Goal: Task Accomplishment & Management: Complete application form

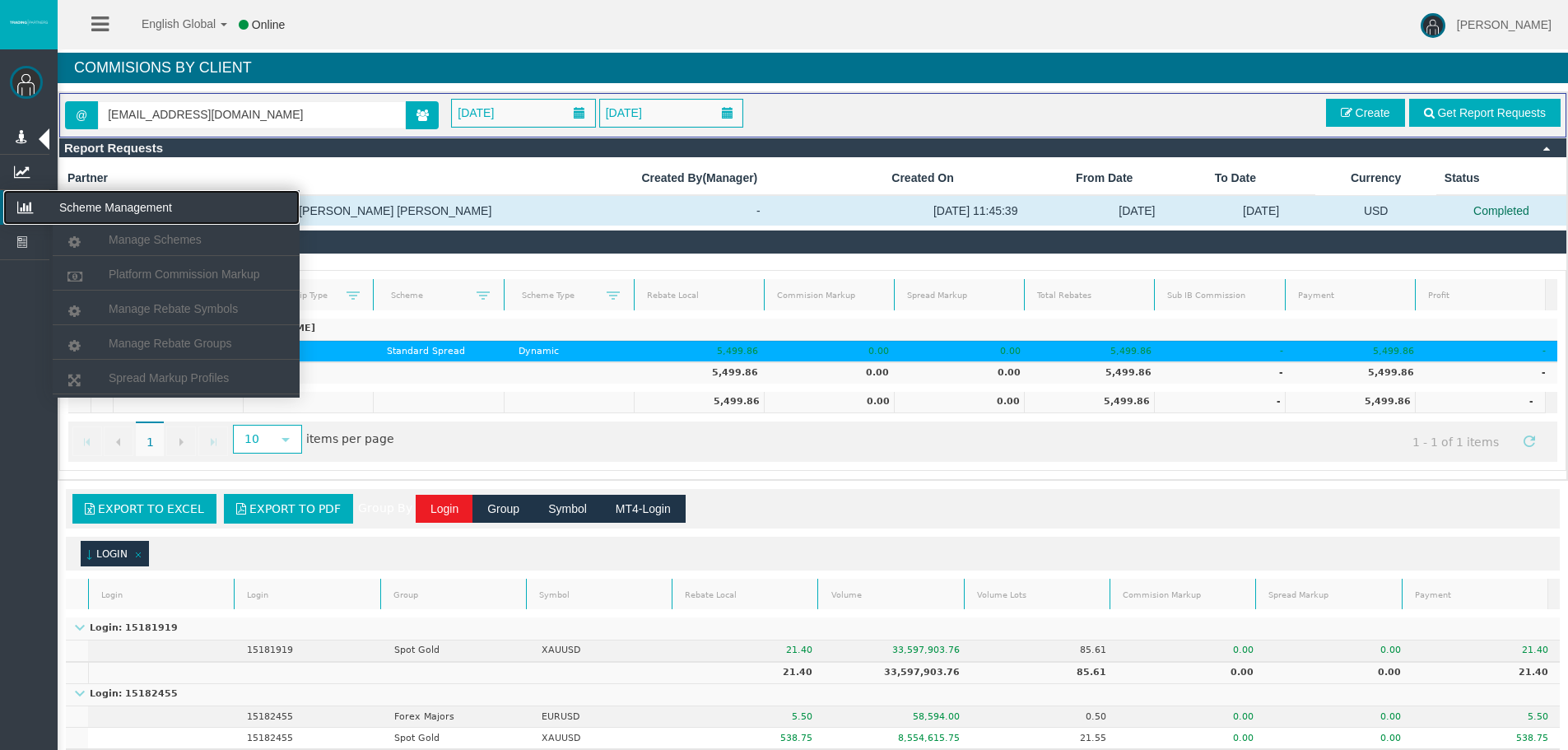
click at [37, 201] on icon at bounding box center [25, 207] width 44 height 35
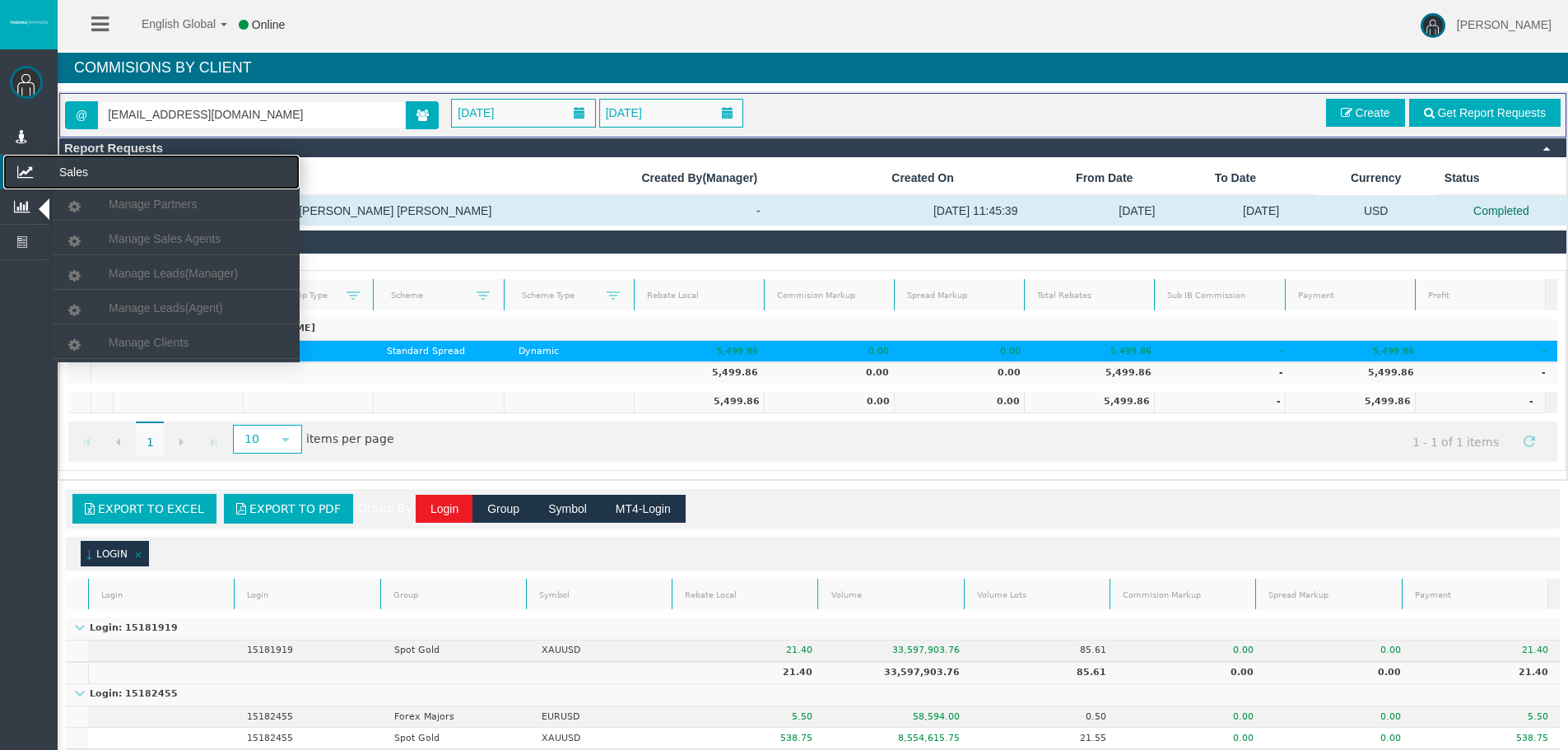
click at [22, 167] on icon at bounding box center [25, 171] width 44 height 35
click at [154, 340] on span "Manage Clients" at bounding box center [148, 342] width 79 height 13
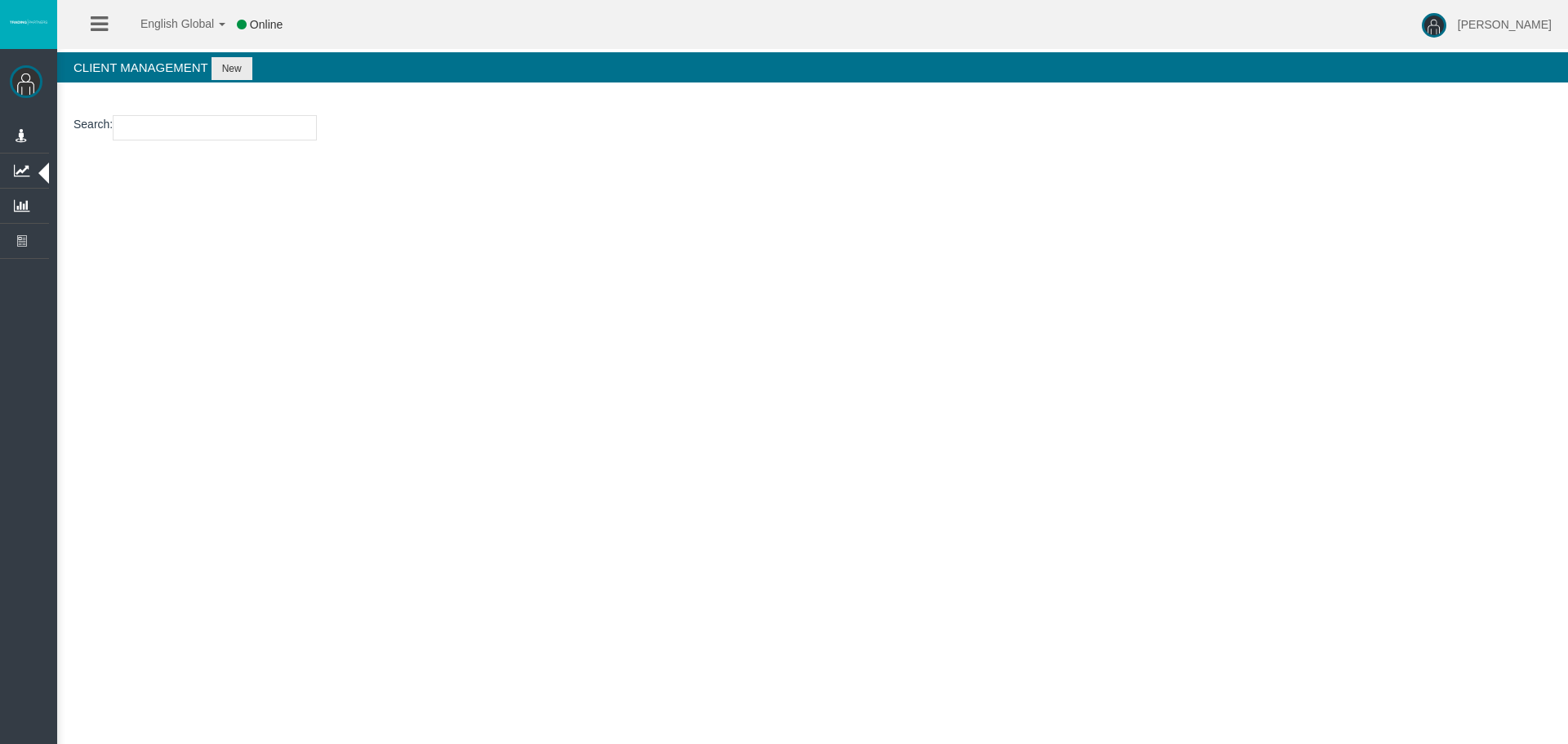
drag, startPoint x: 202, startPoint y: 131, endPoint x: 215, endPoint y: 130, distance: 13.0
click at [201, 130] on input "number" at bounding box center [214, 127] width 204 height 25
paste input "19201537"
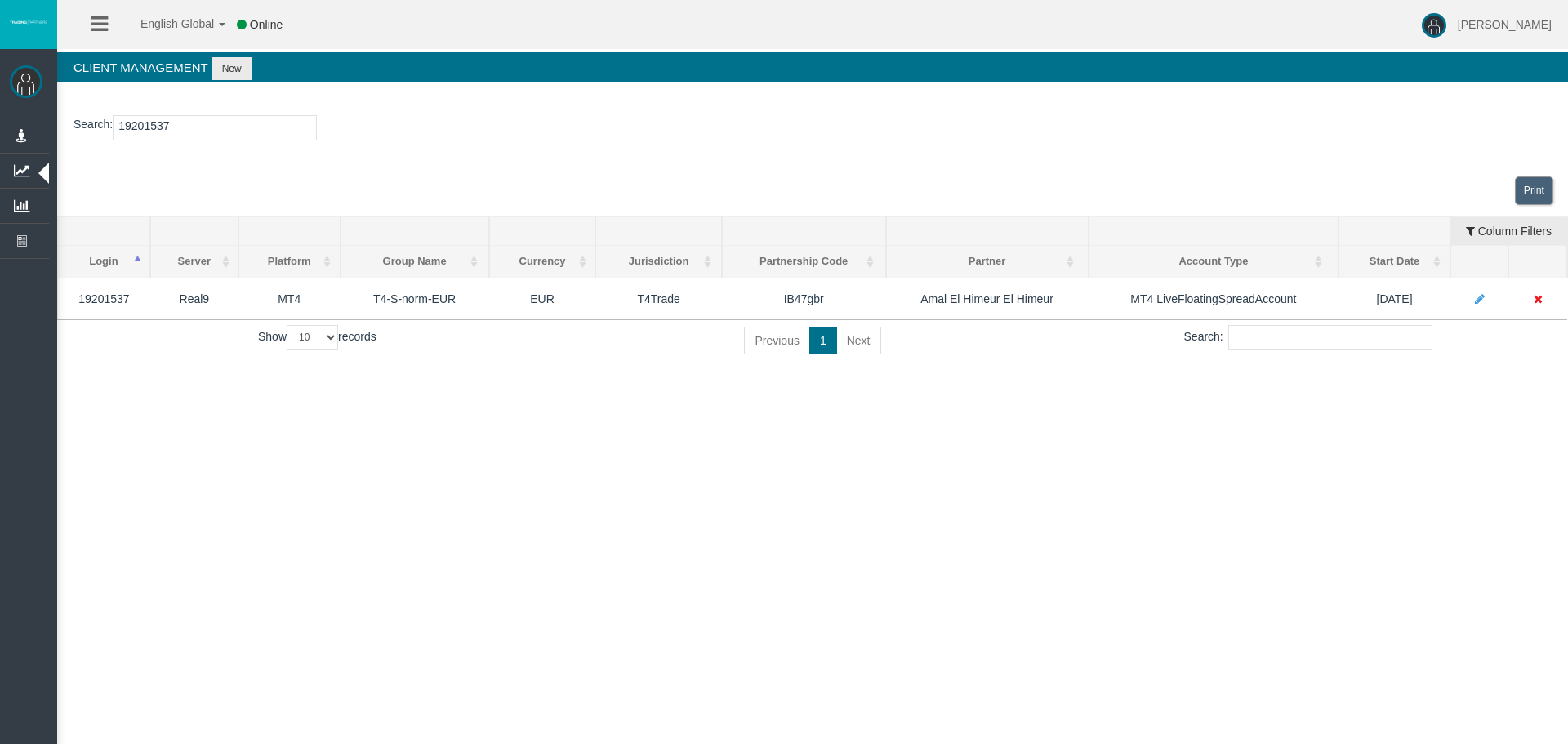
type input "19201537"
click at [658, 432] on div "English Global 简体中文 English Global 日本語 한국어 Online [PERSON_NAME] Help Log Out [P…" at bounding box center [784, 372] width 1568 height 744
click at [485, 405] on div "English Global 简体中文 English Global 日本語 한국어 Online [PERSON_NAME] Help Log Out [P…" at bounding box center [784, 372] width 1568 height 744
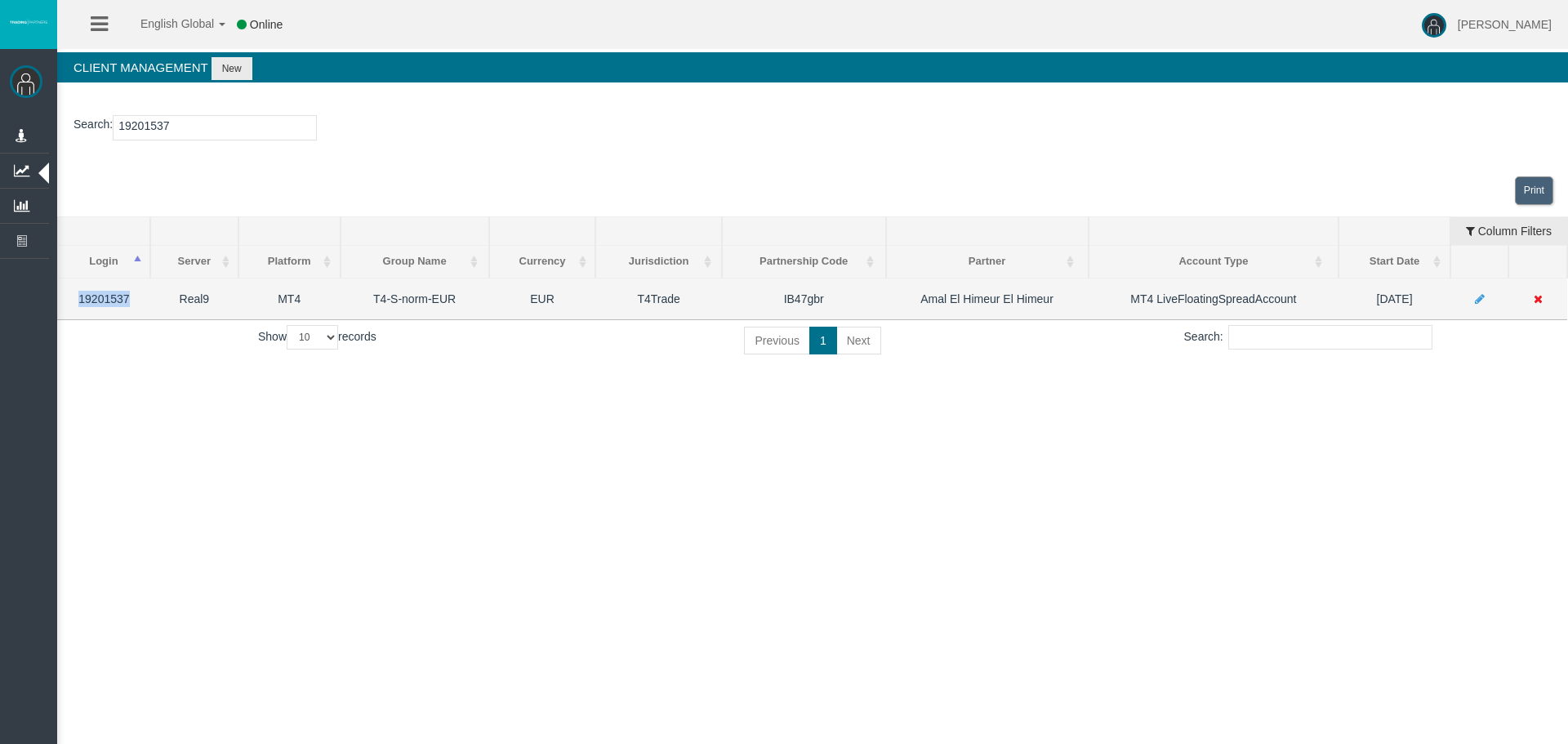
drag, startPoint x: 130, startPoint y: 293, endPoint x: 73, endPoint y: 314, distance: 60.7
click at [67, 304] on td "19201537" at bounding box center [103, 298] width 92 height 42
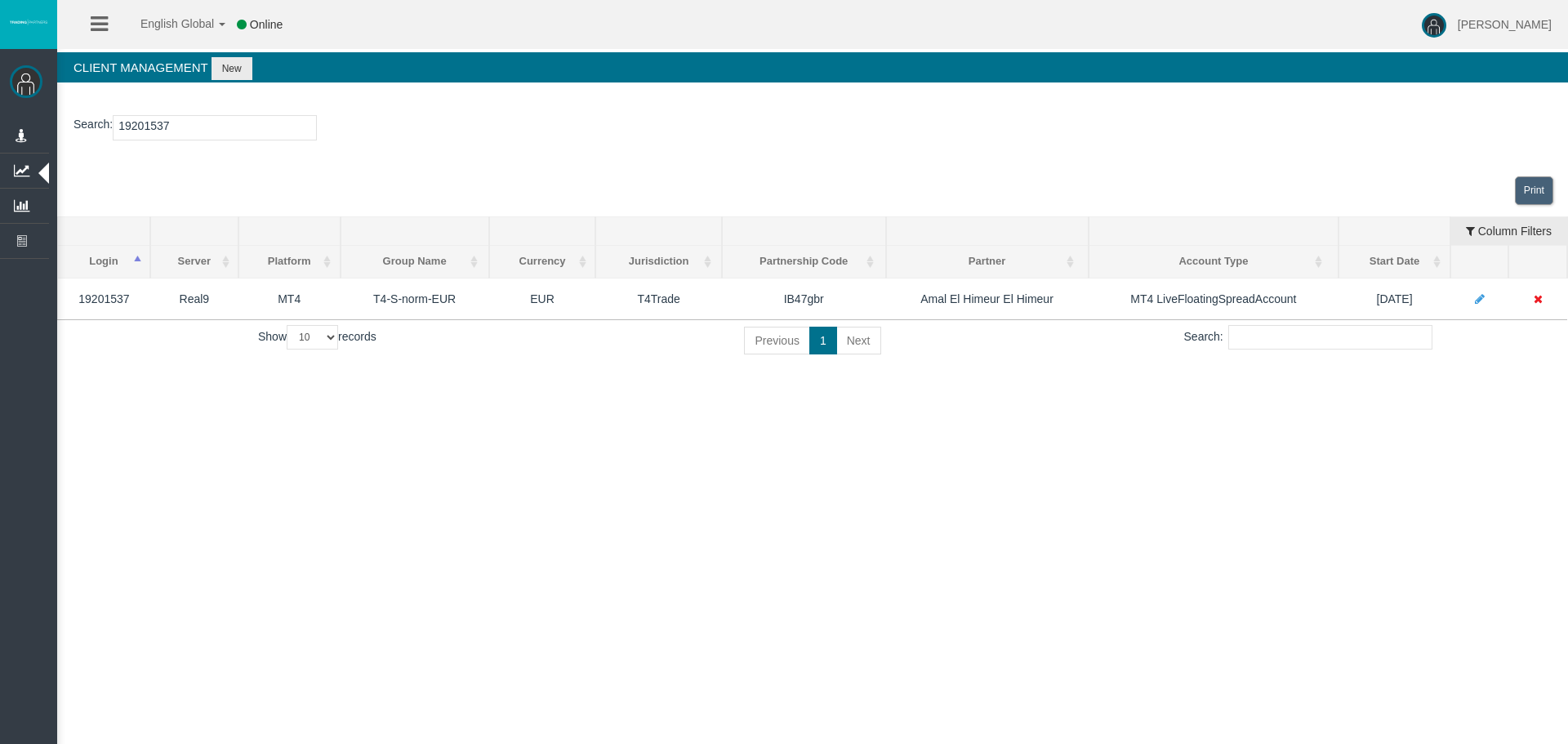
click at [142, 364] on div "Search : 19201537 Loading... Print Login Server Platform Platform Group Currenc…" at bounding box center [813, 238] width 1511 height 279
click at [609, 378] on div "Chrystalla Rousou Administration Manage Roles Manage Users" at bounding box center [798, 193] width 1539 height 387
click at [1195, 556] on div "English Global 简体中文 English Global 日本語 한국어 Online [PERSON_NAME] Help Log Out [P…" at bounding box center [784, 372] width 1568 height 744
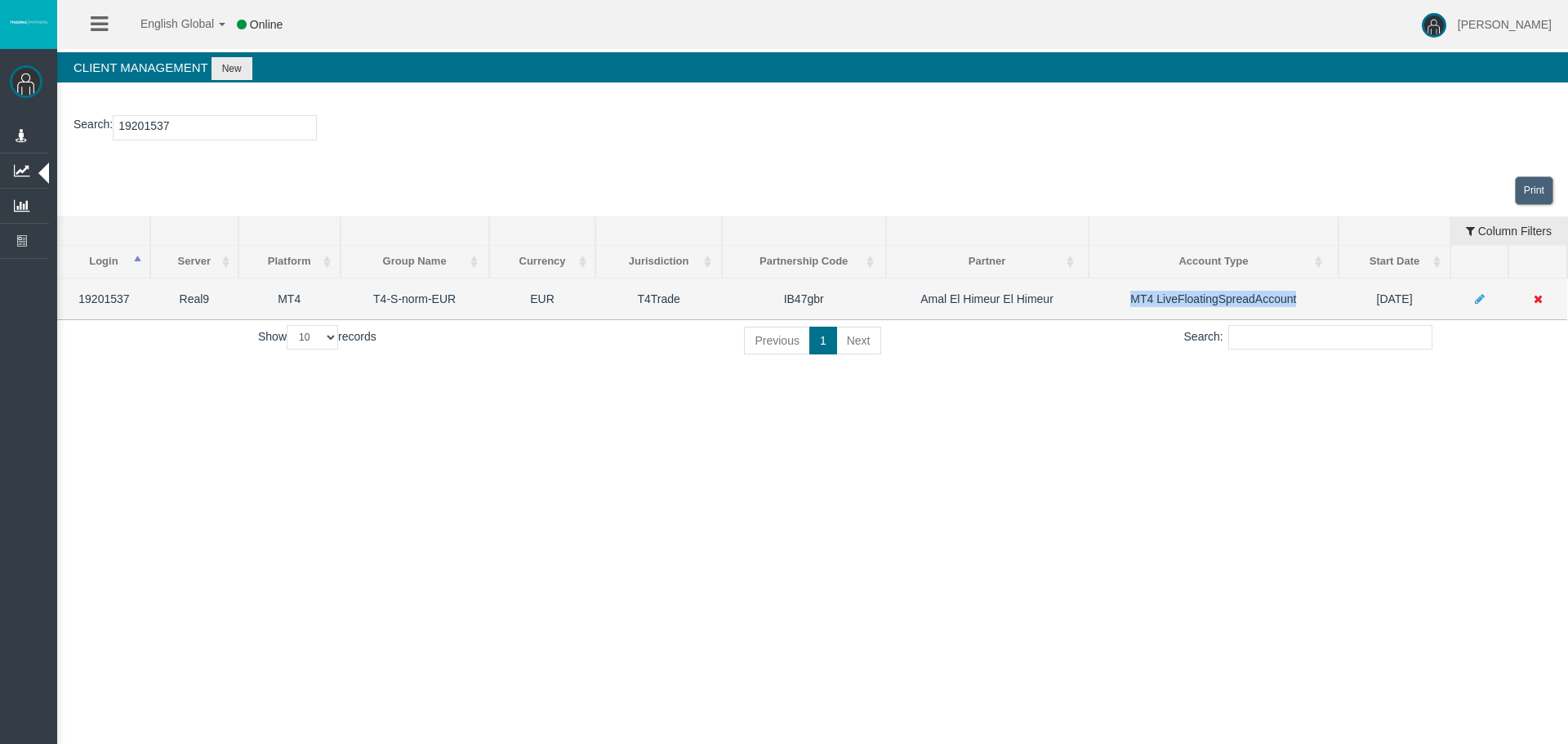
drag, startPoint x: 1305, startPoint y: 295, endPoint x: 1126, endPoint y: 302, distance: 179.1
click at [1126, 298] on td "MT4 LiveFloatingSpreadAccount" at bounding box center [1214, 298] width 251 height 42
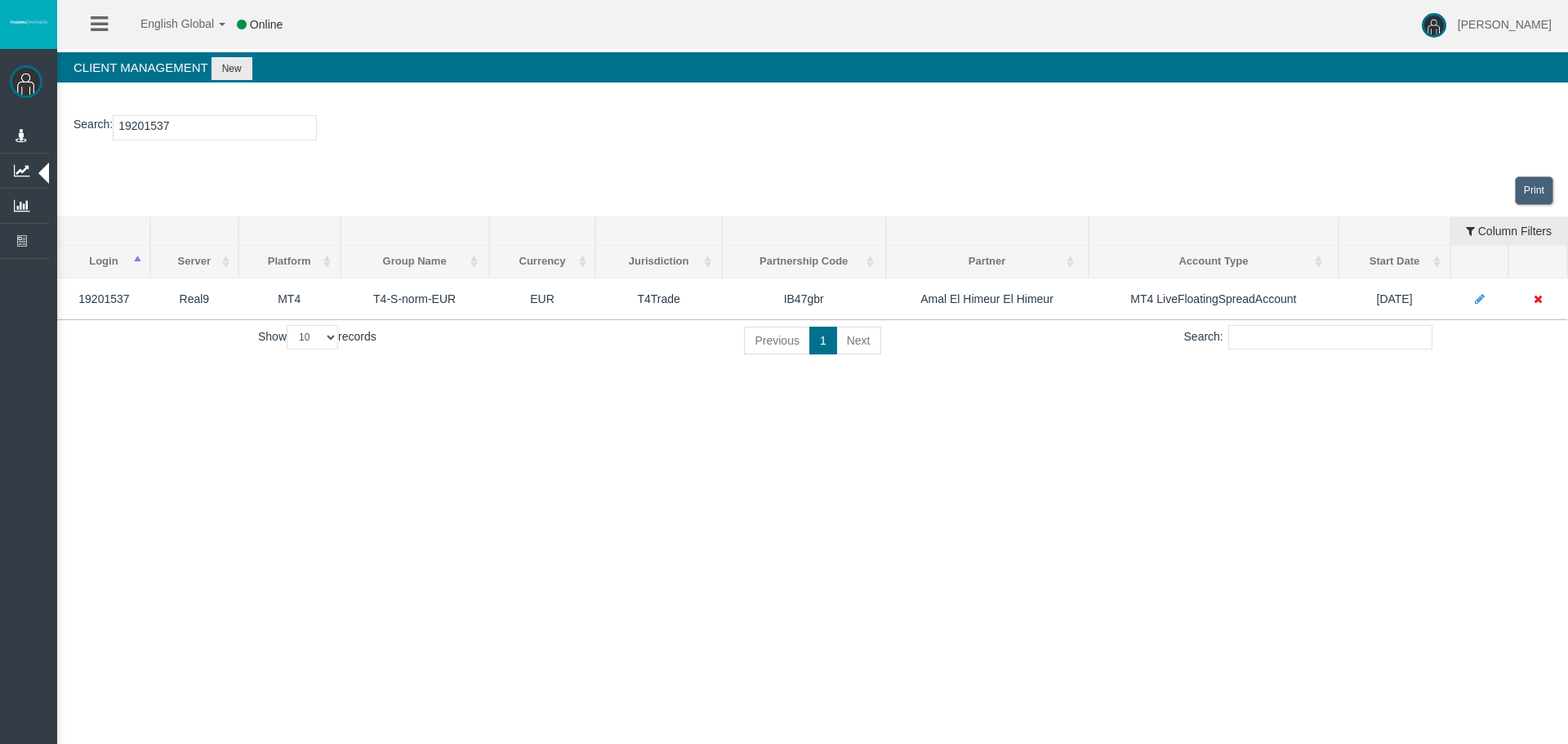
drag, startPoint x: 1170, startPoint y: 394, endPoint x: 1312, endPoint y: 342, distance: 151.2
click at [1183, 394] on div "English Global 简体中文 English Global 日本語 한국어 Online [PERSON_NAME] Help Log Out [P…" at bounding box center [784, 372] width 1568 height 744
drag, startPoint x: 1410, startPoint y: 296, endPoint x: 136, endPoint y: 353, distance: 1275.3
click at [96, 309] on tr "19201537 Real9 MT4 T4-S-norm-EUR EUR T4Trade IB47gbr Amal El Himeur El Himeur M…" at bounding box center [813, 298] width 1510 height 42
click at [284, 435] on div "English Global 简体中文 English Global 日本語 한국어 Online [PERSON_NAME] Help Log Out [P…" at bounding box center [784, 372] width 1568 height 744
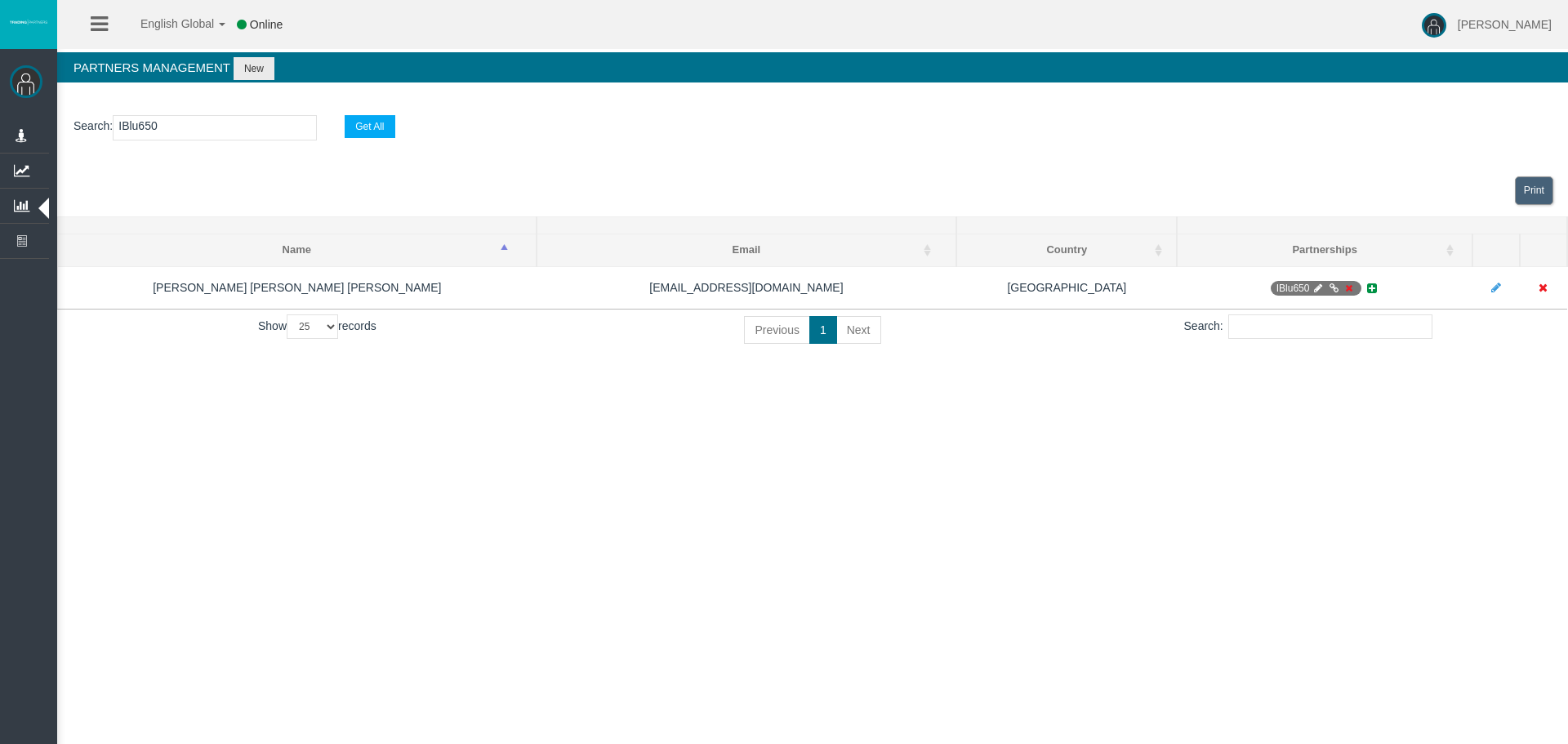
select select "25"
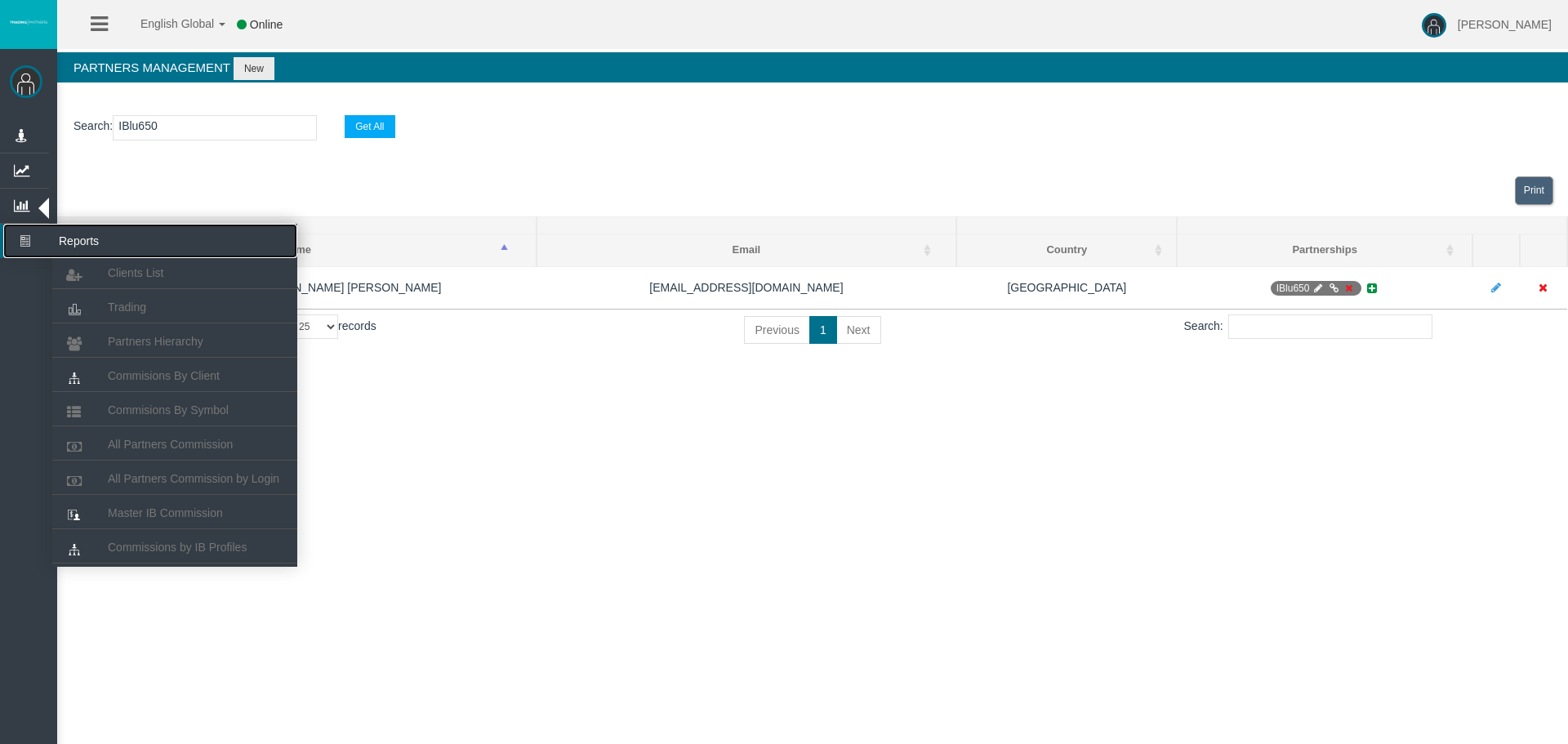
click at [31, 238] on icon at bounding box center [25, 240] width 44 height 34
drag, startPoint x: 155, startPoint y: 404, endPoint x: 199, endPoint y: 228, distance: 181.4
click at [156, 404] on span "Commisions By Symbol" at bounding box center [168, 410] width 121 height 13
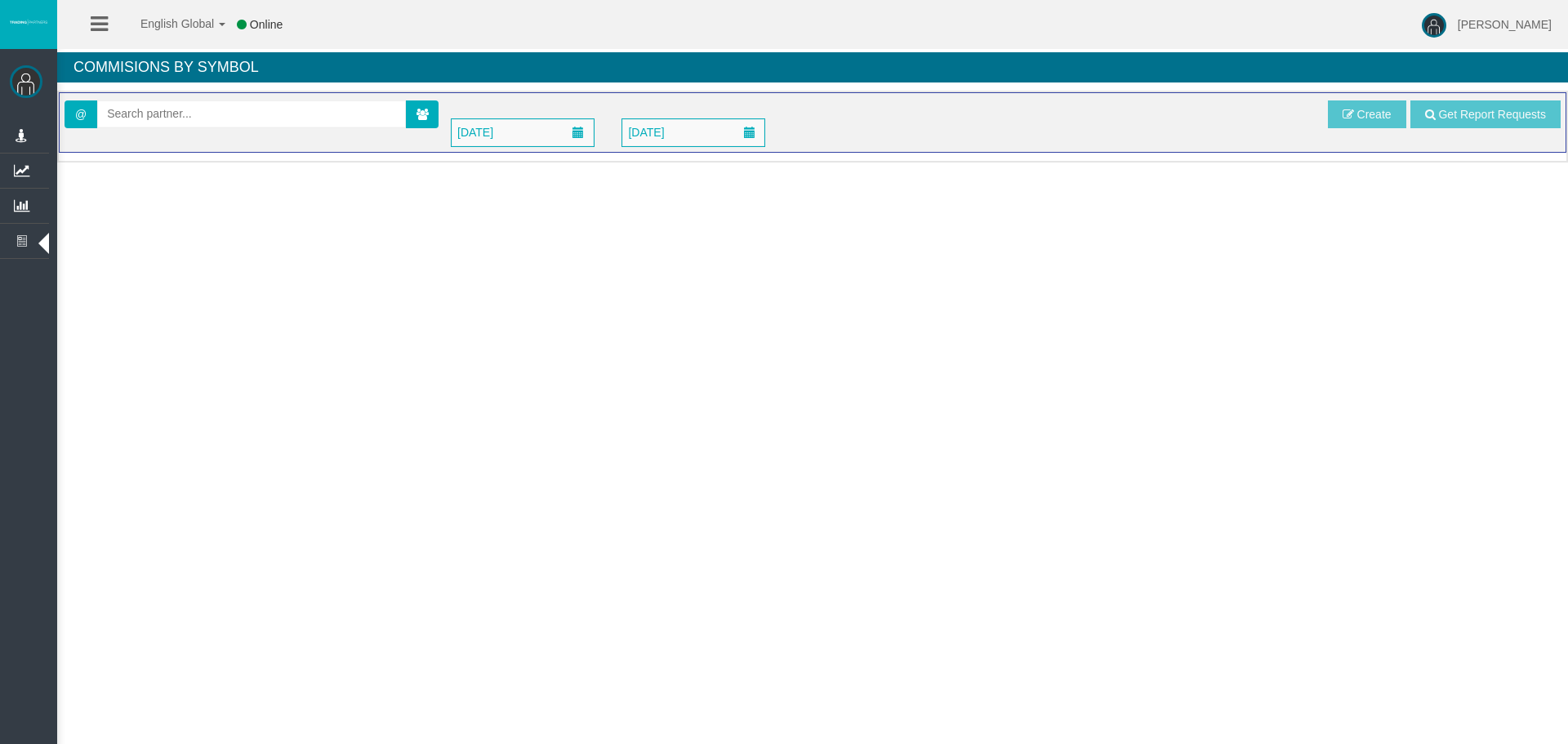
click at [171, 135] on div "@ January 2025 October 2025 Get Report Requests Create" at bounding box center [813, 122] width 1497 height 49
click at [162, 119] on input "text" at bounding box center [251, 113] width 307 height 25
paste input "IB47gbr"
click at [149, 142] on span "[28278] Amal El Himeur El Himeur" at bounding box center [207, 142] width 201 height 13
type input "[EMAIL_ADDRESS][DOMAIN_NAME]"
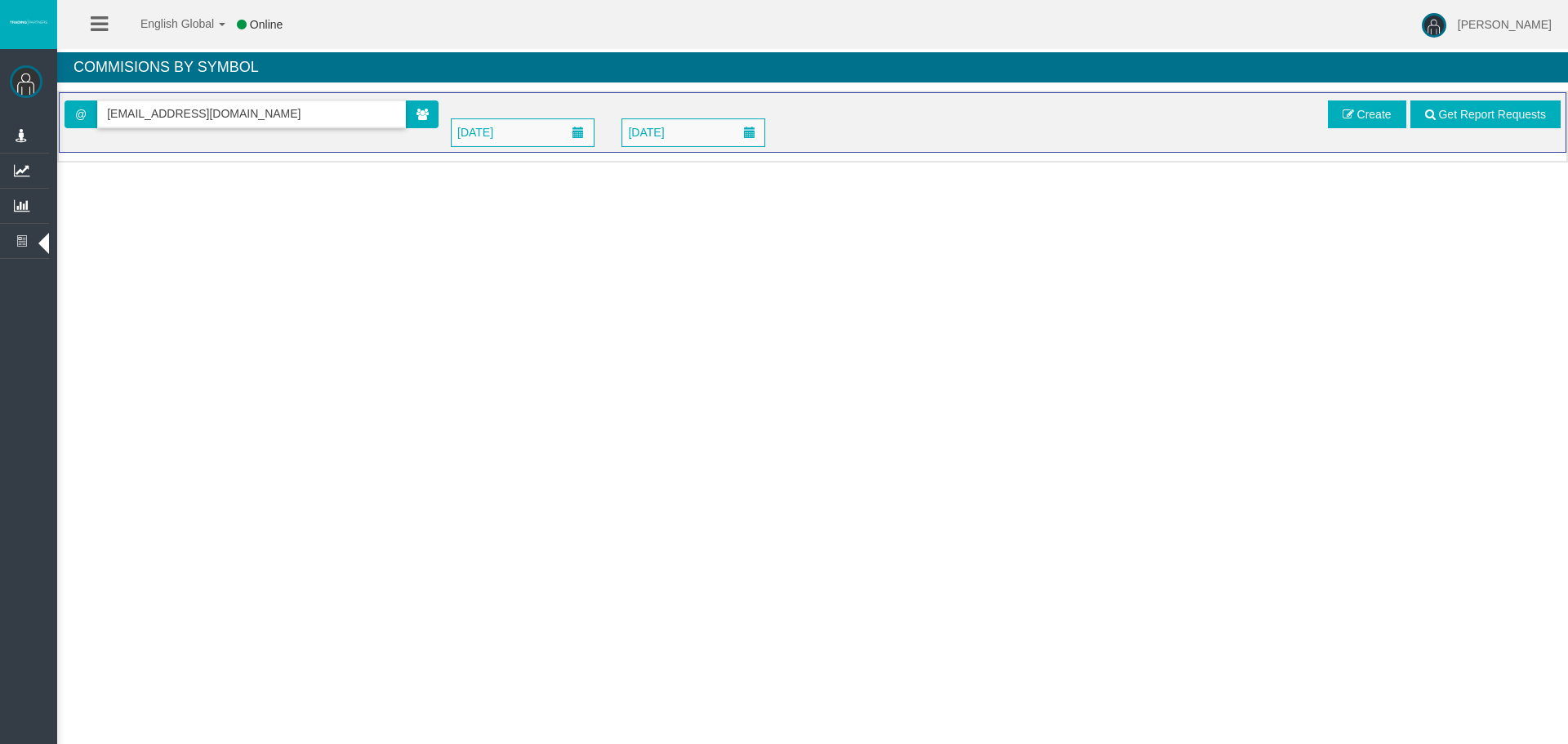
click at [492, 124] on span "[DATE]" at bounding box center [475, 132] width 45 height 23
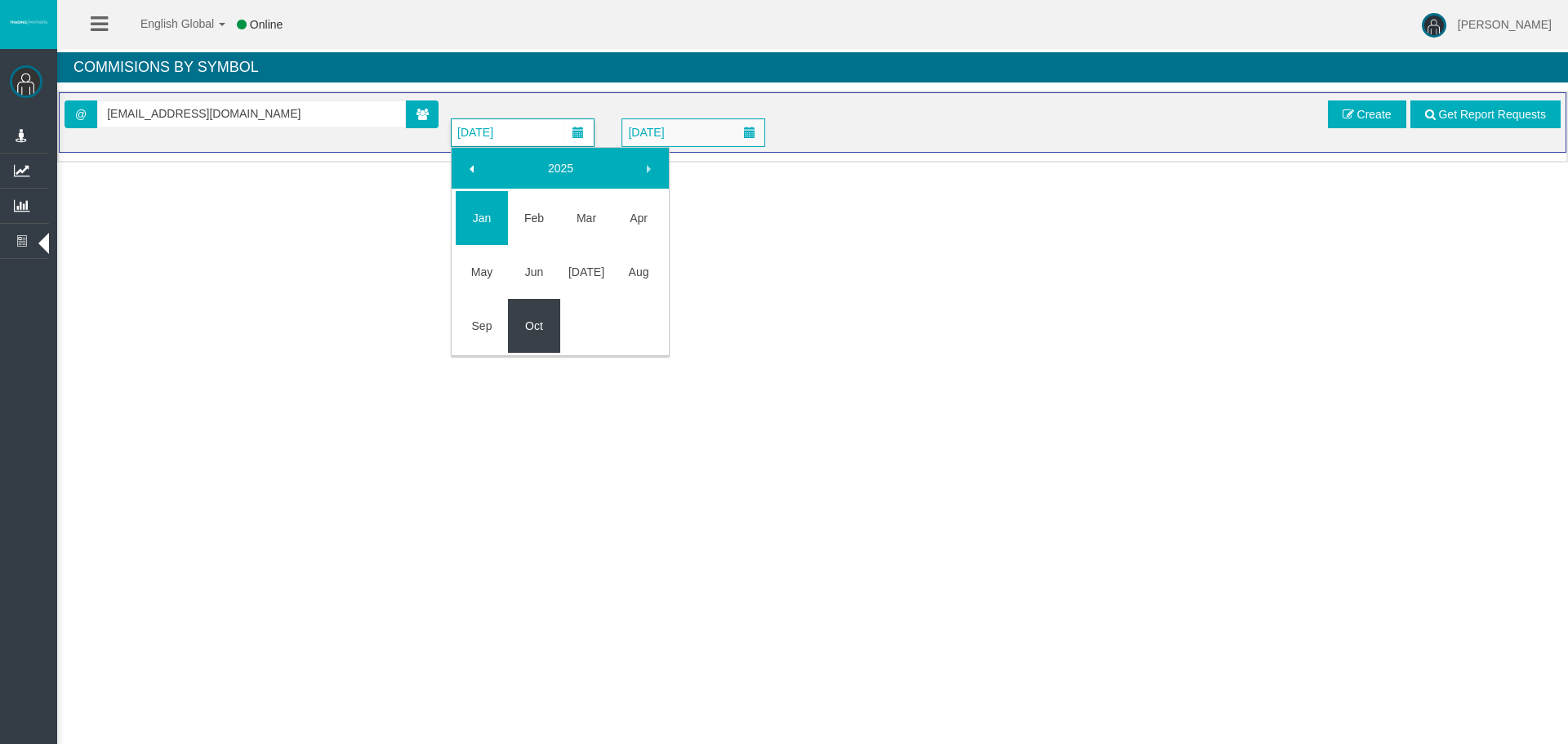
click at [520, 325] on link "Oct" at bounding box center [534, 326] width 52 height 30
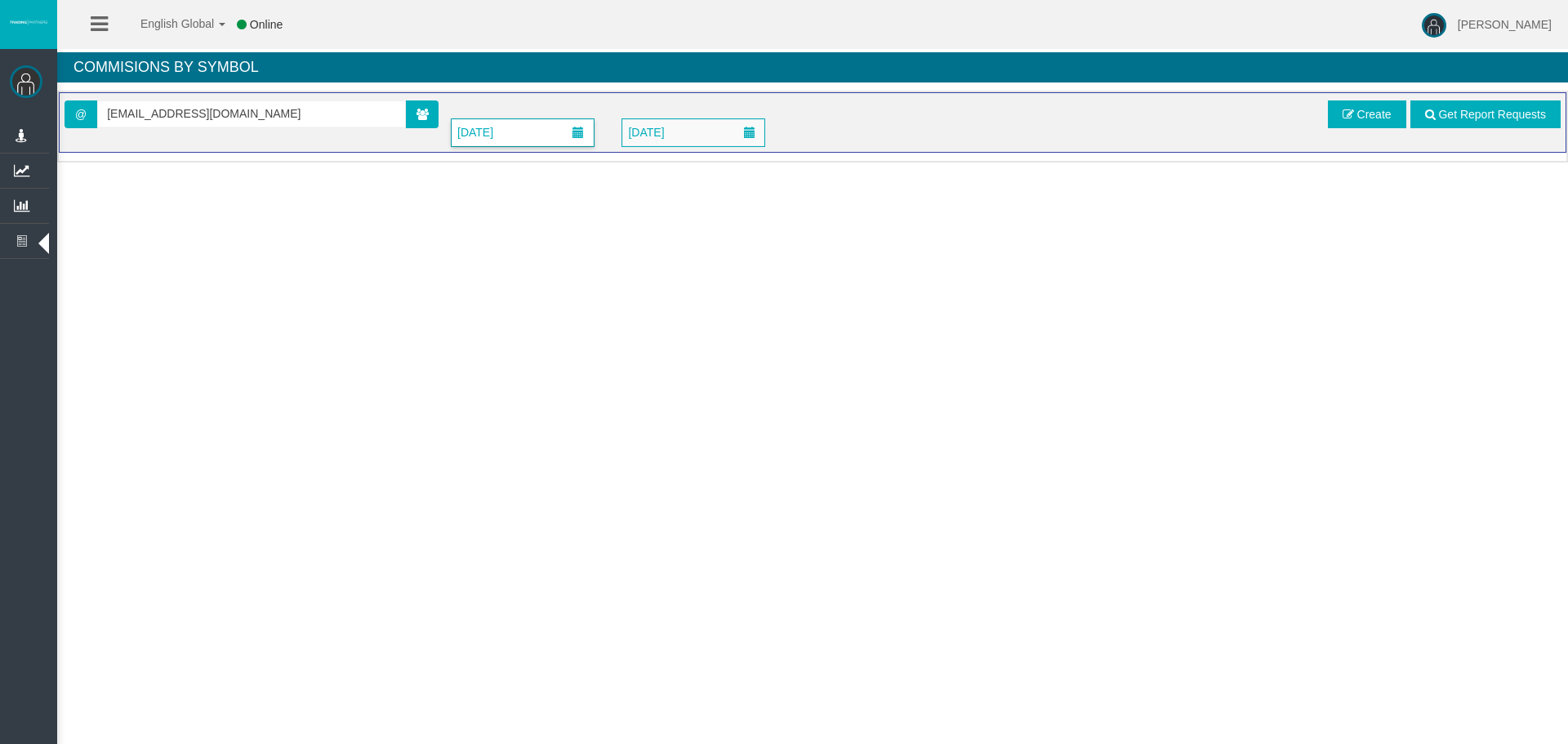
click at [498, 132] on span "[DATE]" at bounding box center [475, 132] width 45 height 23
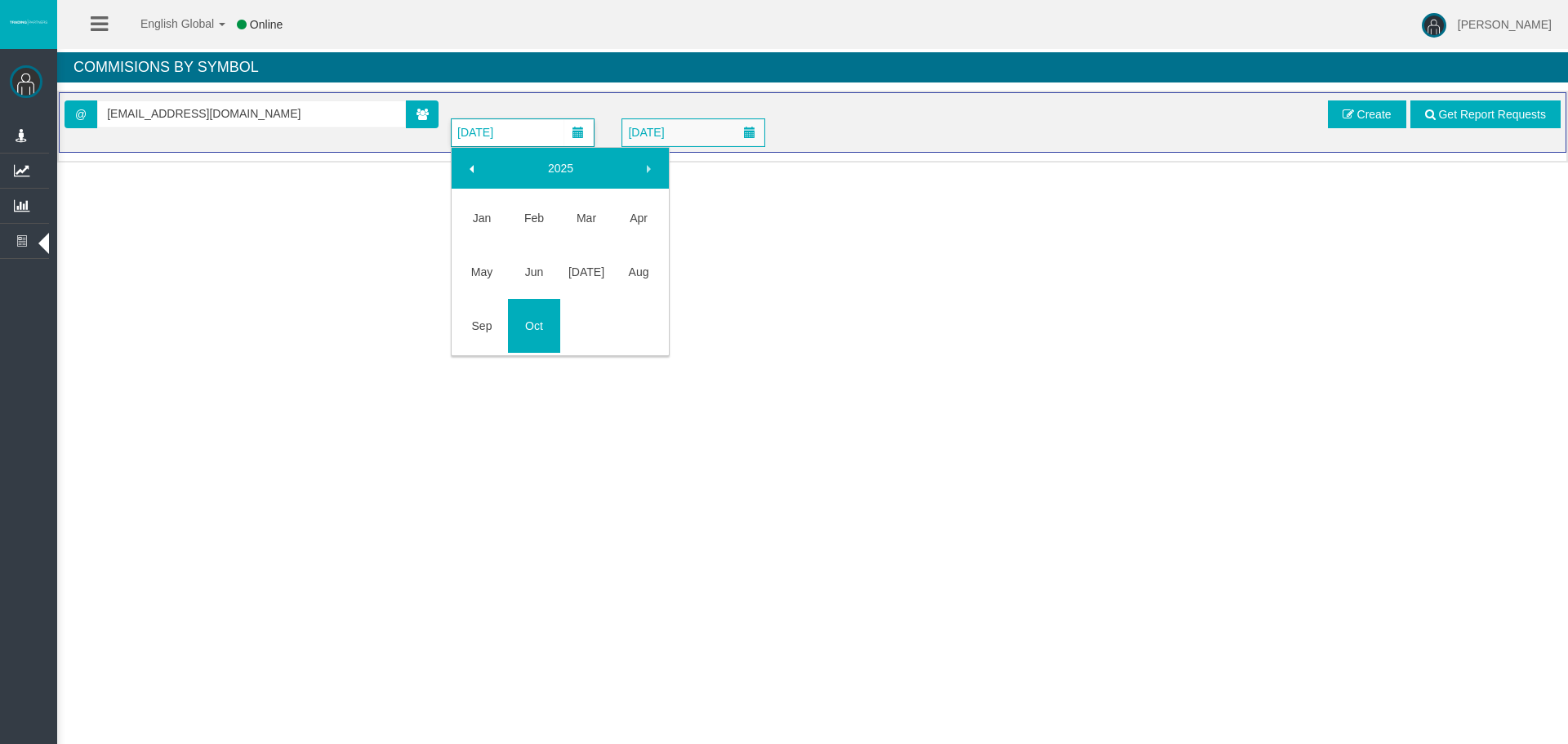
click at [557, 185] on div "2025" at bounding box center [560, 168] width 217 height 41
click at [564, 169] on link "2025" at bounding box center [560, 168] width 140 height 30
click at [494, 291] on link "2023" at bounding box center [482, 291] width 52 height 30
click at [488, 271] on link "May" at bounding box center [482, 272] width 52 height 30
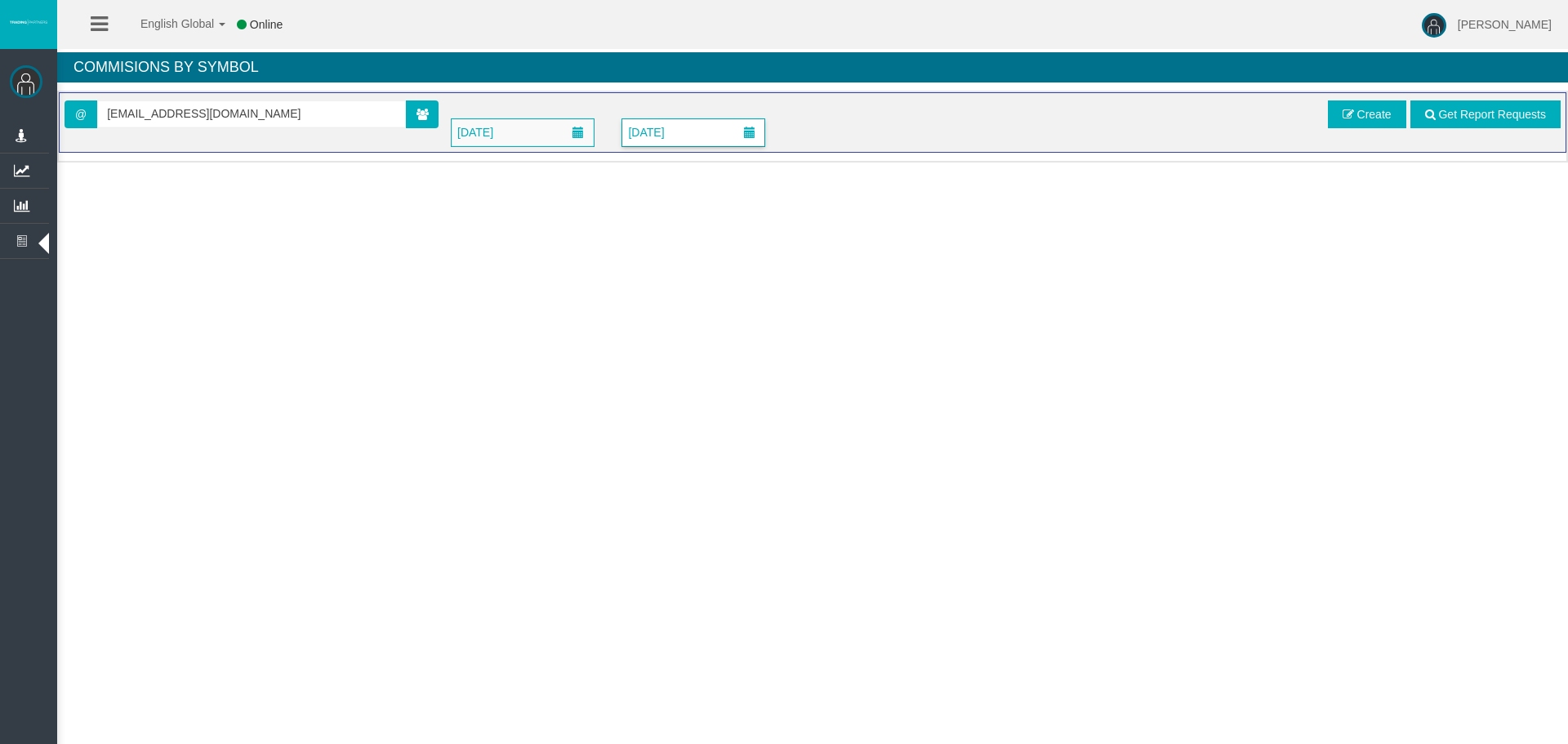
click at [662, 128] on span "[DATE]" at bounding box center [646, 132] width 45 height 23
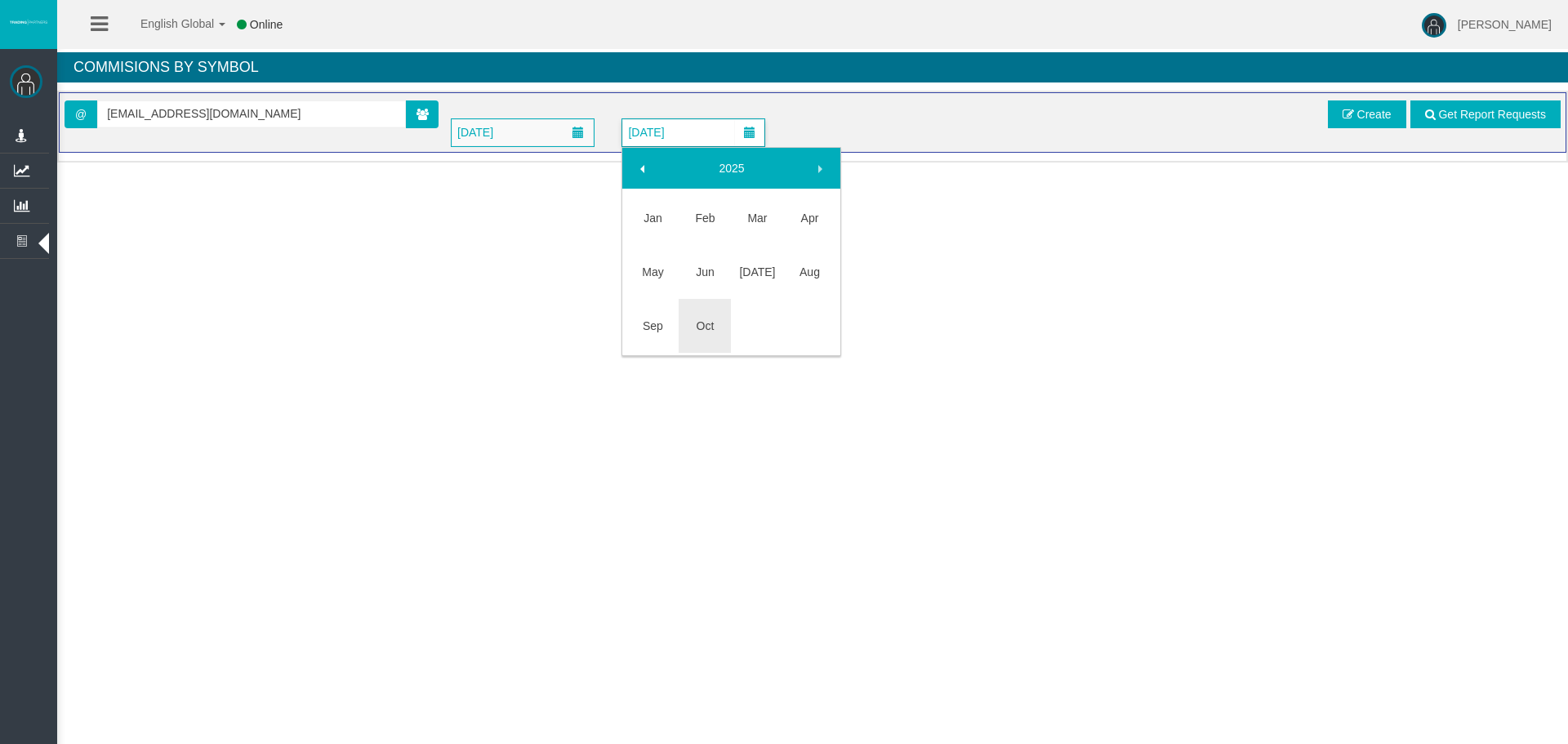
drag, startPoint x: 713, startPoint y: 173, endPoint x: 722, endPoint y: 167, distance: 10.8
click at [713, 173] on link "2025" at bounding box center [731, 168] width 140 height 30
click at [707, 273] on link "2024" at bounding box center [705, 272] width 52 height 30
click at [637, 220] on link "Jan" at bounding box center [652, 218] width 52 height 30
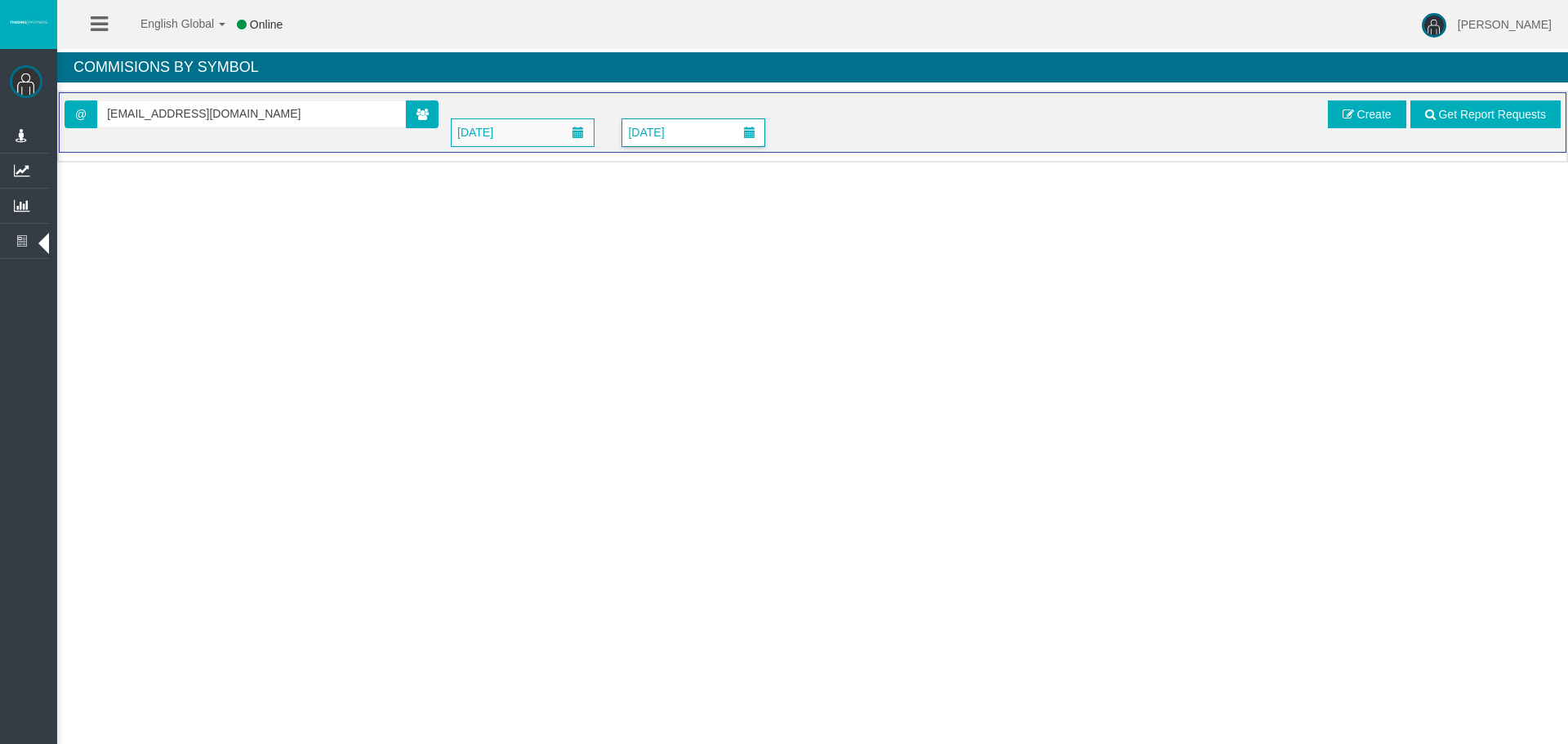
click at [669, 135] on span "January 2024" at bounding box center [646, 132] width 45 height 23
drag, startPoint x: 1291, startPoint y: 212, endPoint x: 1394, endPoint y: 139, distance: 126.2
click at [1313, 192] on div "English Global 简体中文 English Global 日本語 한국어 Online [PERSON_NAME] Help Log Out [P…" at bounding box center [784, 372] width 1568 height 744
click at [1387, 116] on span "Create" at bounding box center [1374, 114] width 34 height 13
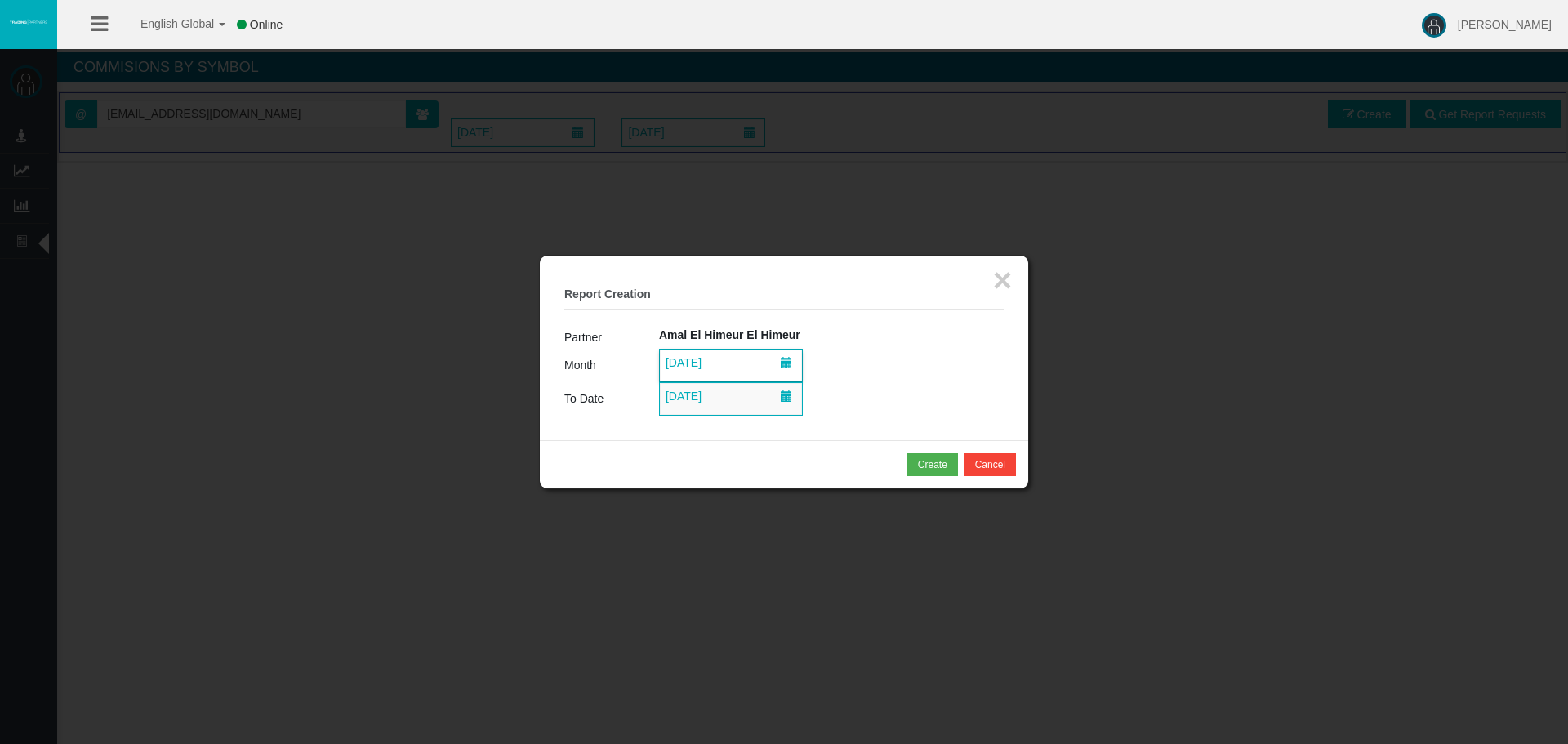
click at [706, 359] on span "01/01/2024" at bounding box center [683, 363] width 45 height 23
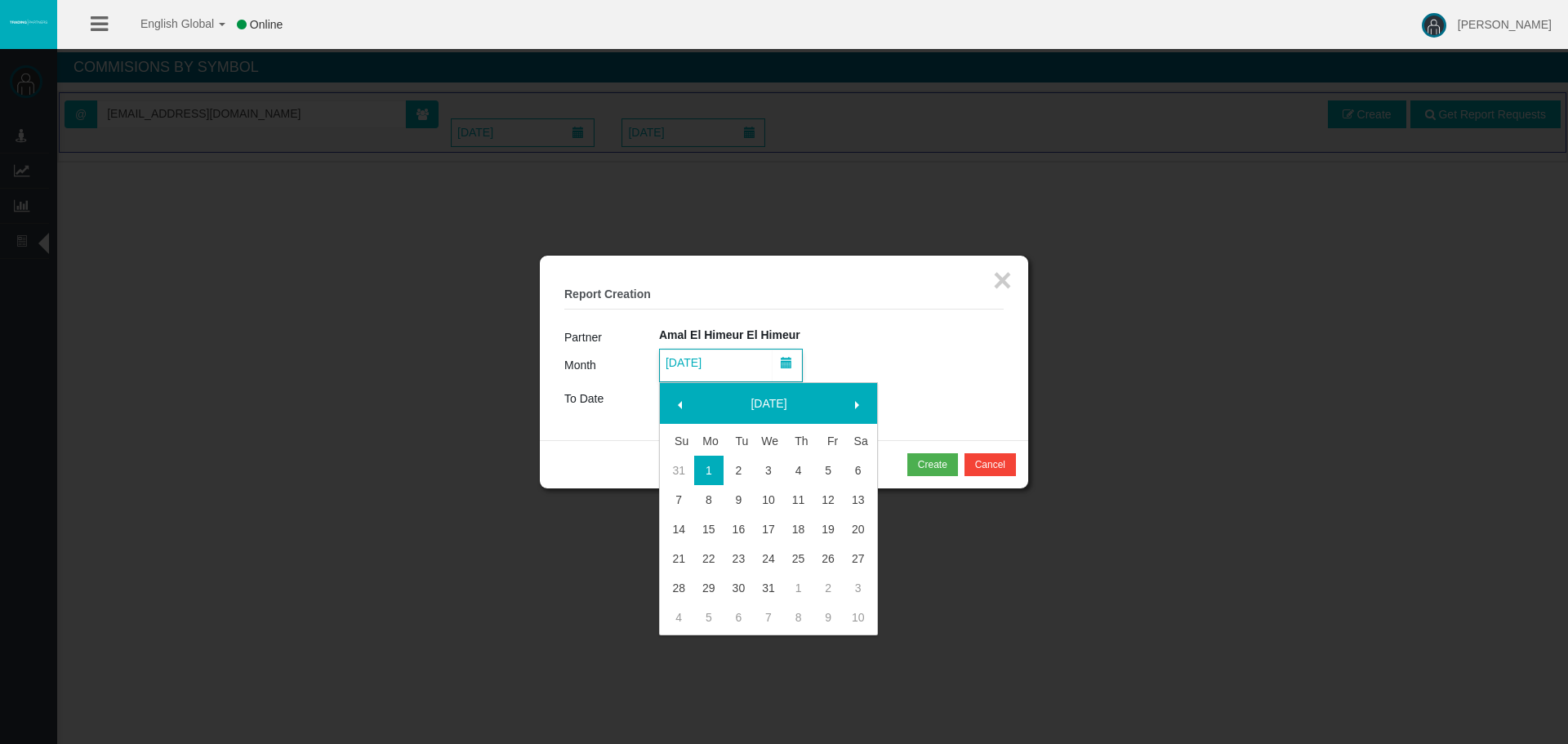
click at [747, 398] on link "January 2024" at bounding box center [769, 404] width 140 height 30
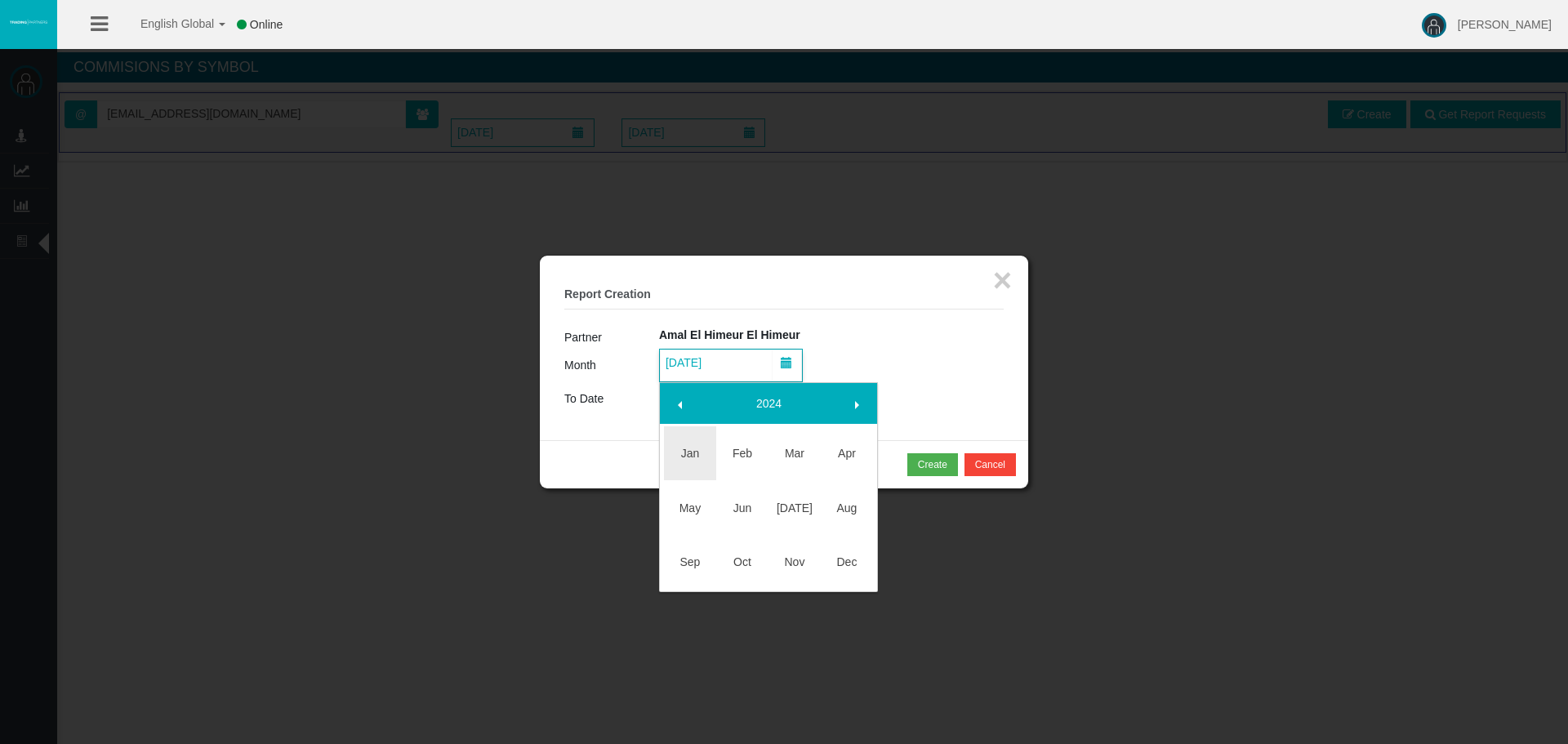
click at [767, 415] on link "2024" at bounding box center [769, 404] width 140 height 30
click at [768, 404] on link "[DATE]-[DATE]" at bounding box center [769, 404] width 140 height 30
click at [769, 408] on link "2018-2025" at bounding box center [769, 404] width 140 height 30
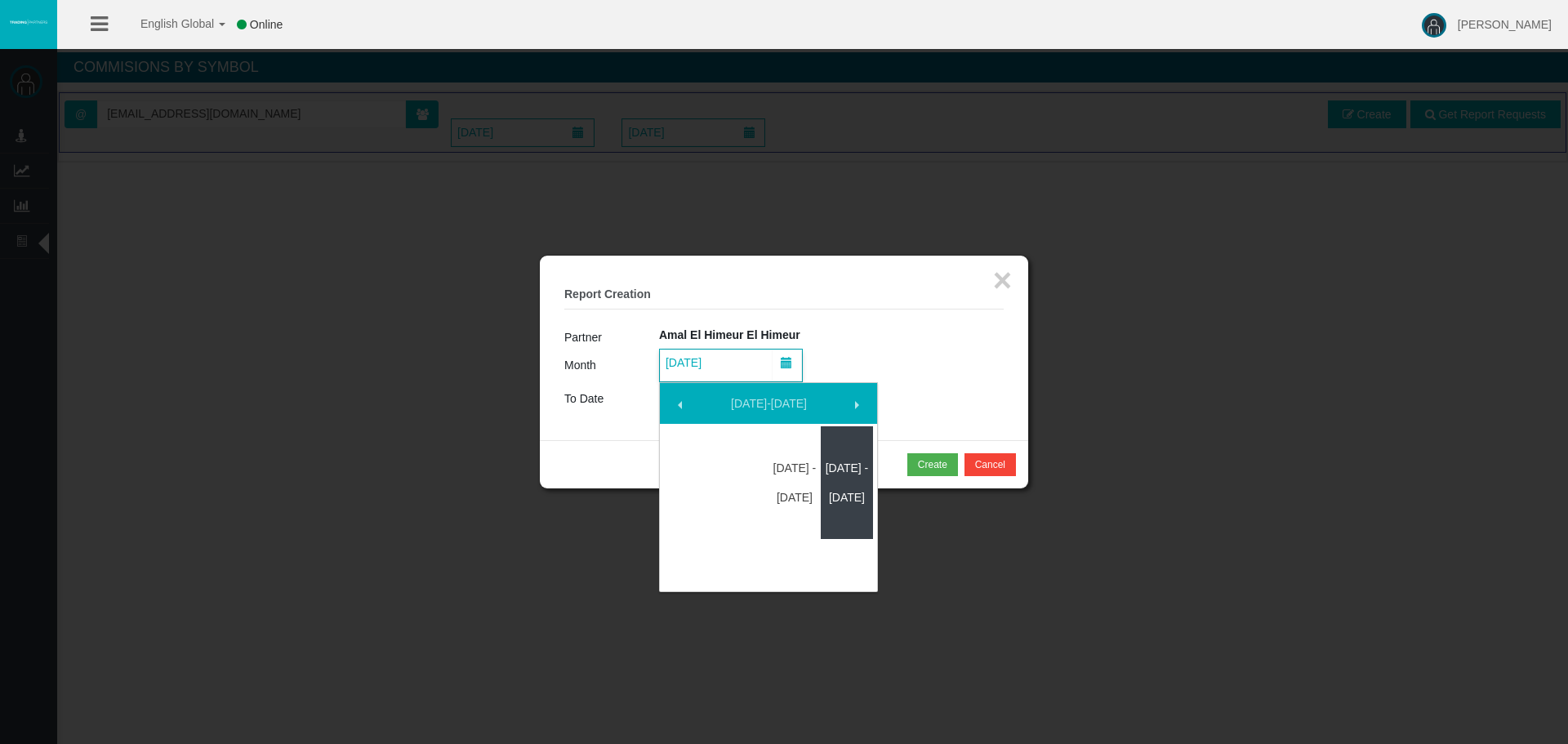
click at [842, 491] on link "2020 - 2025" at bounding box center [847, 482] width 52 height 58
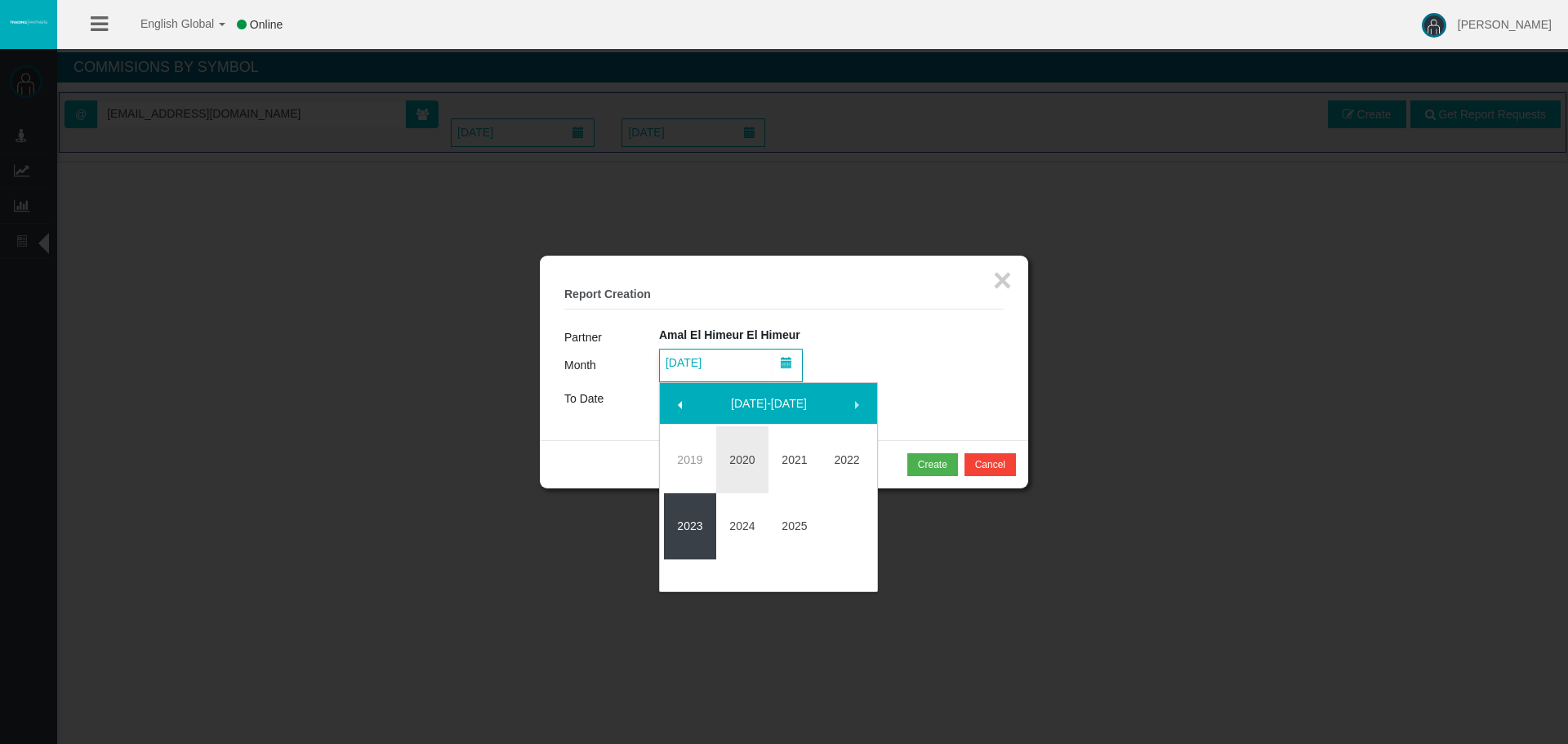
click at [699, 521] on link "2023" at bounding box center [690, 526] width 52 height 30
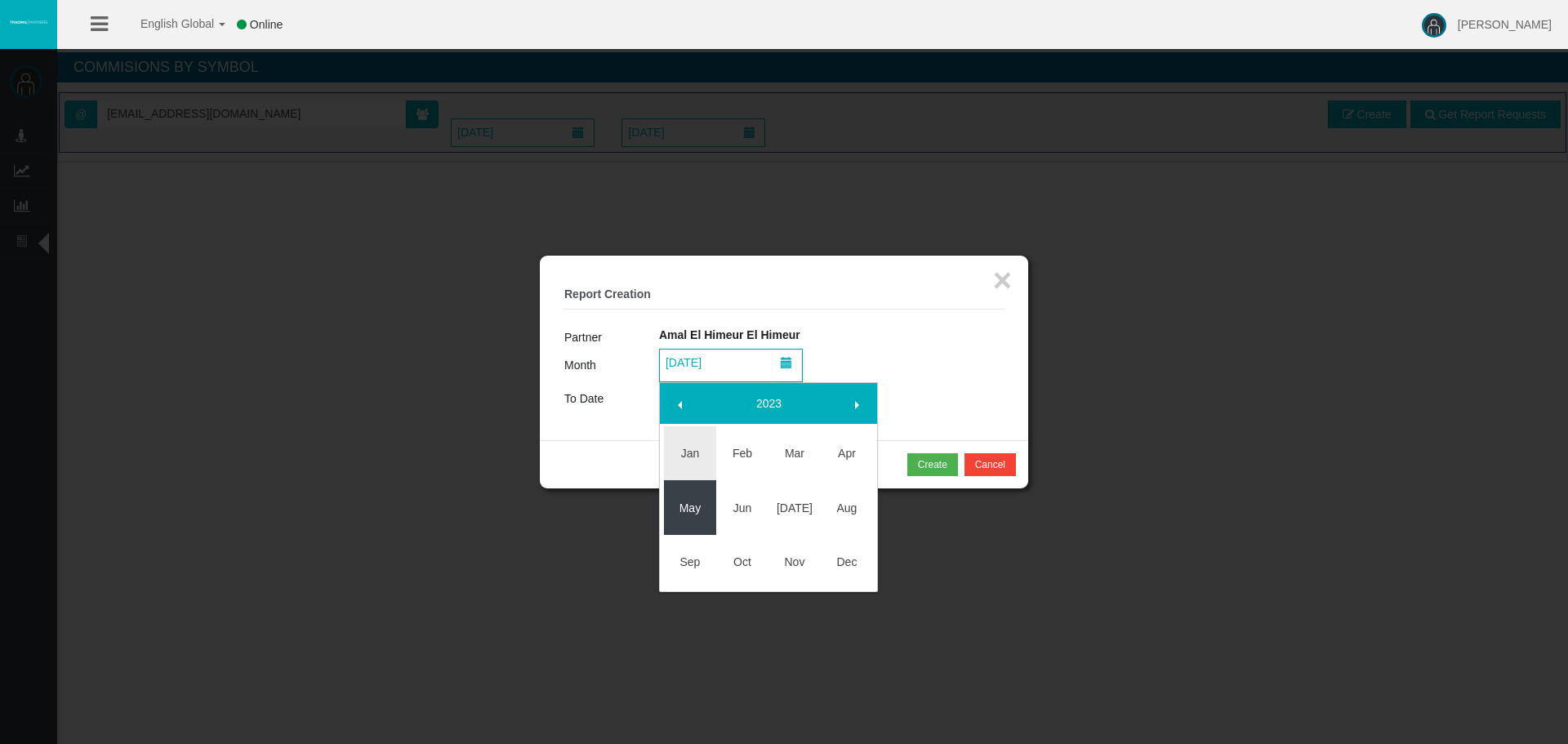
click at [700, 507] on link "May" at bounding box center [690, 508] width 52 height 30
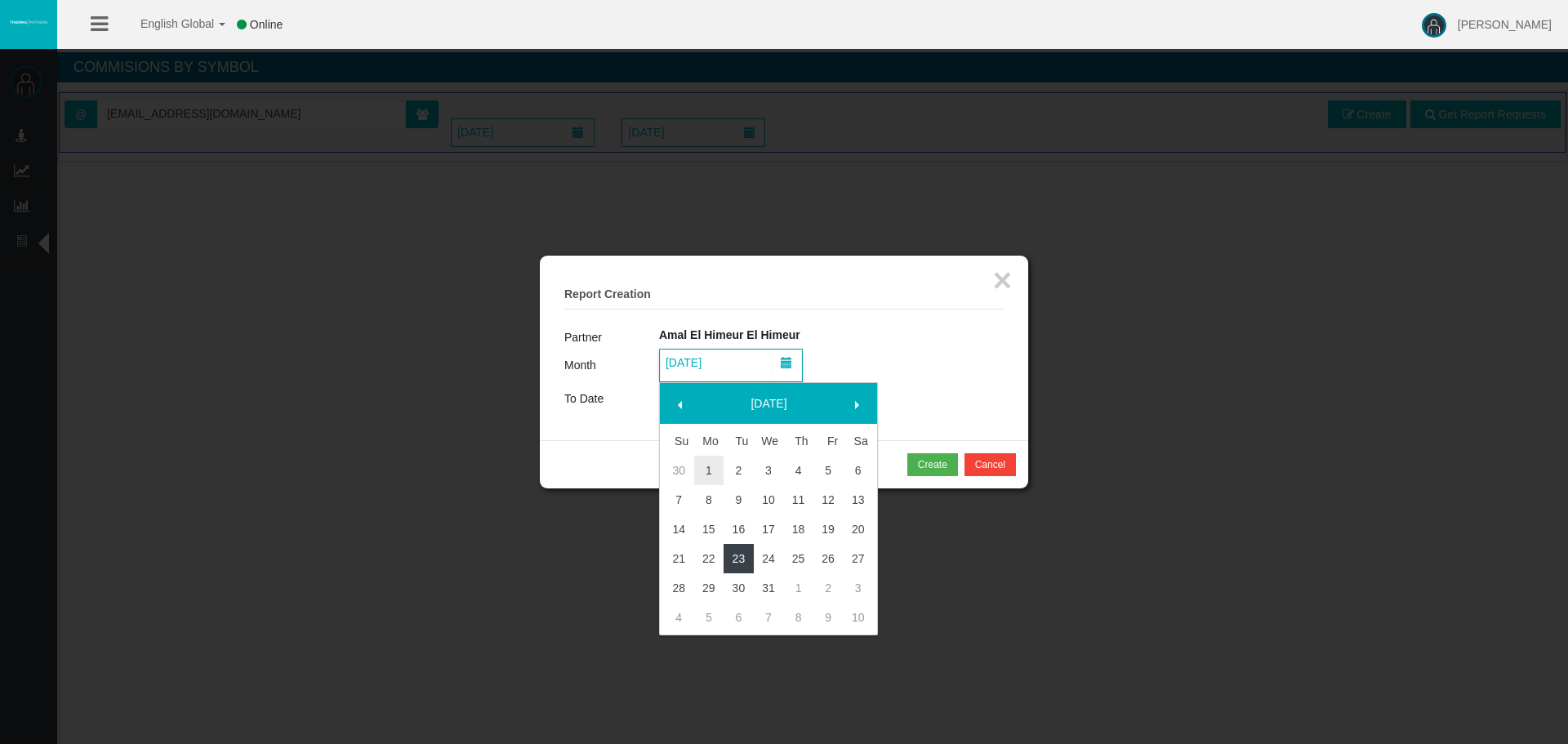
click at [746, 551] on link "23" at bounding box center [739, 558] width 31 height 30
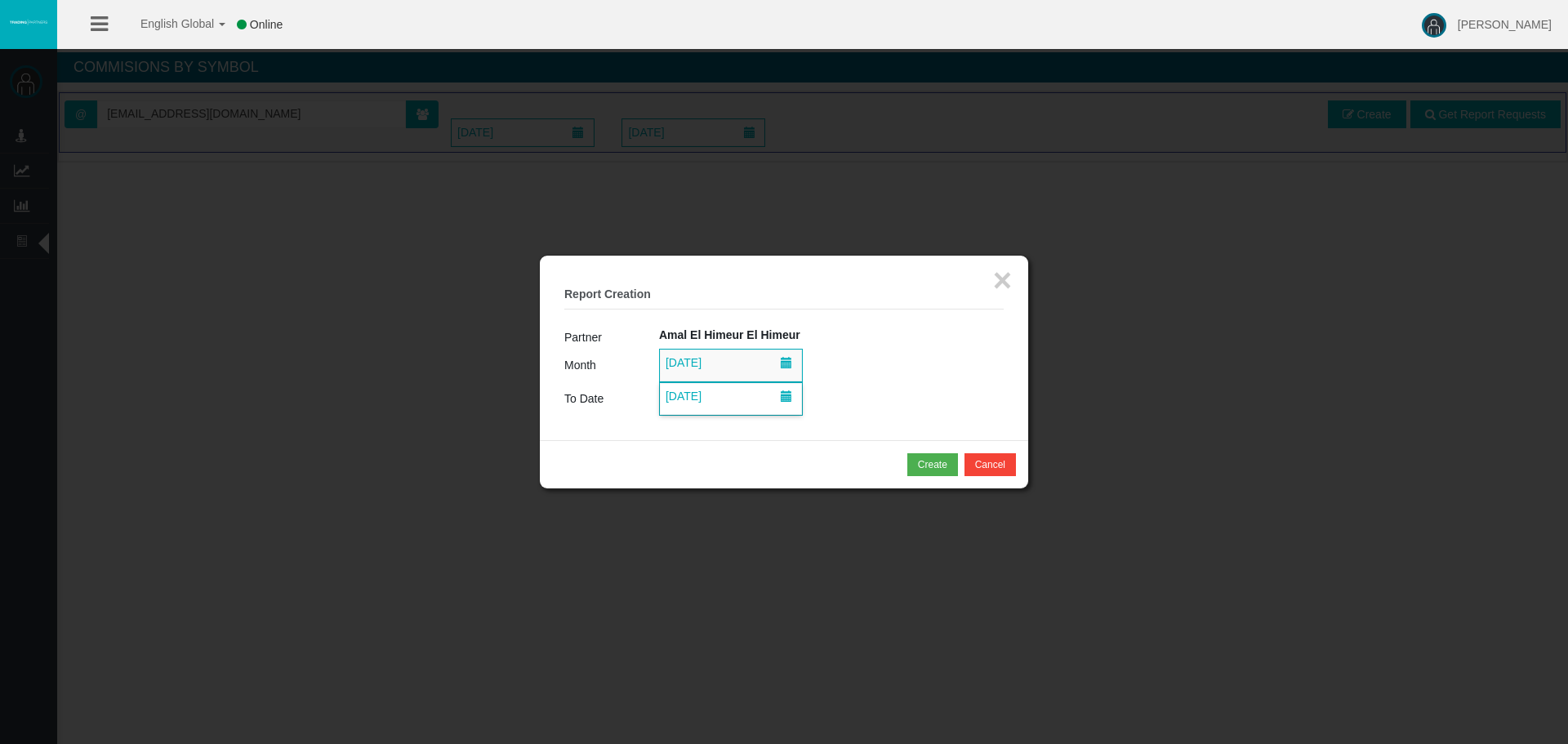
click at [790, 401] on span at bounding box center [787, 396] width 11 height 11
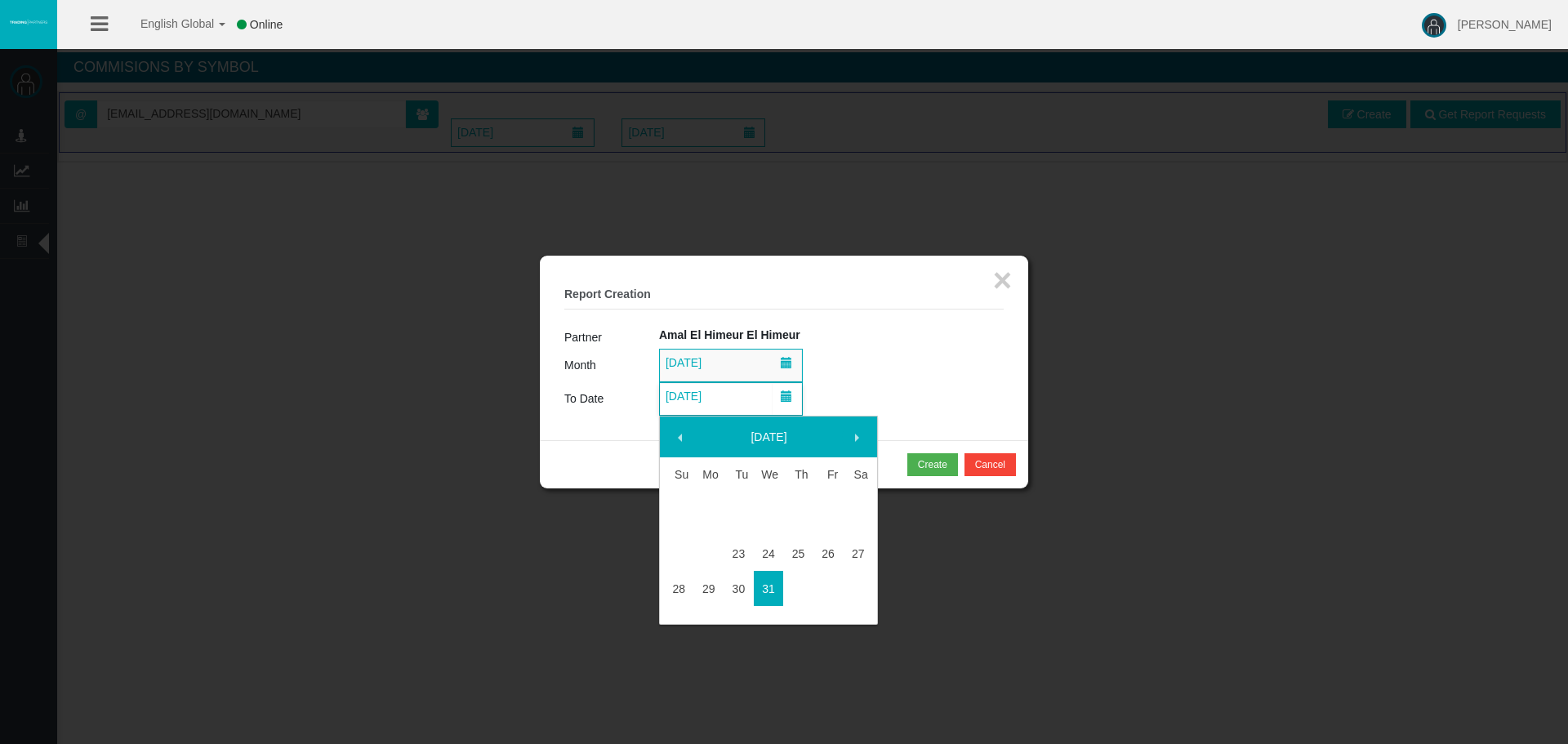
click at [858, 435] on span at bounding box center [856, 438] width 13 height 13
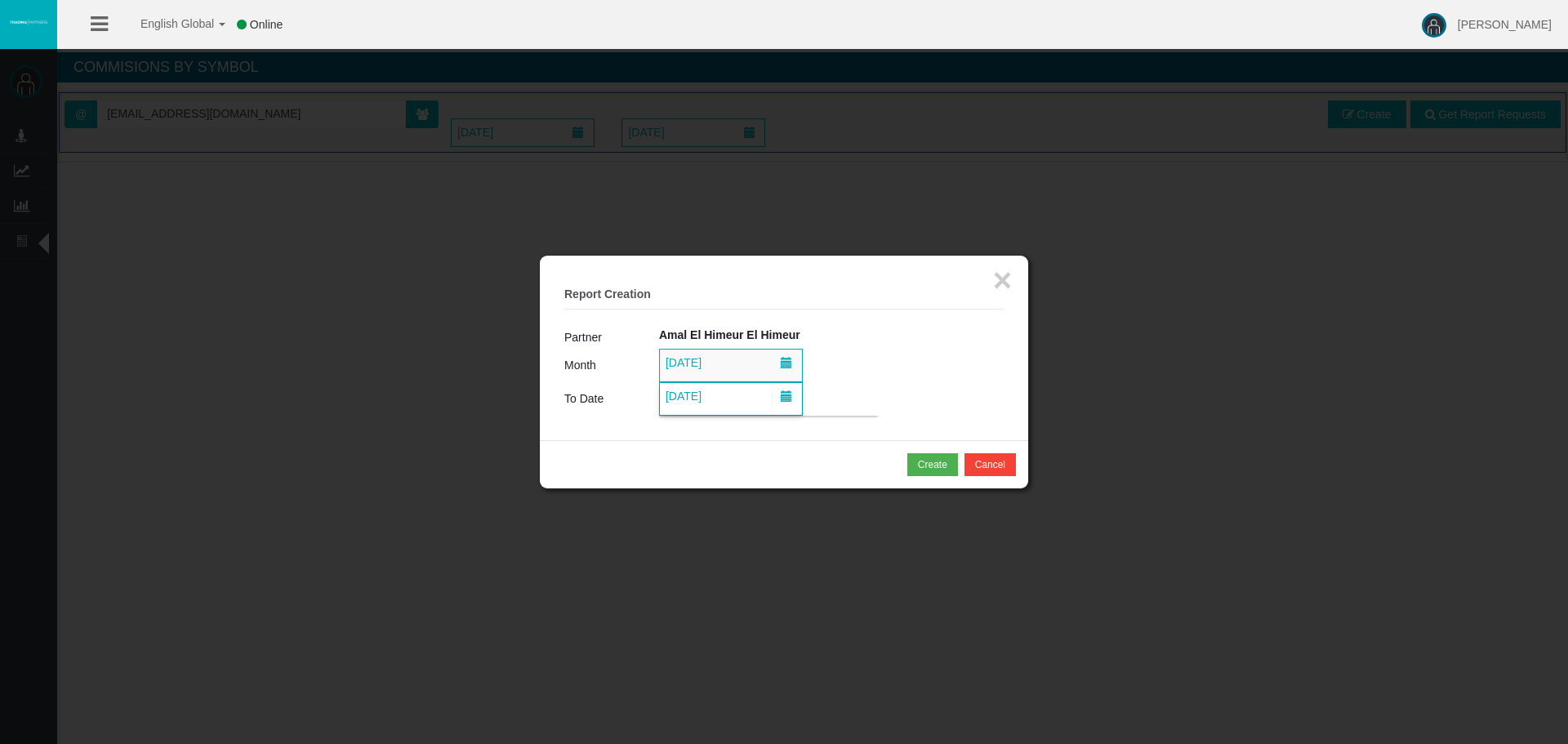
click at [941, 301] on legend "× Report Creation" at bounding box center [784, 295] width 440 height 30
click at [999, 276] on button "×" at bounding box center [1002, 279] width 19 height 32
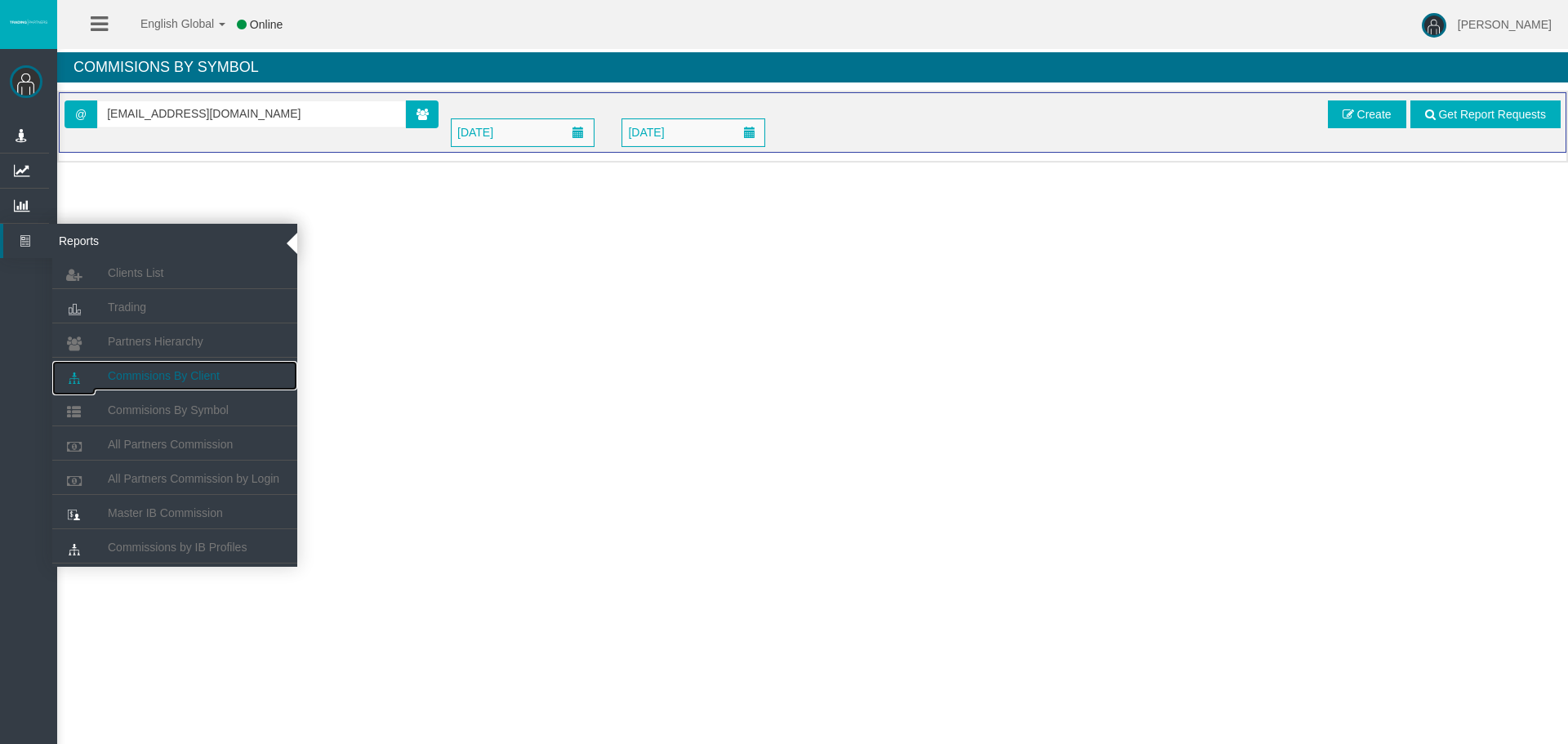
click at [164, 378] on span "Commisions By Client" at bounding box center [163, 376] width 112 height 13
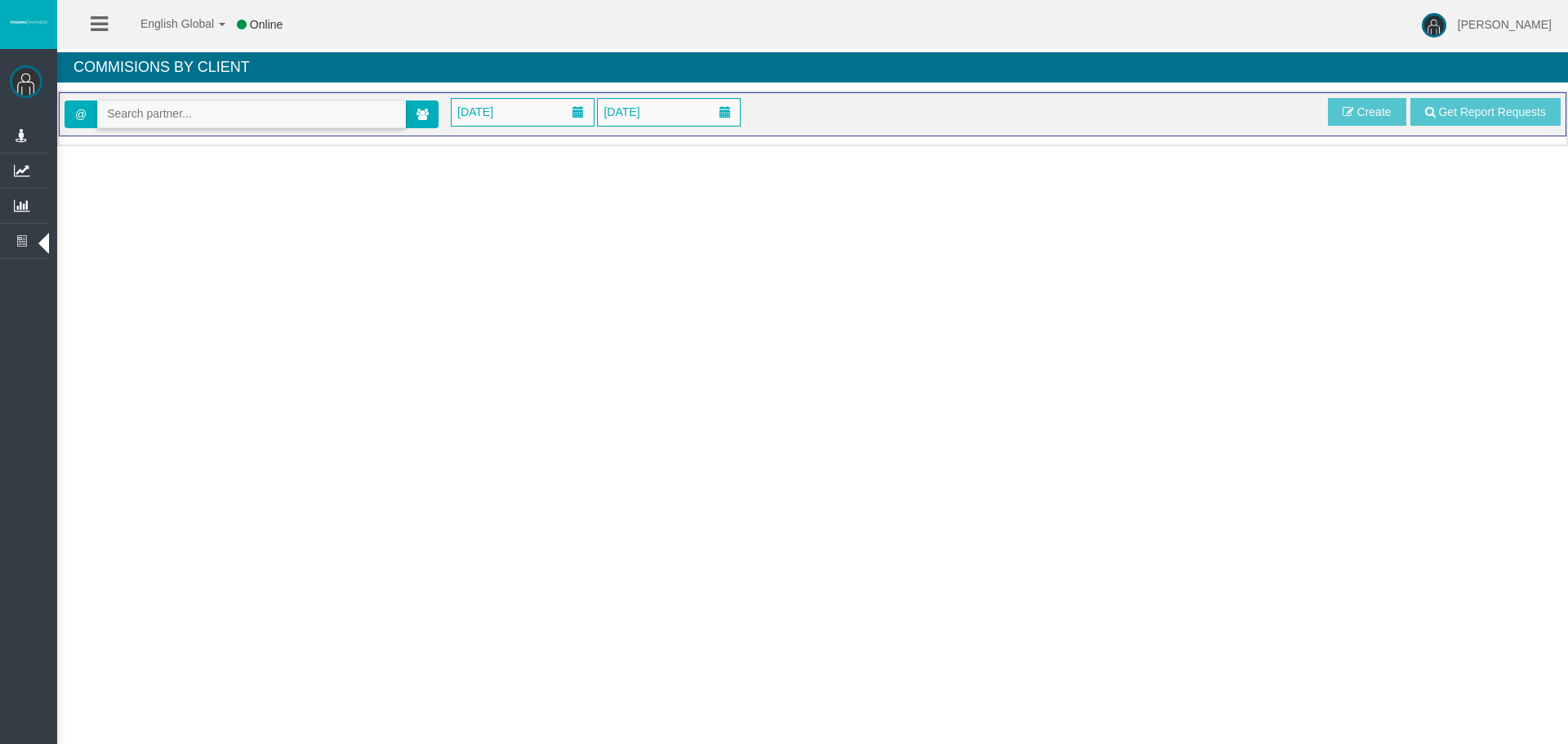
click at [212, 113] on input "text" at bounding box center [251, 113] width 307 height 25
paste input "IB47gbr"
click at [174, 137] on span "[28278] Amal El Himeur El Himeur" at bounding box center [207, 142] width 201 height 13
type input "[EMAIL_ADDRESS][DOMAIN_NAME]"
click at [498, 116] on span "[DATE]" at bounding box center [475, 111] width 45 height 23
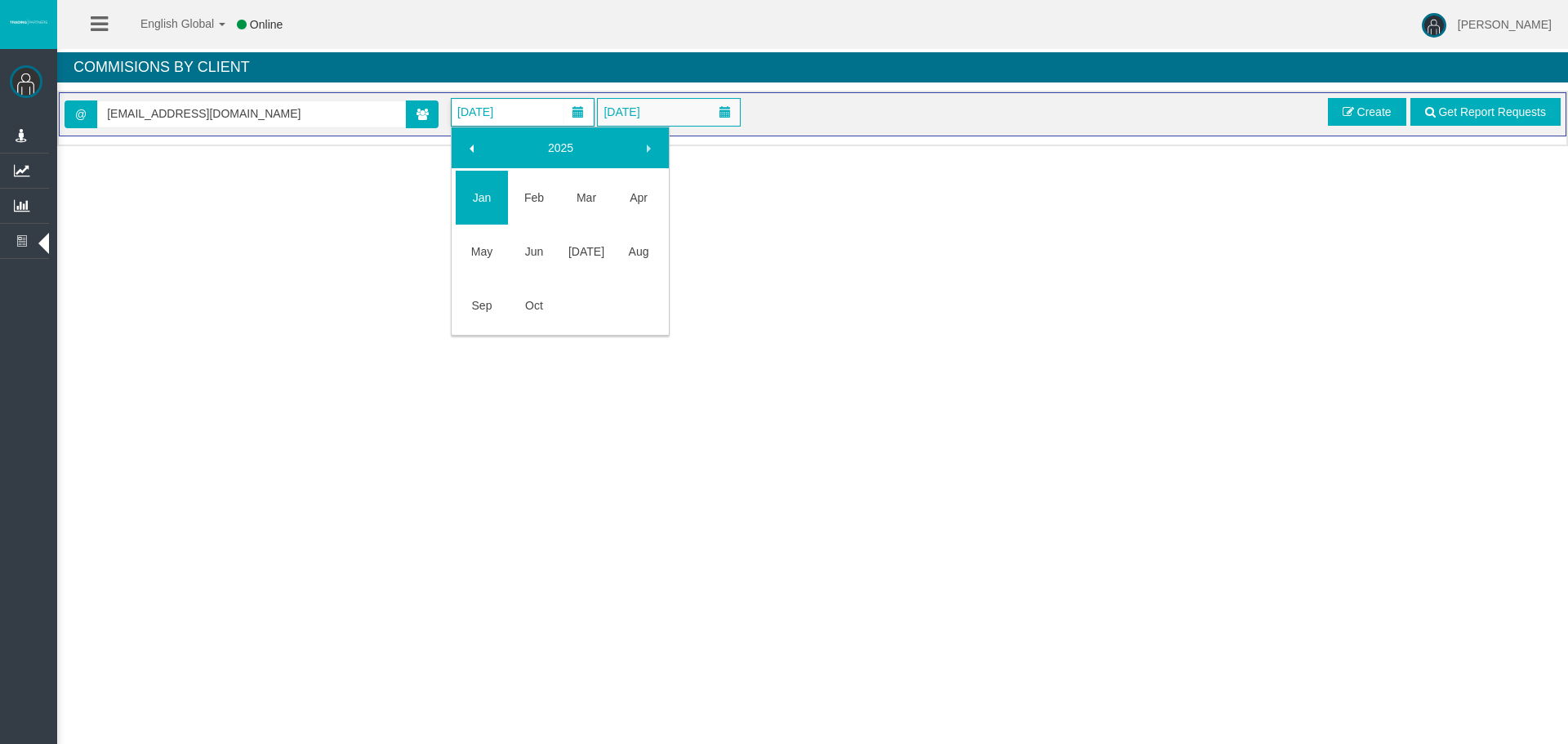
click at [562, 155] on link "2025" at bounding box center [560, 148] width 140 height 30
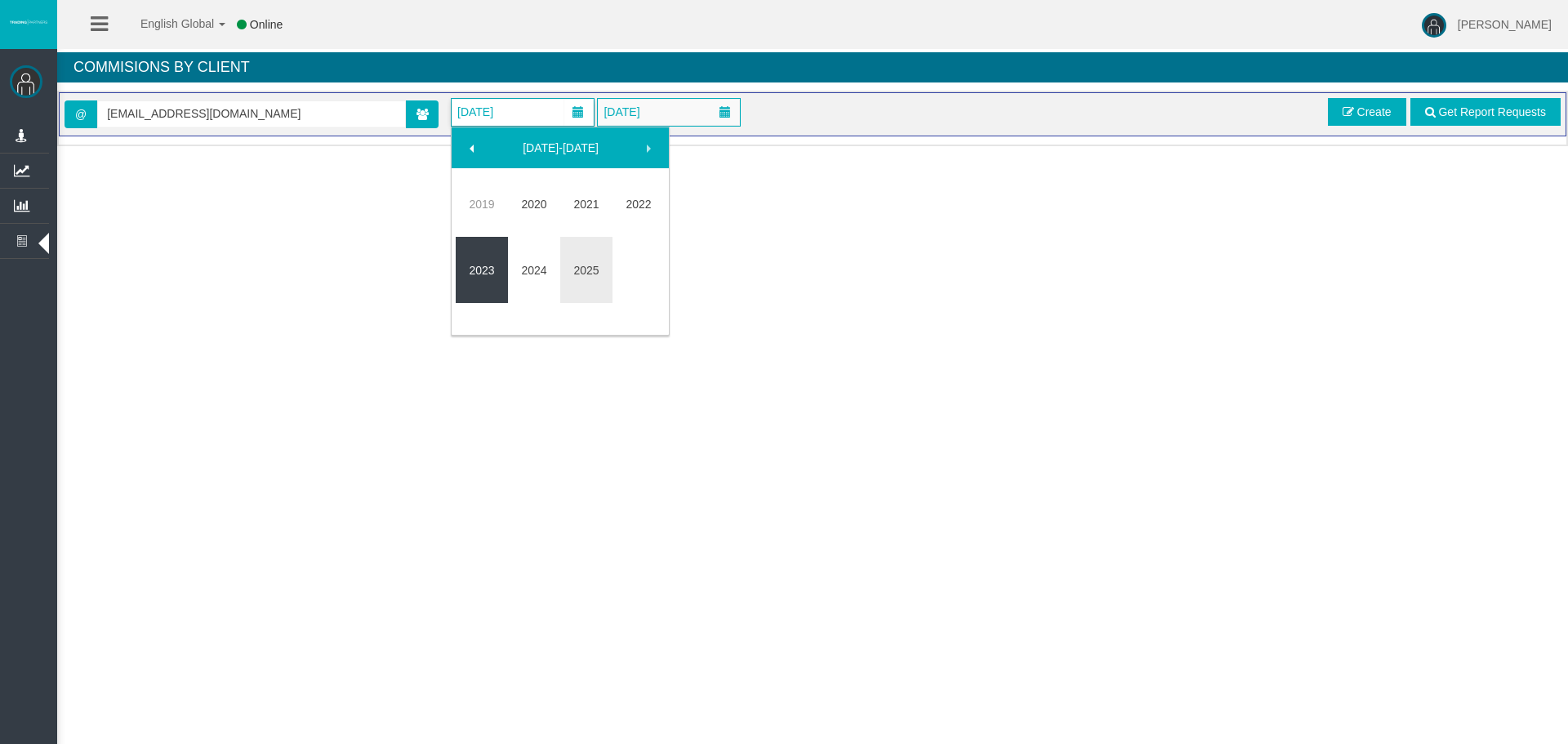
click at [498, 276] on link "2023" at bounding box center [482, 271] width 52 height 30
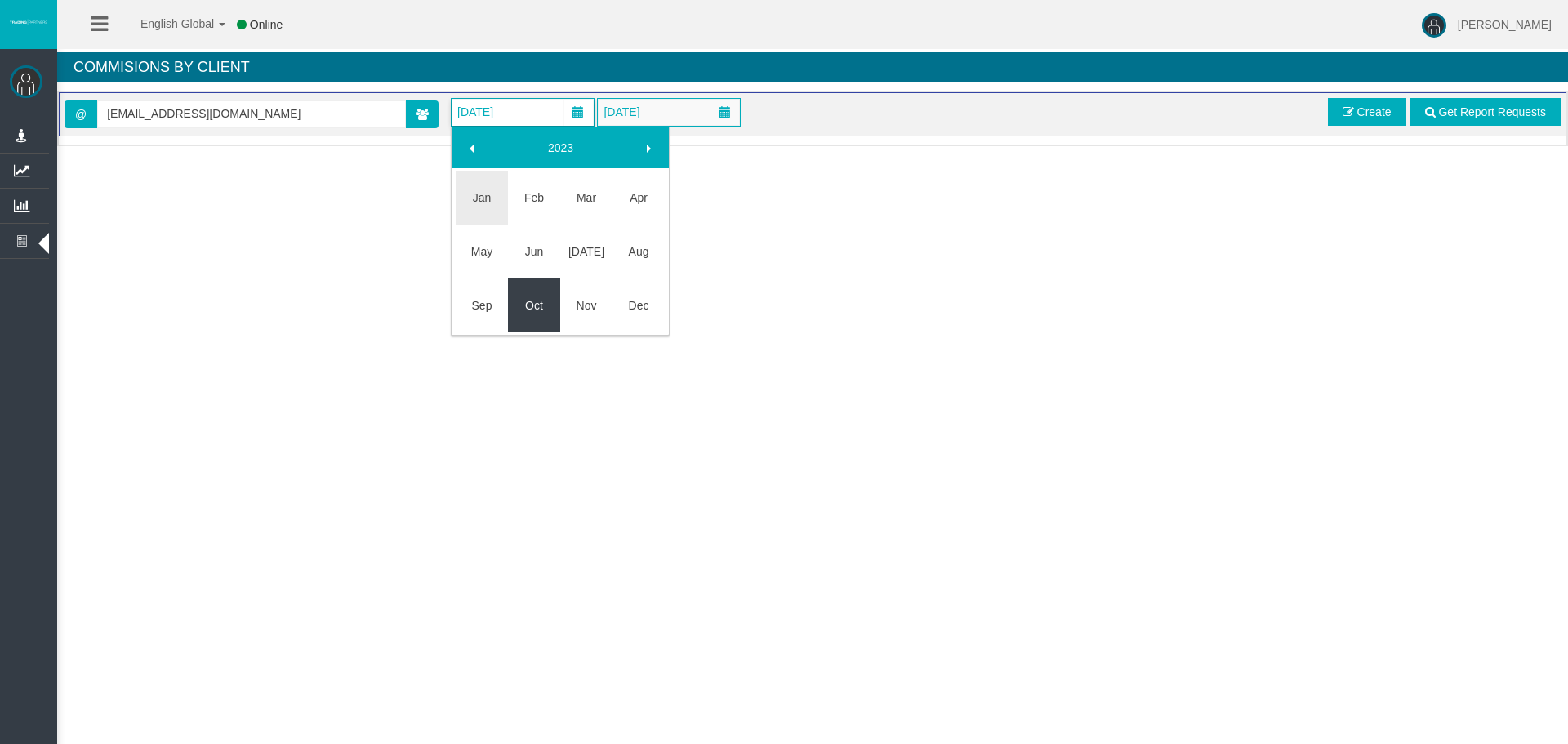
click at [535, 296] on link "Oct" at bounding box center [534, 305] width 52 height 30
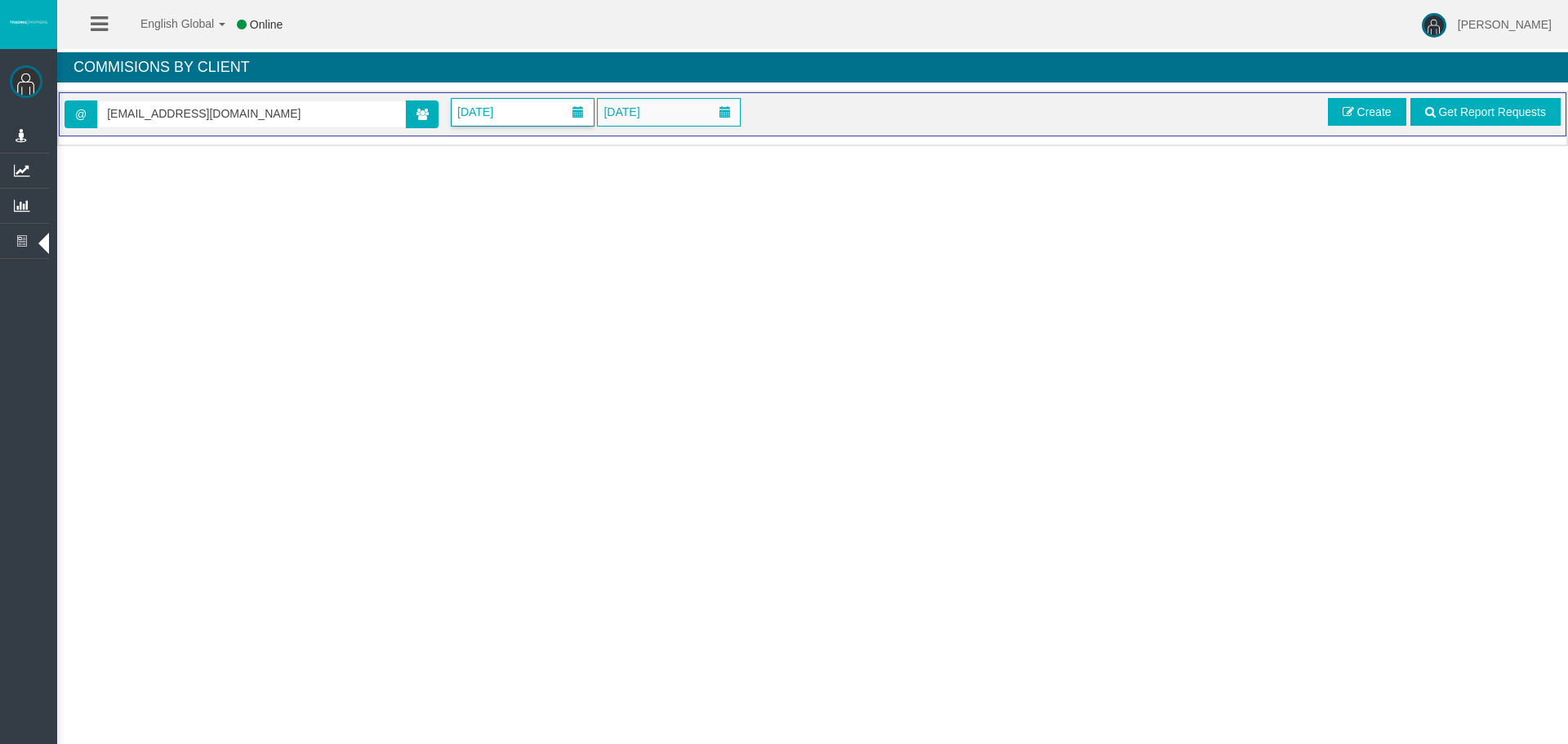
click at [498, 122] on span "October 2023" at bounding box center [475, 111] width 45 height 23
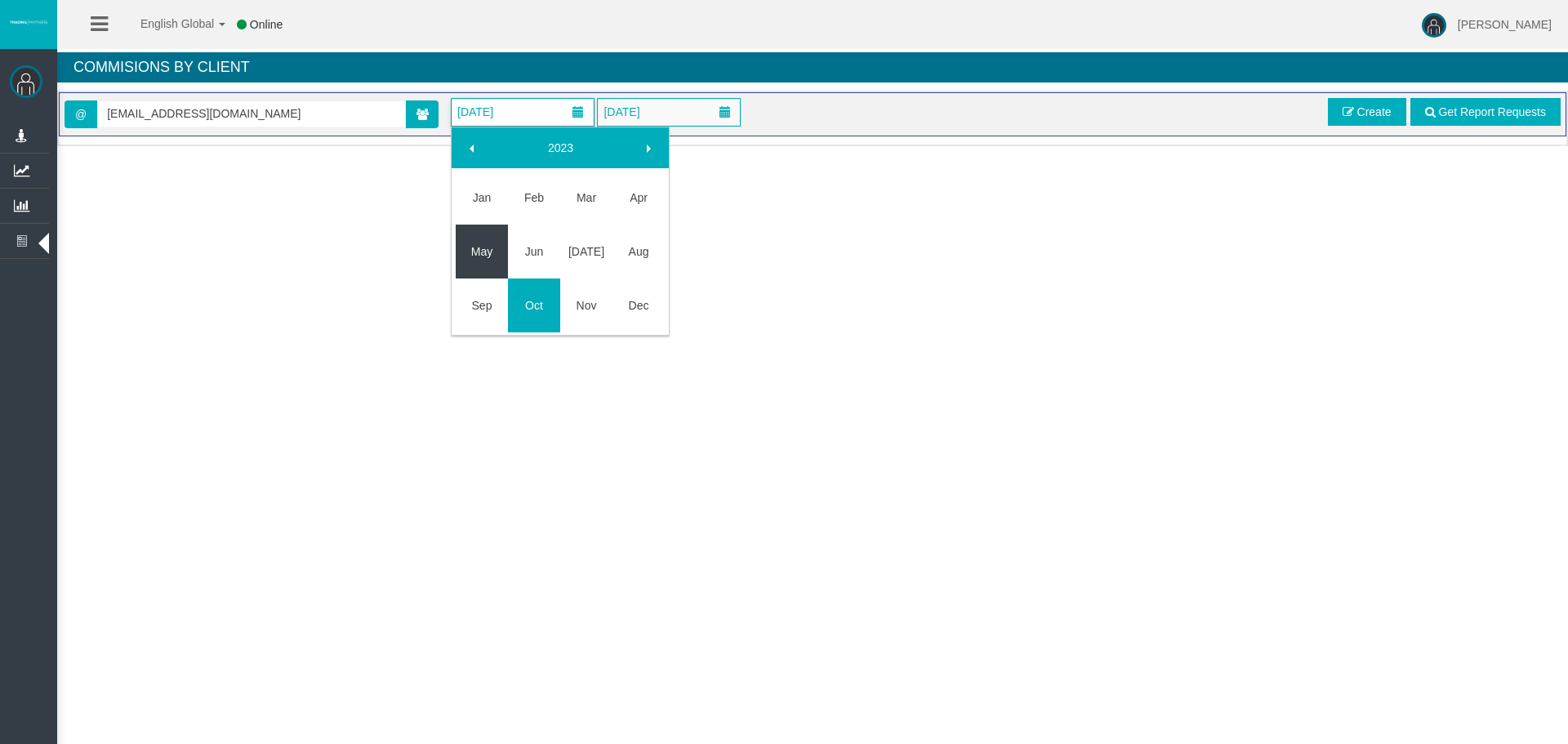
click at [488, 272] on td "May" at bounding box center [482, 251] width 52 height 54
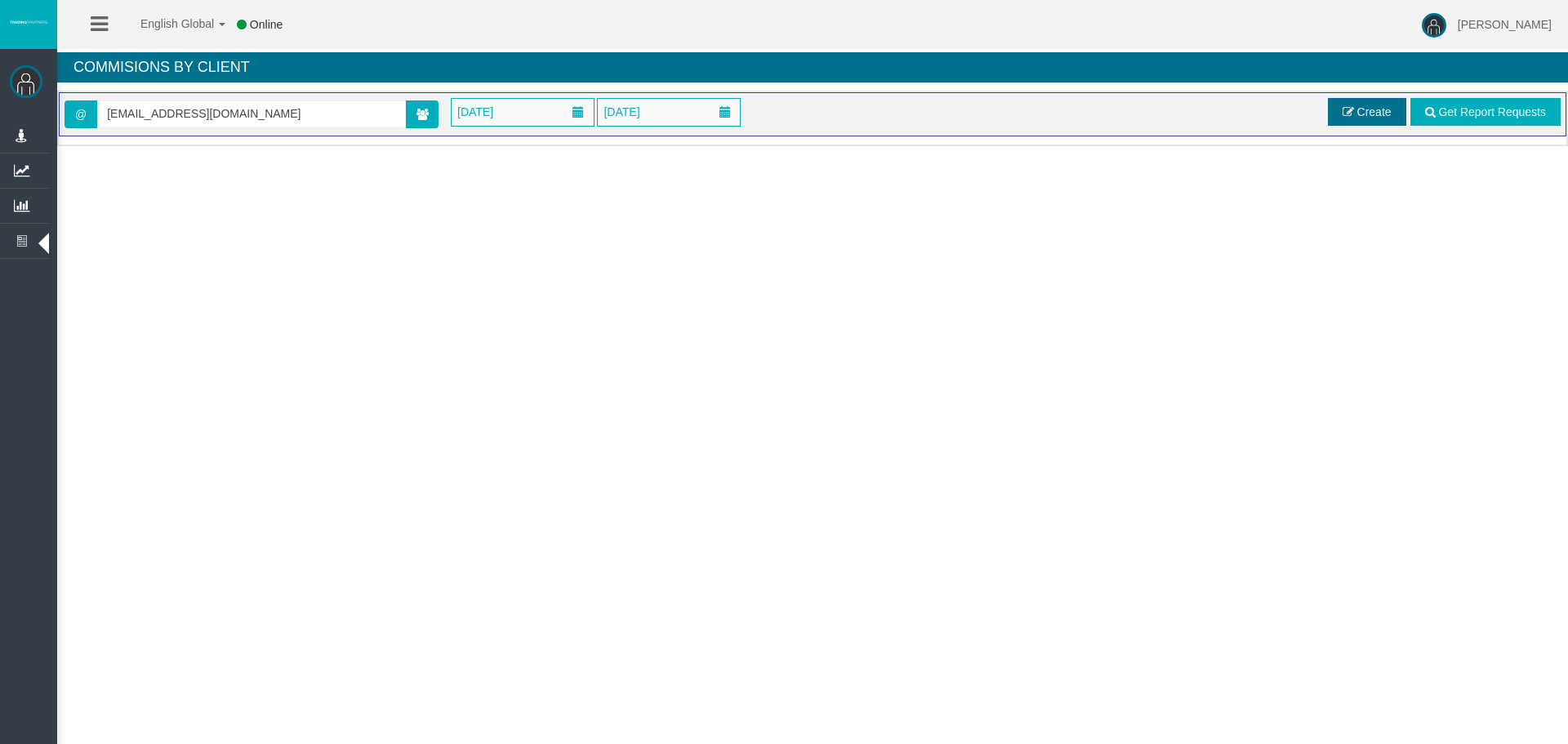
click at [1356, 122] on link "Create" at bounding box center [1367, 112] width 79 height 28
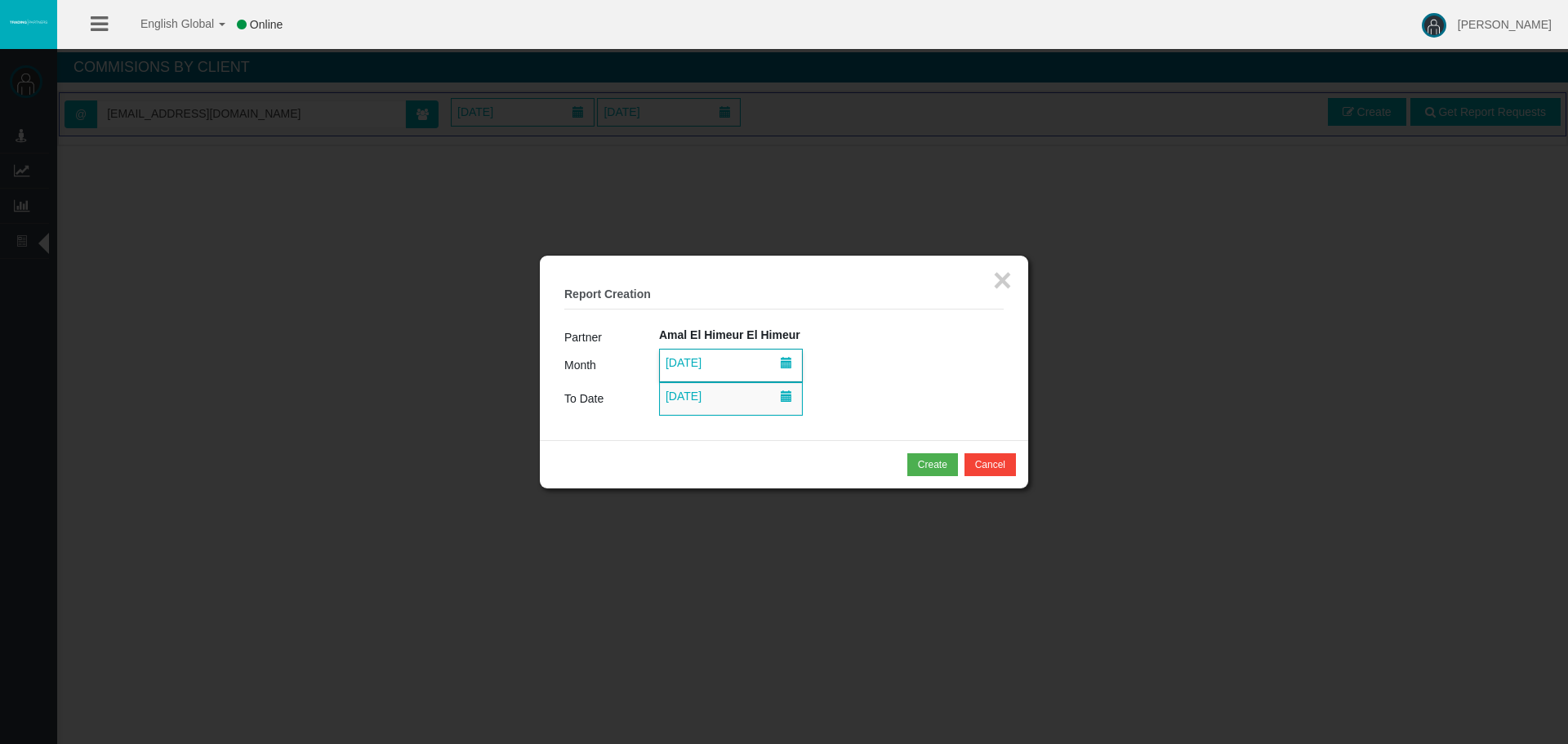
click at [706, 361] on span "01/10/2025" at bounding box center [683, 363] width 45 height 23
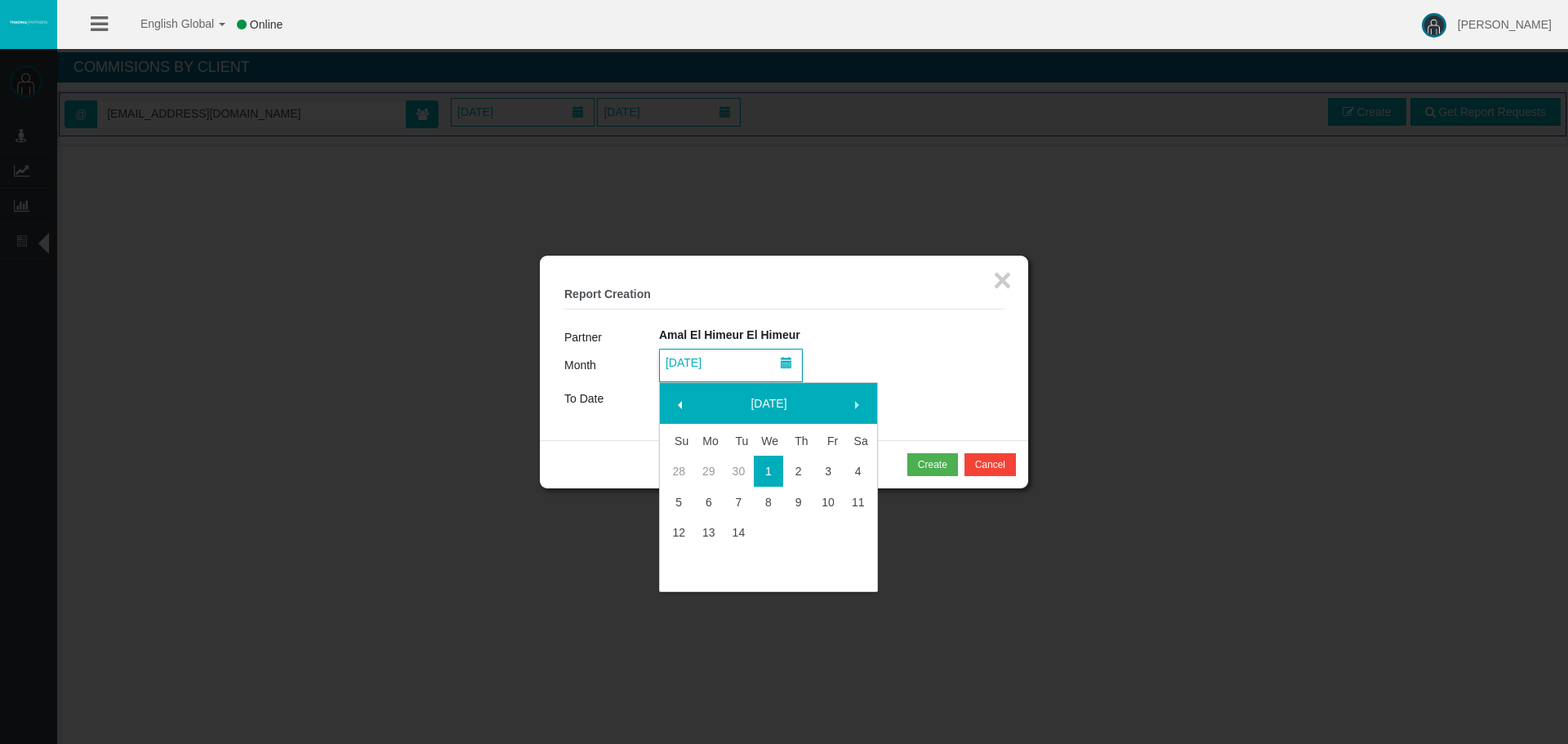
click at [764, 406] on link "[DATE]" at bounding box center [769, 404] width 140 height 30
click at [765, 399] on link "2025" at bounding box center [769, 404] width 140 height 30
click at [697, 531] on link "2023" at bounding box center [690, 526] width 52 height 30
click at [686, 509] on link "May" at bounding box center [690, 508] width 52 height 30
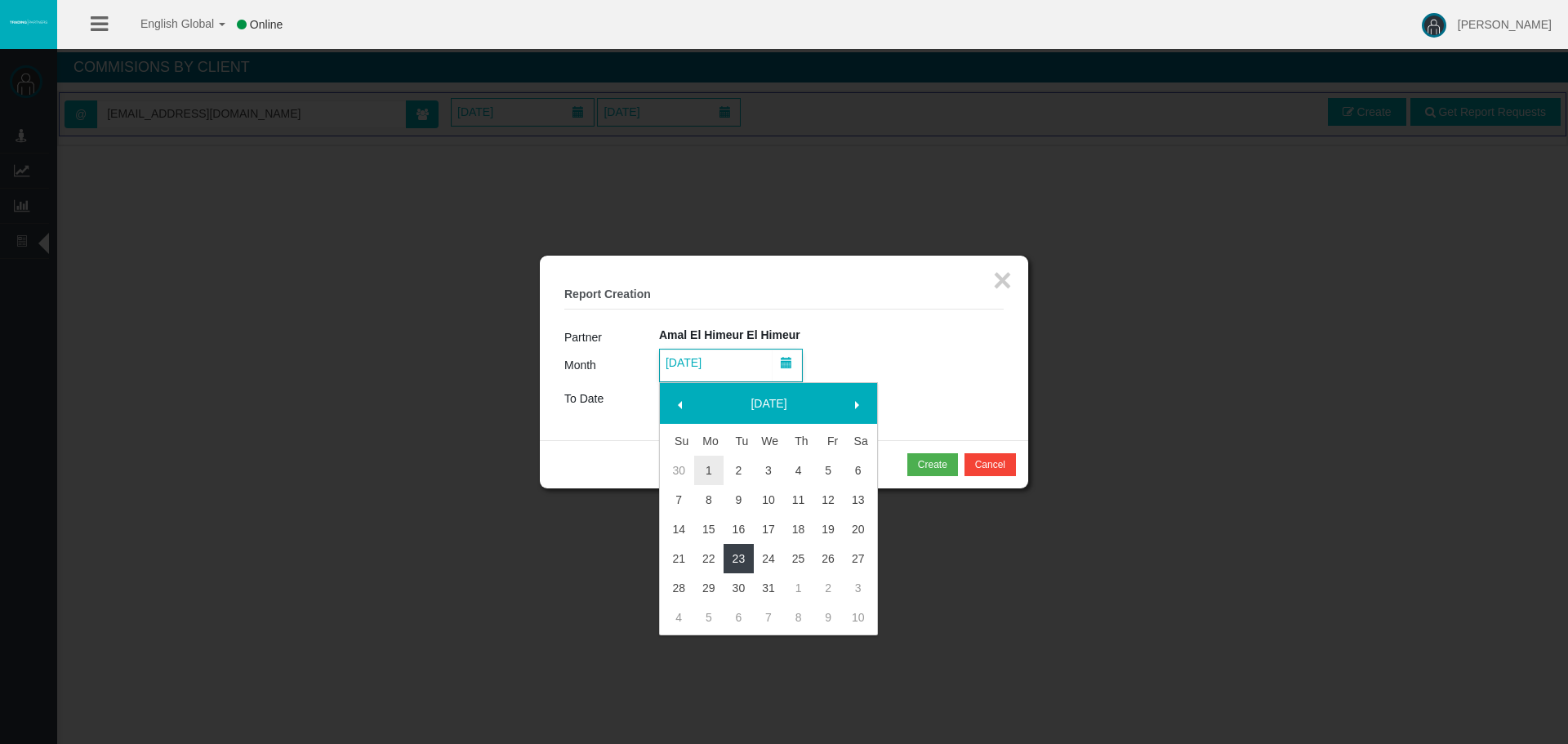
click at [733, 557] on link "23" at bounding box center [739, 558] width 31 height 30
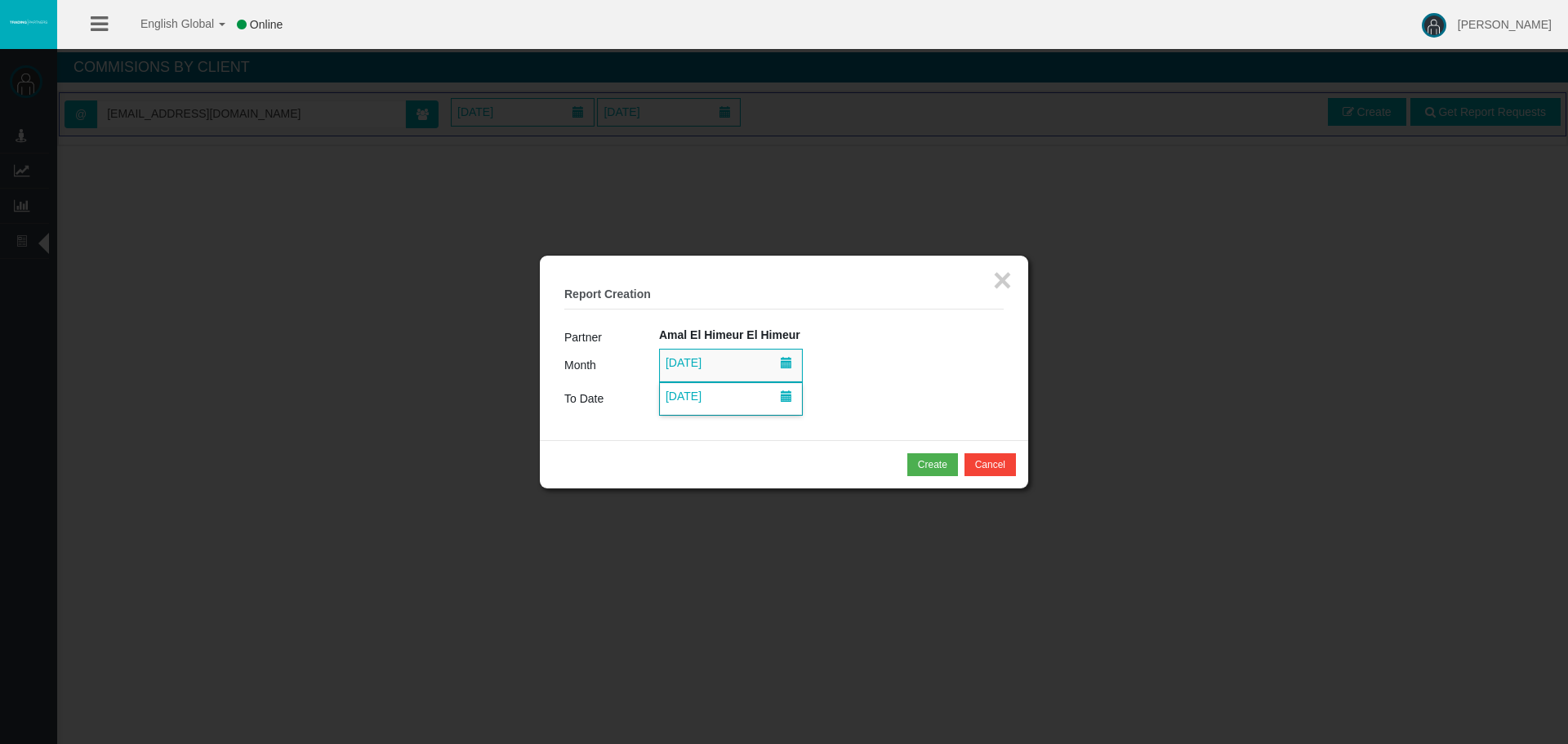
click at [781, 397] on span at bounding box center [787, 396] width 11 height 11
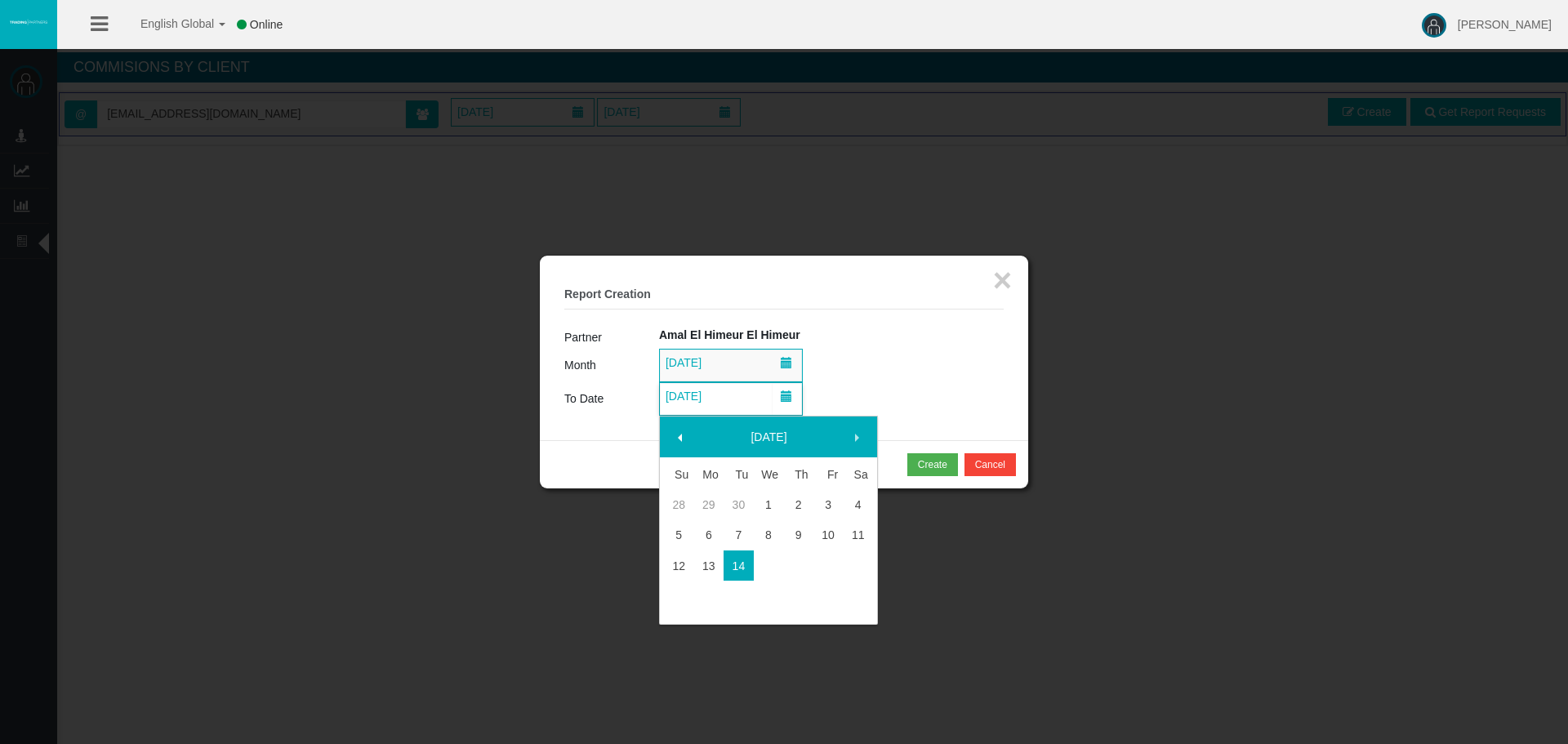
click at [776, 433] on link "[DATE]" at bounding box center [769, 437] width 140 height 30
click at [768, 446] on link "2025" at bounding box center [769, 437] width 140 height 30
click at [734, 535] on link "2024" at bounding box center [742, 541] width 52 height 30
click at [690, 489] on link "Jan" at bounding box center [690, 487] width 52 height 30
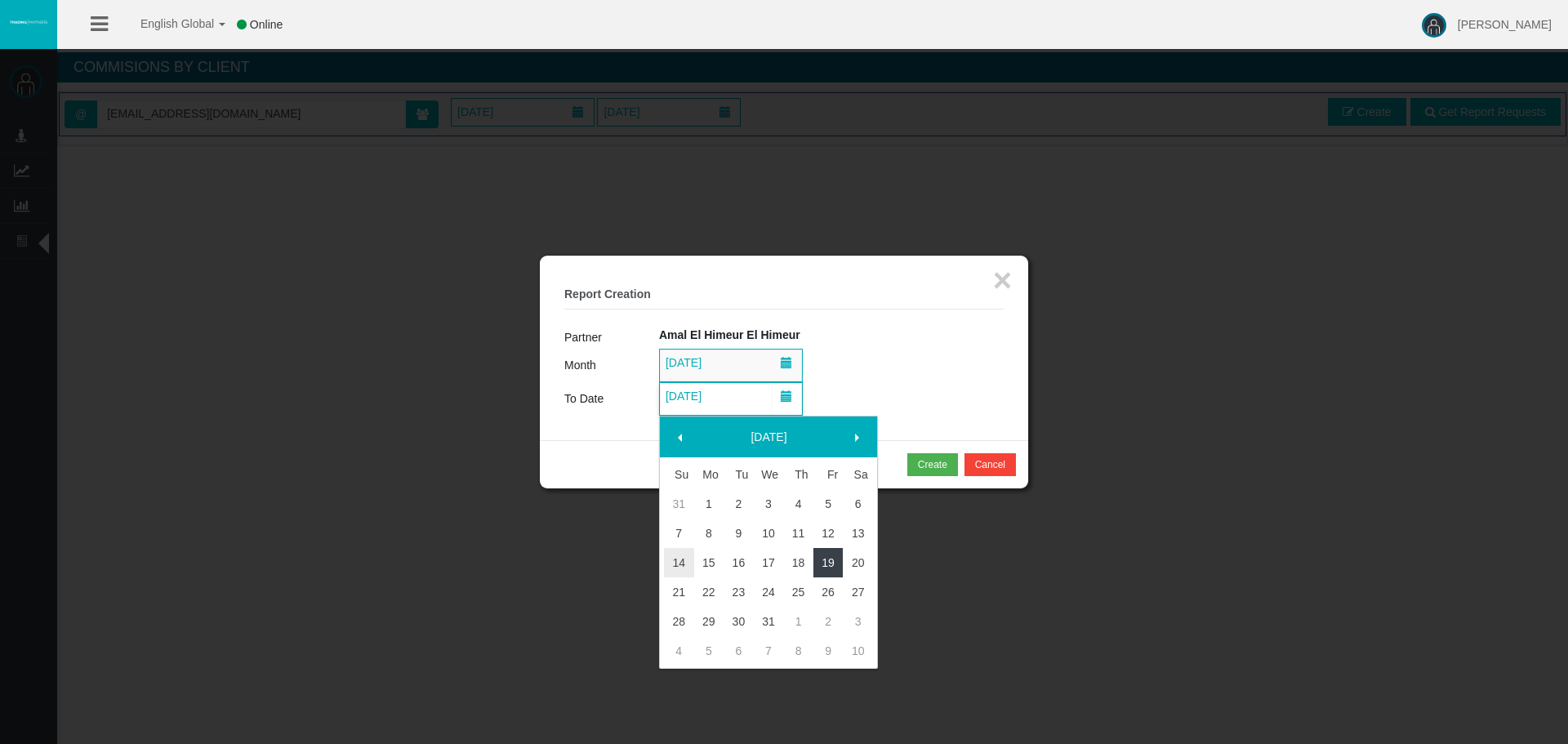
click at [825, 558] on link "19" at bounding box center [829, 563] width 31 height 30
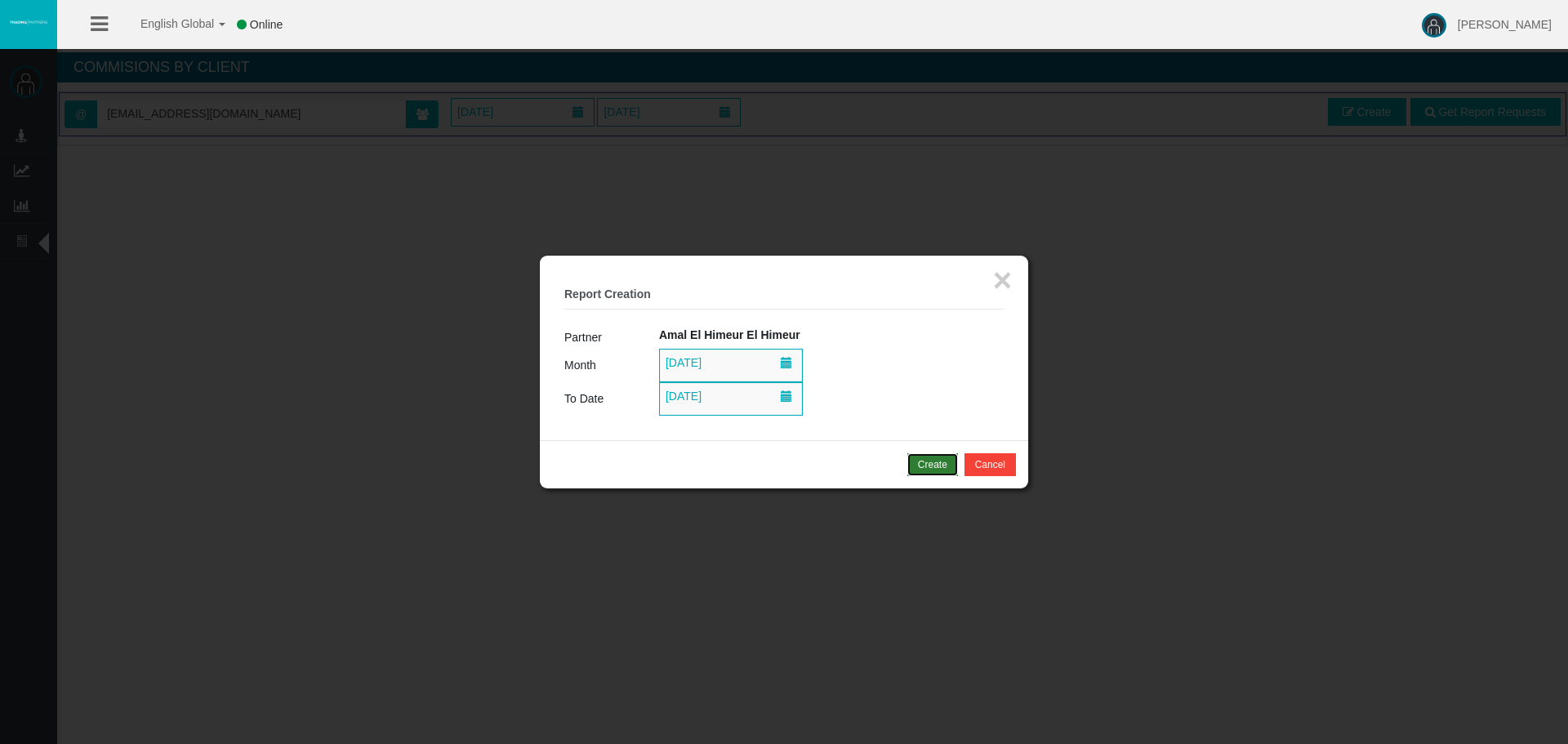
click at [929, 468] on div "Create" at bounding box center [932, 465] width 30 height 15
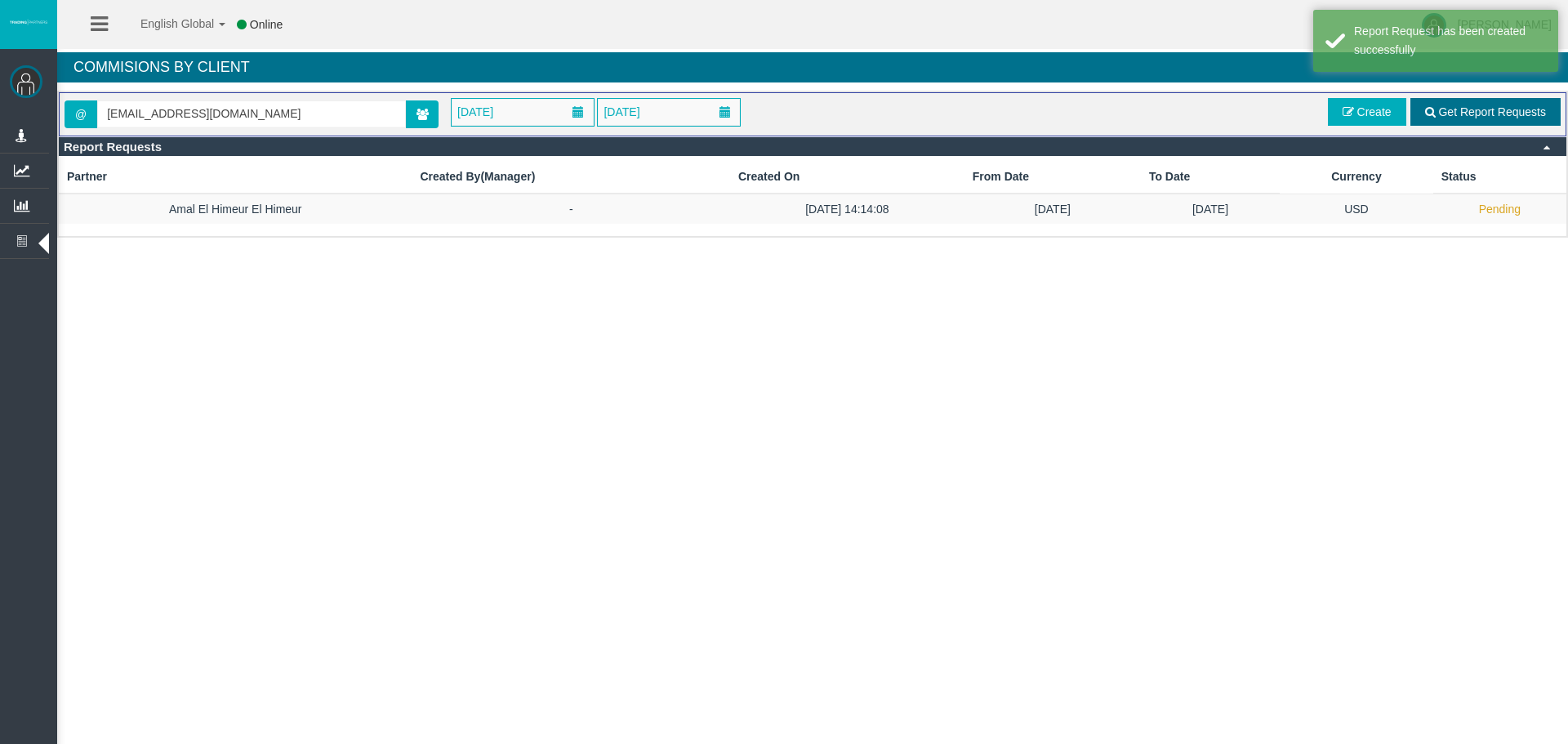
click at [1453, 102] on link "Get Report Requests" at bounding box center [1485, 112] width 150 height 28
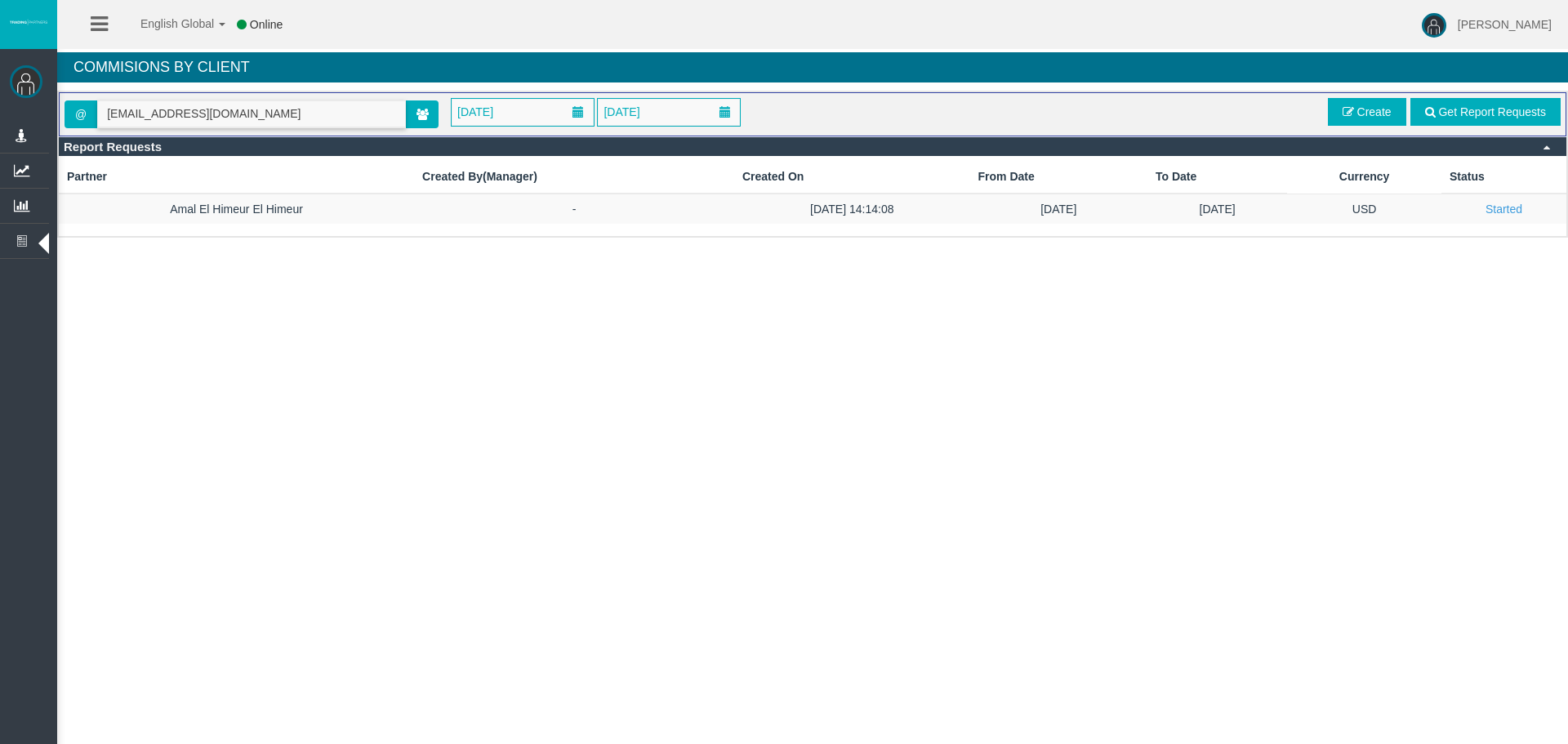
drag, startPoint x: 262, startPoint y: 107, endPoint x: 106, endPoint y: 105, distance: 156.0
click at [106, 105] on input "[EMAIL_ADDRESS][DOMAIN_NAME]" at bounding box center [251, 113] width 307 height 25
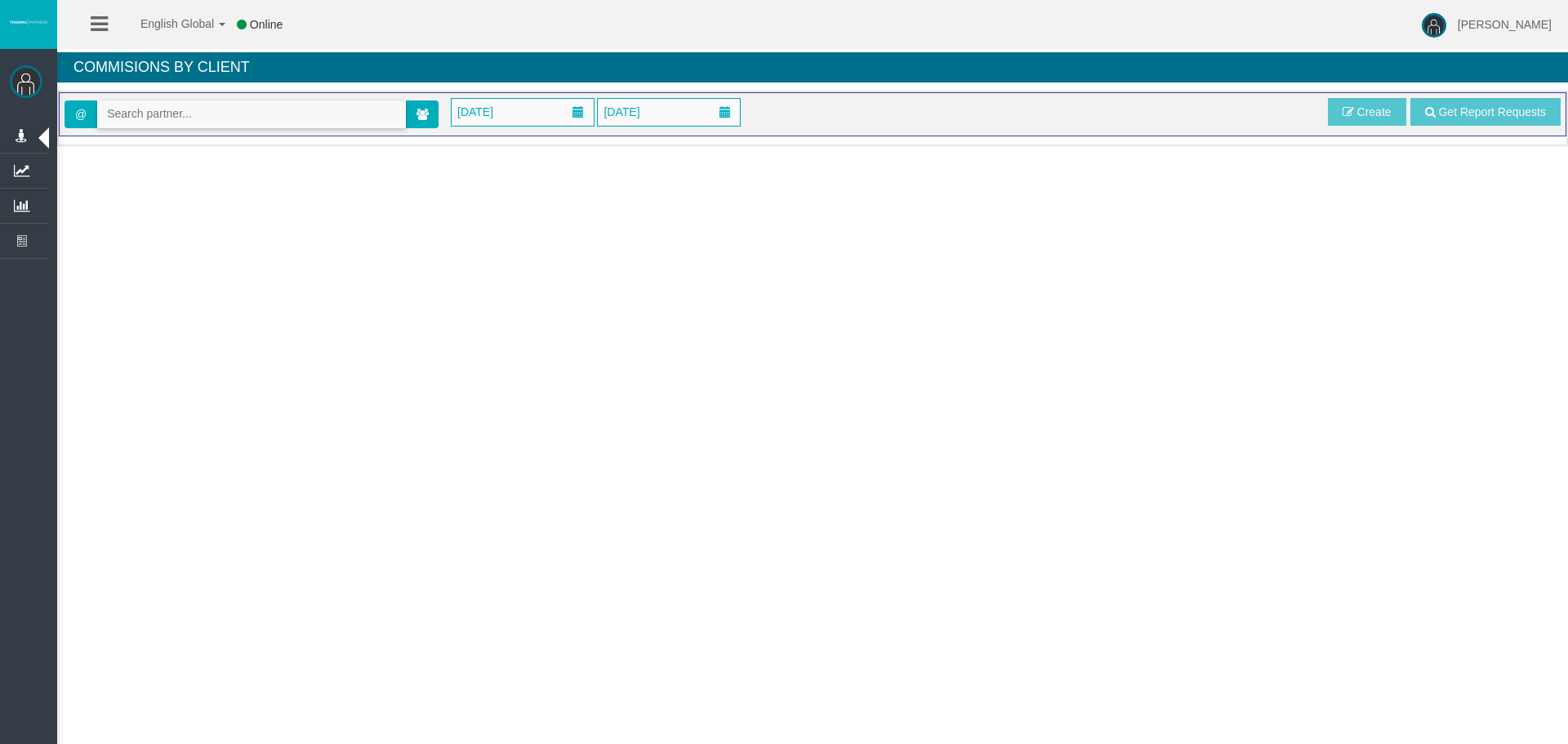
click at [217, 104] on input "text" at bounding box center [251, 113] width 307 height 25
paste input "[EMAIL_ADDRESS][DOMAIN_NAME]"
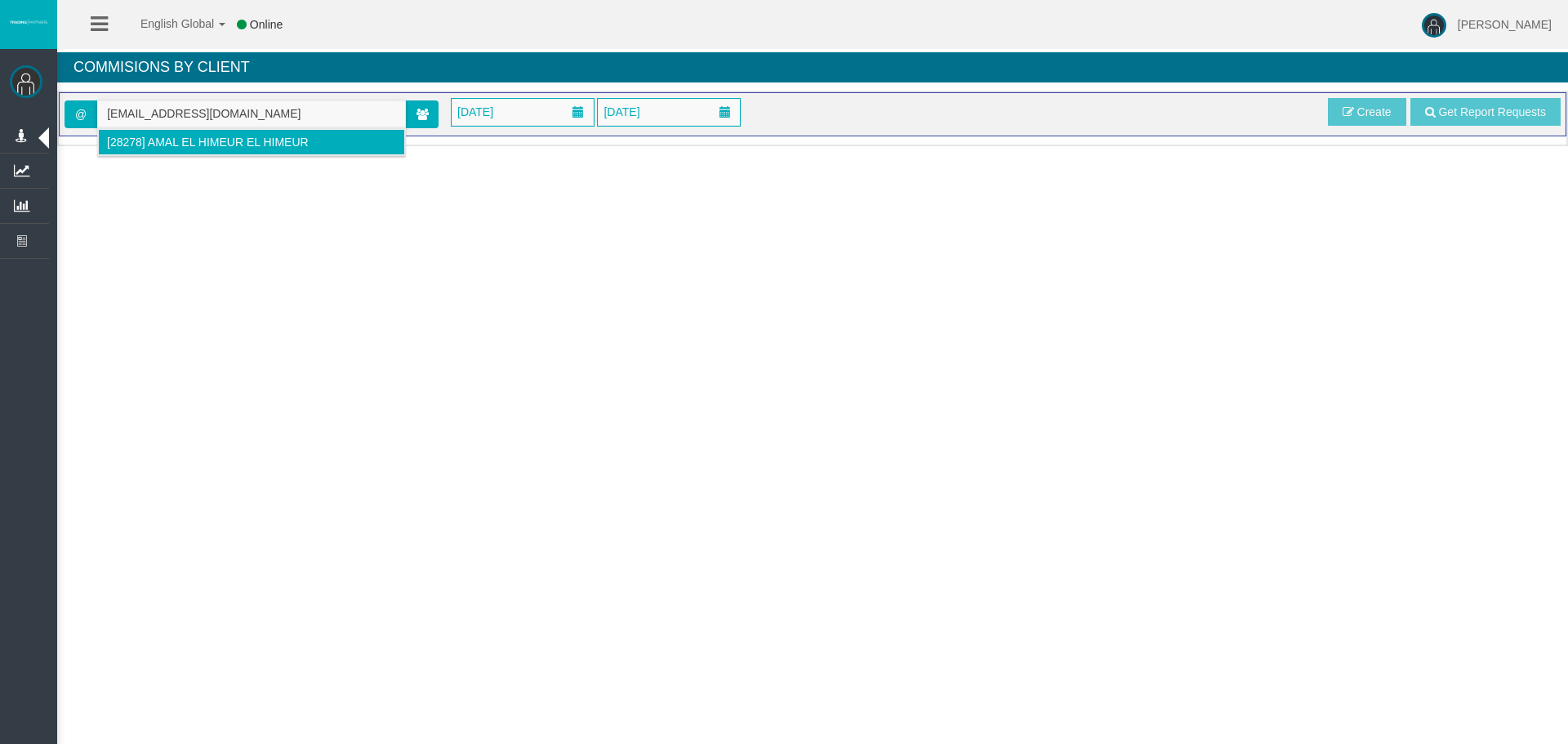
click at [196, 142] on span "[28278] Amal El Himeur El Himeur" at bounding box center [207, 142] width 201 height 13
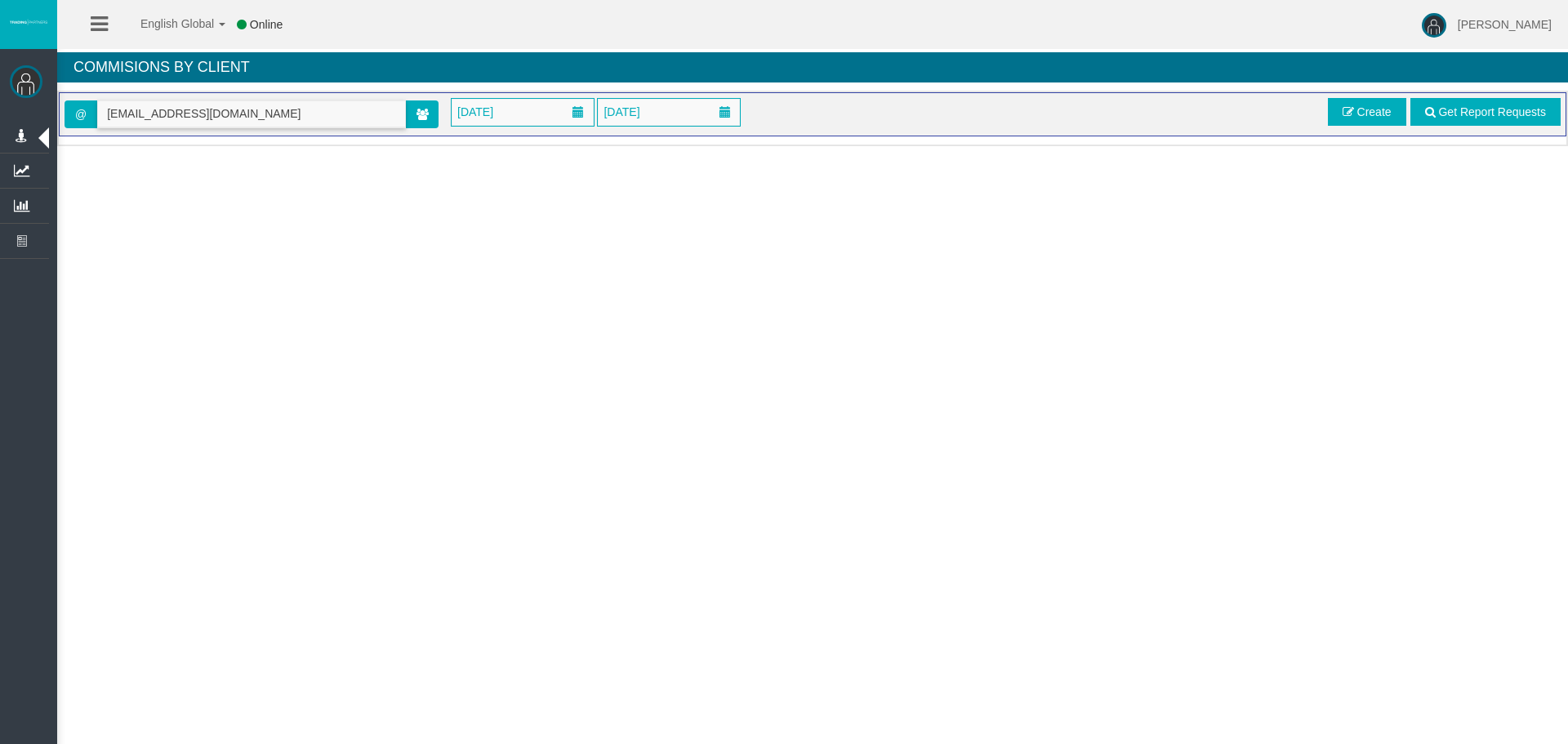
type input "[EMAIL_ADDRESS][DOMAIN_NAME]"
click at [498, 113] on span "[DATE]" at bounding box center [475, 111] width 45 height 23
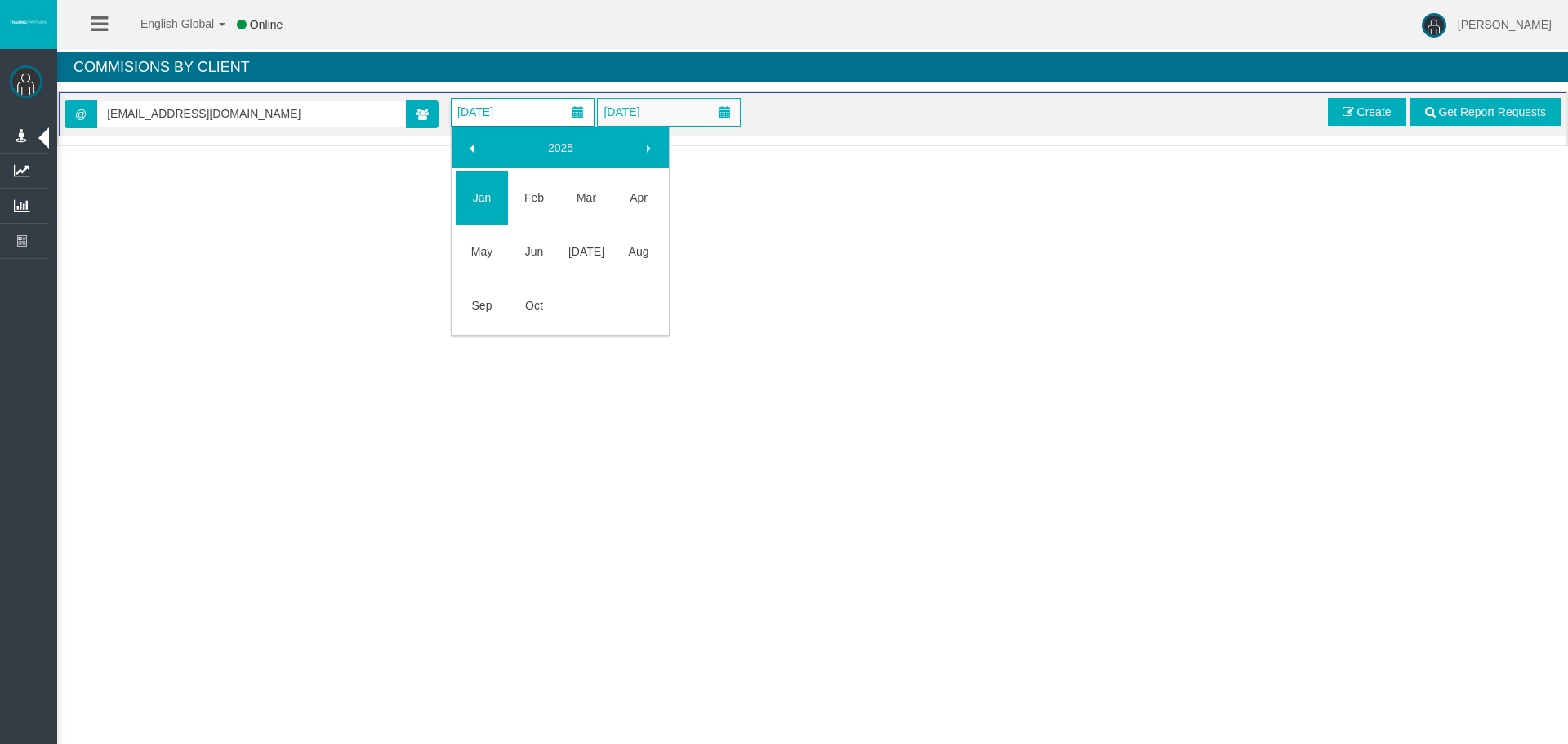
click at [554, 136] on link "2025" at bounding box center [560, 148] width 140 height 30
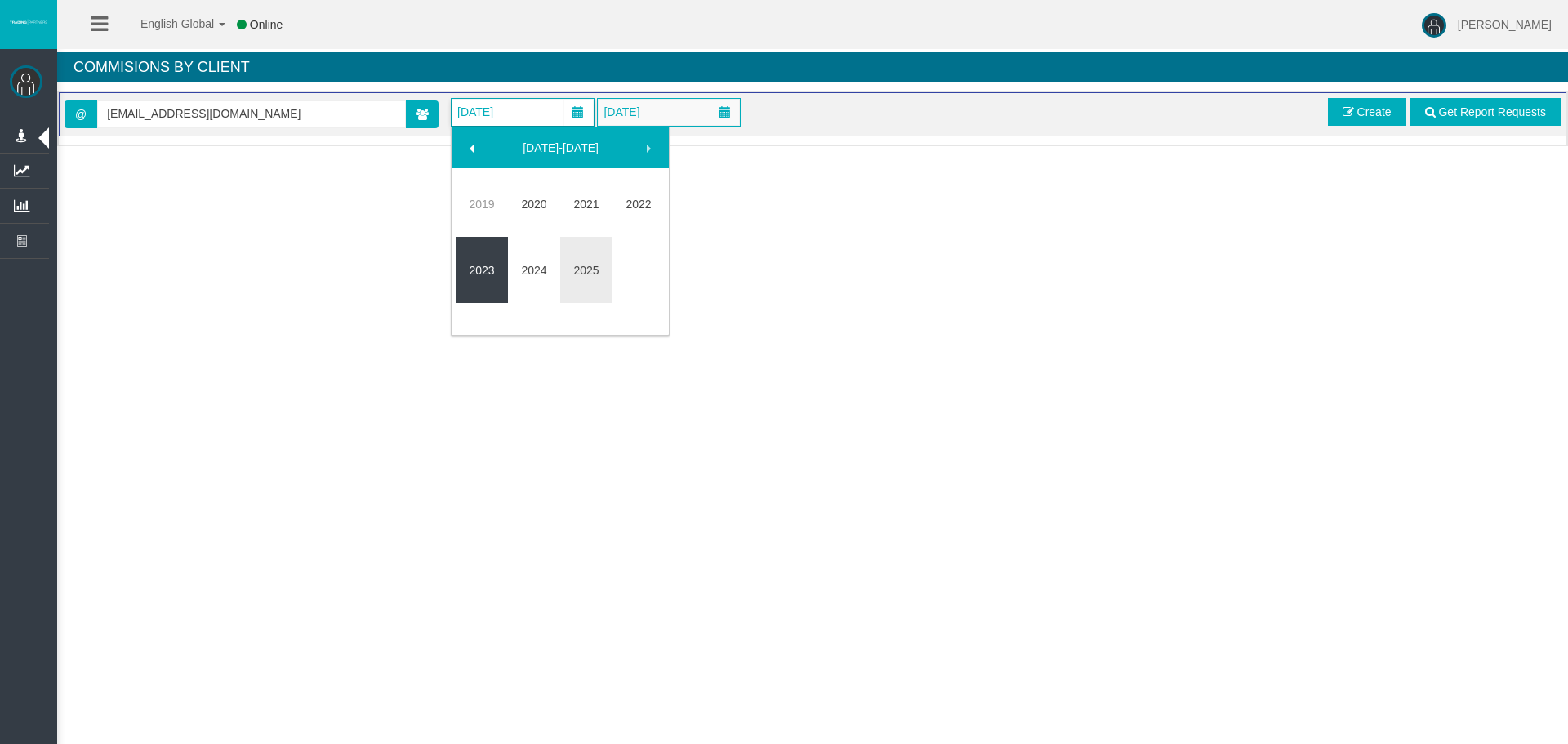
click at [488, 263] on link "2023" at bounding box center [482, 271] width 52 height 30
click at [495, 250] on link "May" at bounding box center [482, 251] width 52 height 30
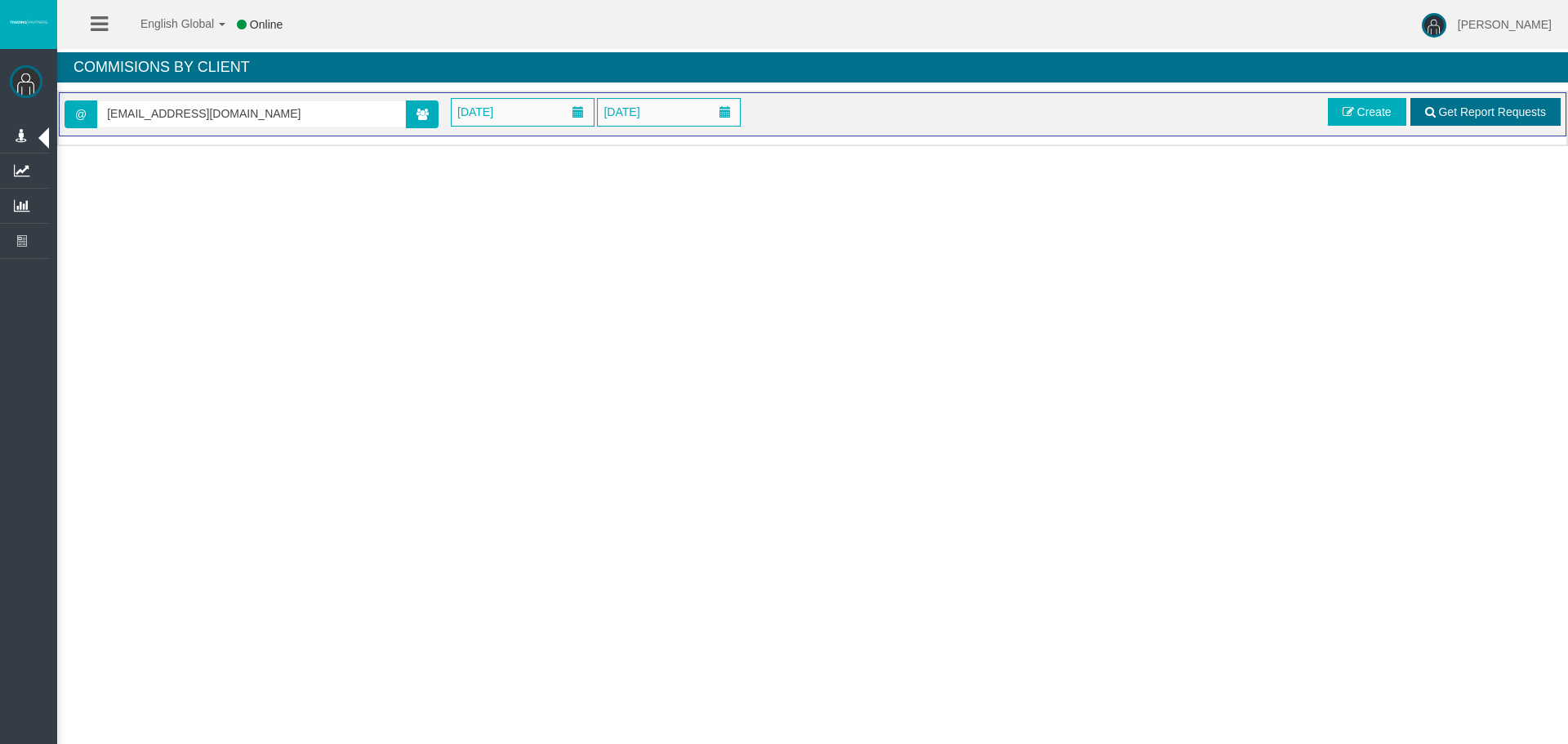
click at [1451, 113] on span "Get Report Requests" at bounding box center [1492, 112] width 108 height 13
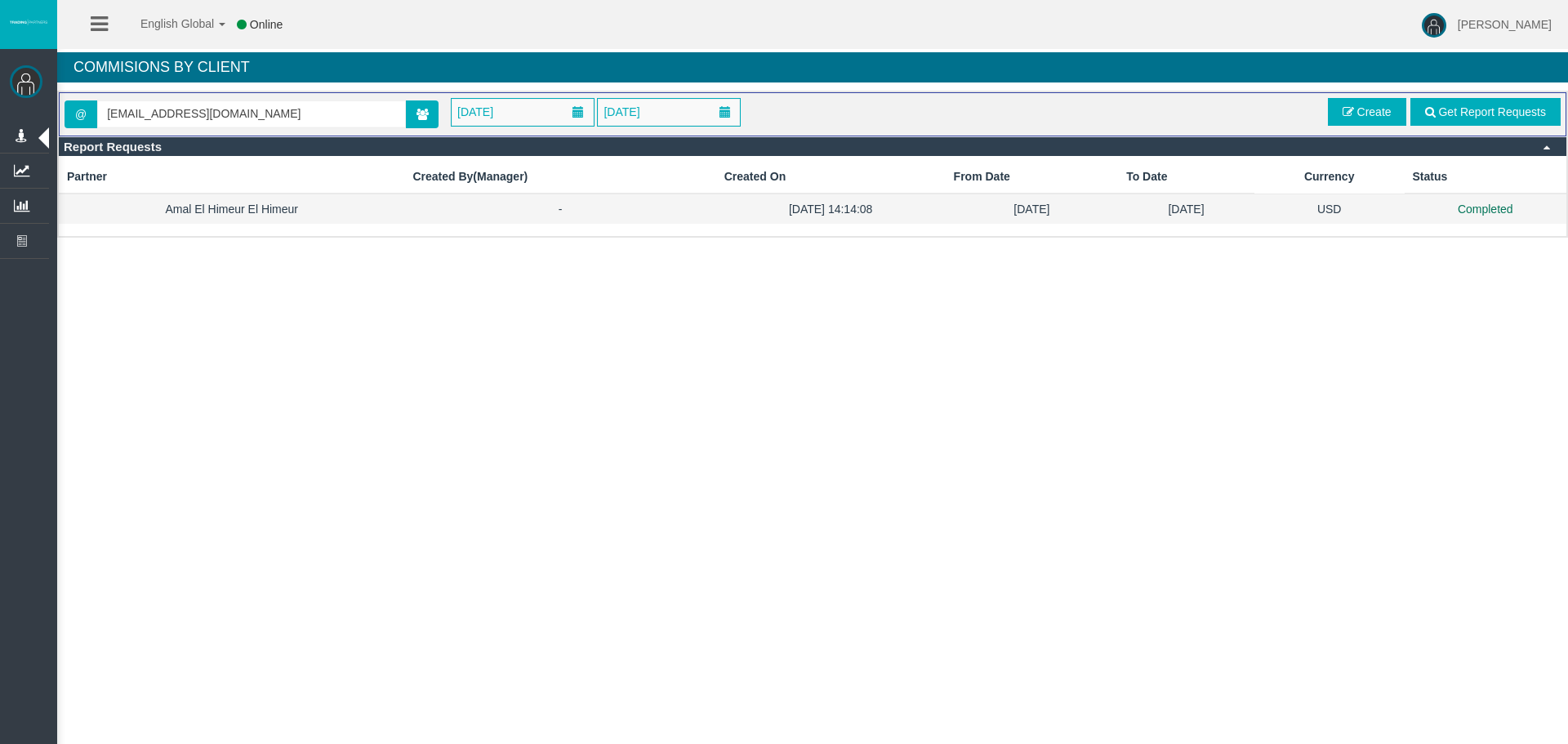
click at [1039, 219] on td "[DATE]" at bounding box center [1032, 209] width 174 height 31
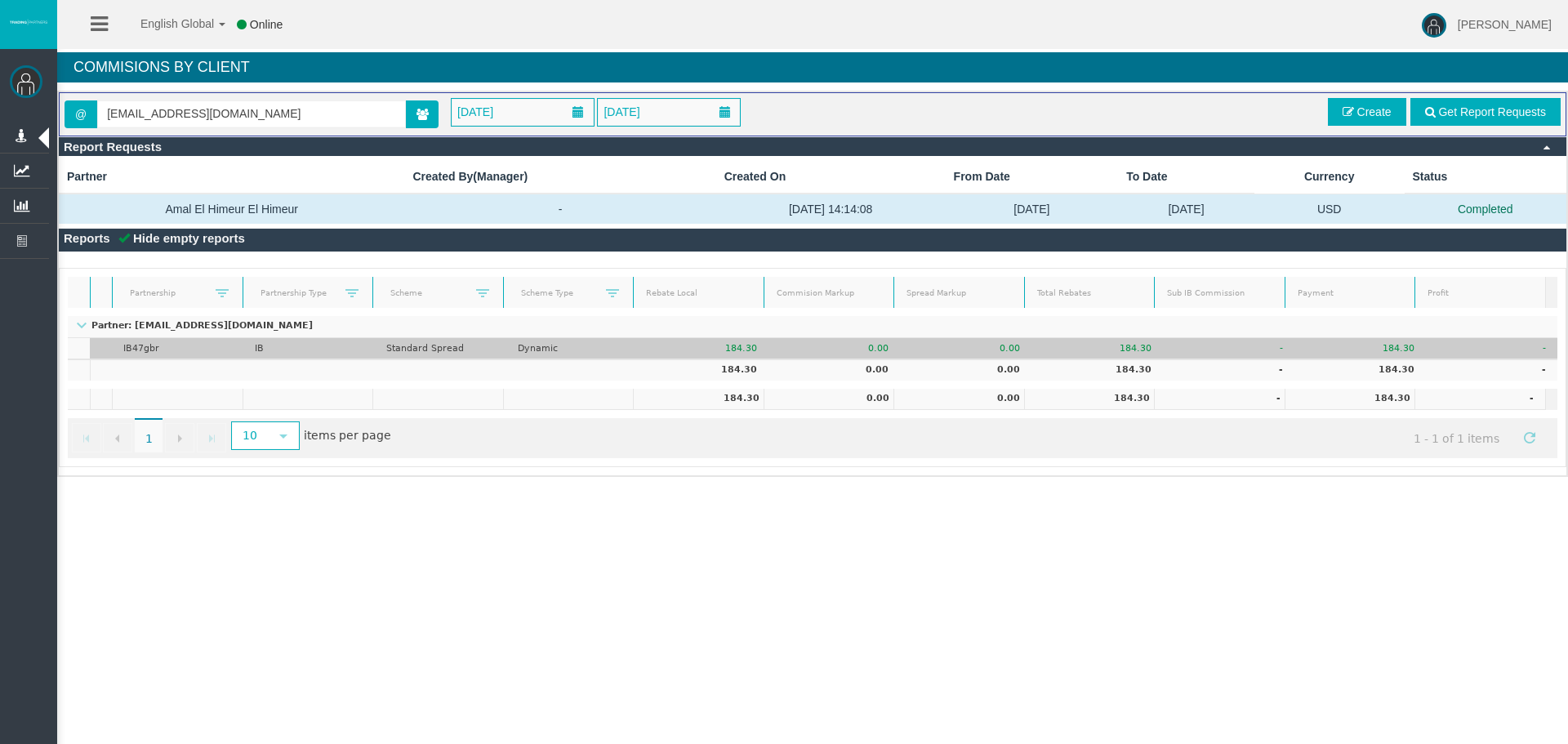
click at [137, 345] on td "IB47gbr" at bounding box center [178, 348] width 132 height 21
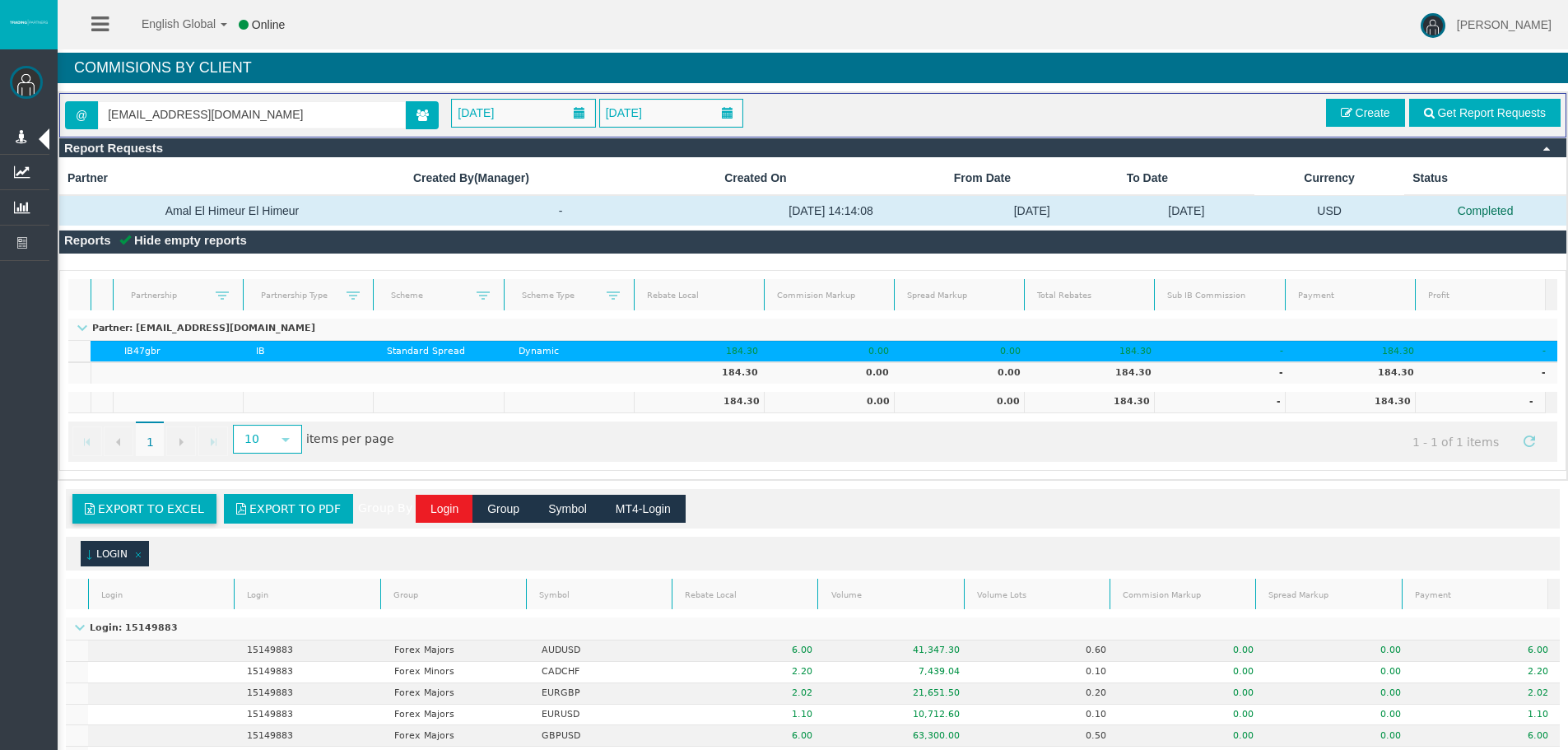
click at [152, 515] on span "Export to Excel" at bounding box center [151, 509] width 107 height 13
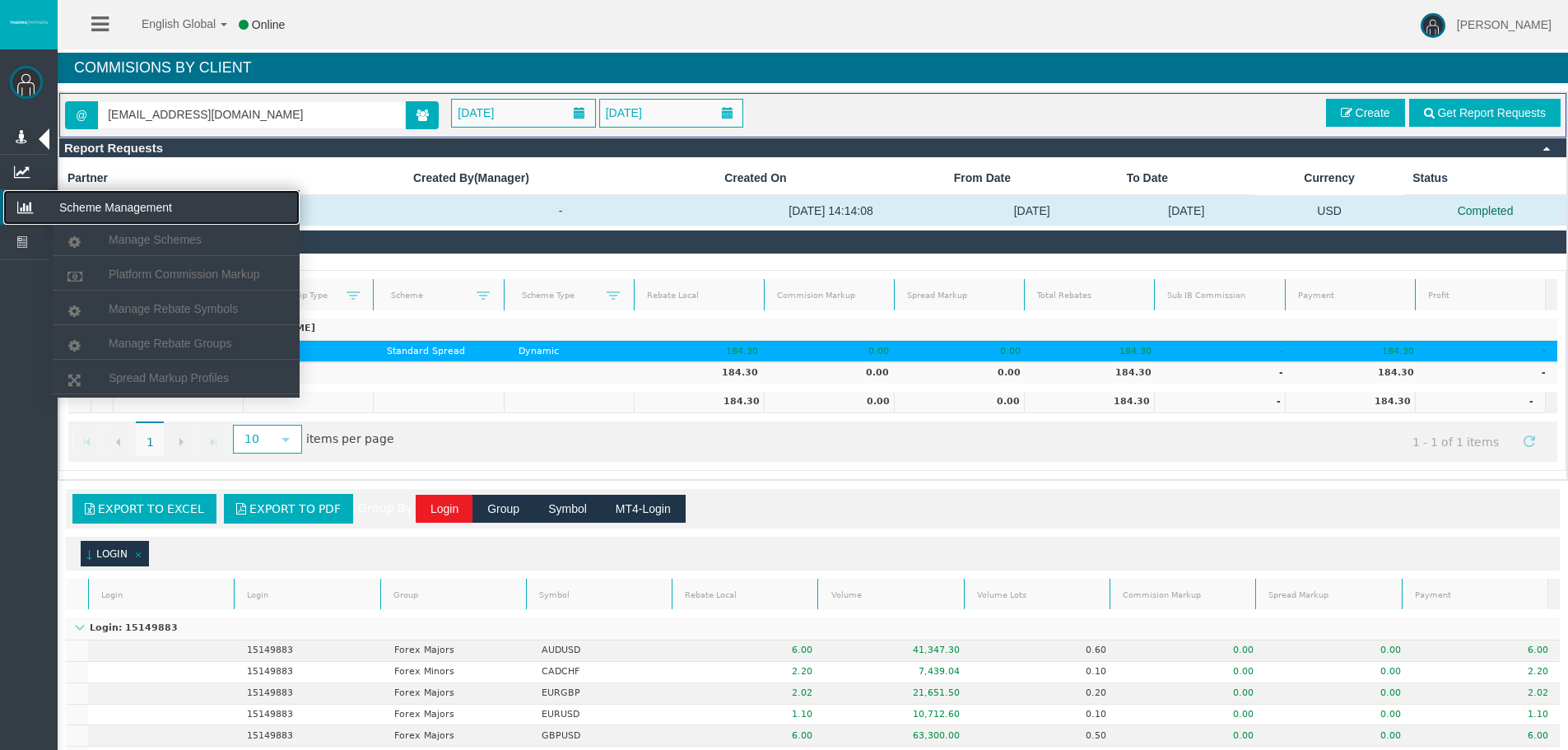
drag, startPoint x: 17, startPoint y: 195, endPoint x: 52, endPoint y: 224, distance: 45.5
click at [17, 195] on icon at bounding box center [25, 207] width 44 height 35
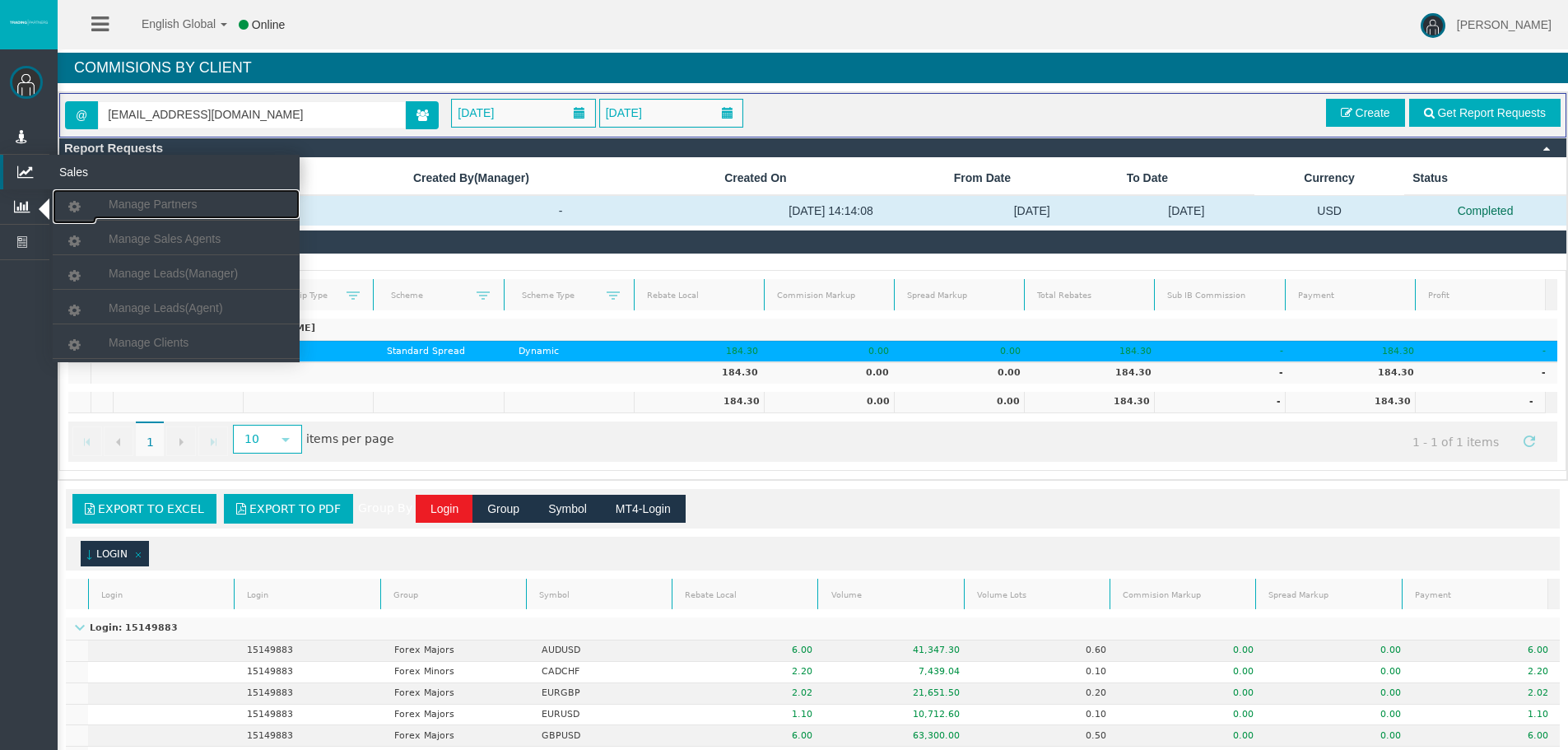
drag, startPoint x: 110, startPoint y: 199, endPoint x: 138, endPoint y: 157, distance: 50.5
click at [113, 196] on link "Manage Partners" at bounding box center [176, 204] width 247 height 30
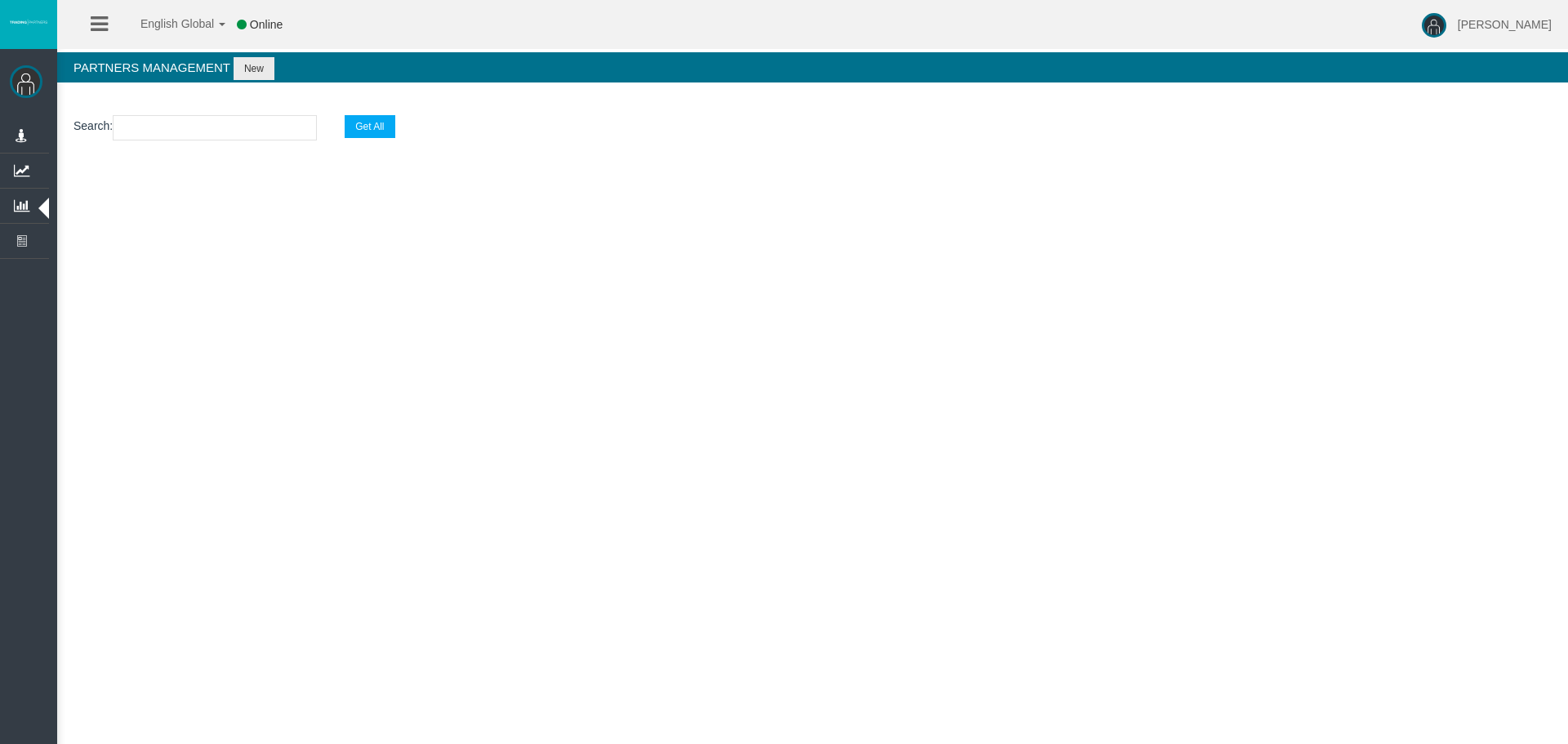
click at [151, 122] on input "text" at bounding box center [214, 127] width 204 height 25
paste input "IB47gbr"
type input "IB47gbr"
select select "25"
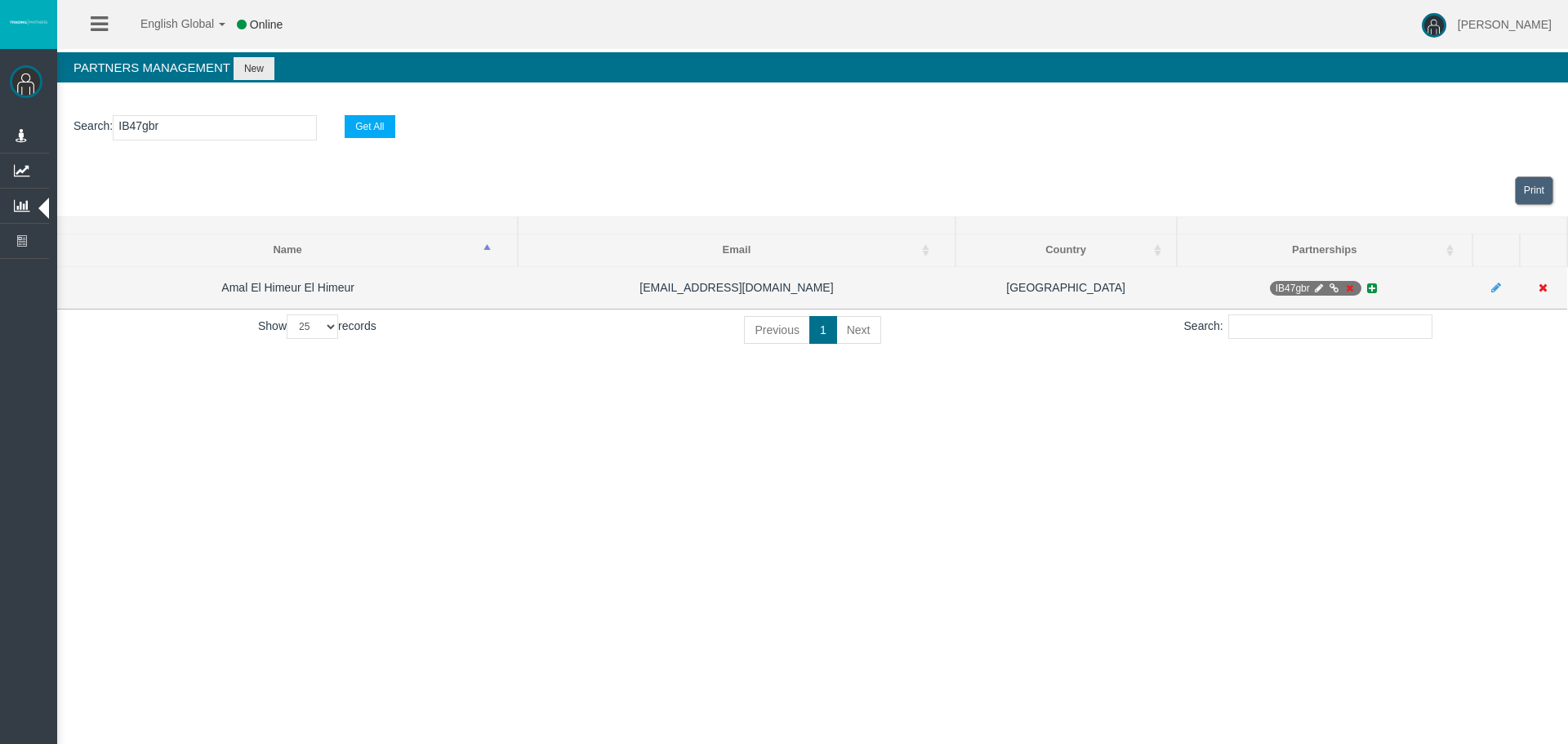
type input "IB47gbr"
click at [1321, 290] on icon at bounding box center [1318, 288] width 12 height 10
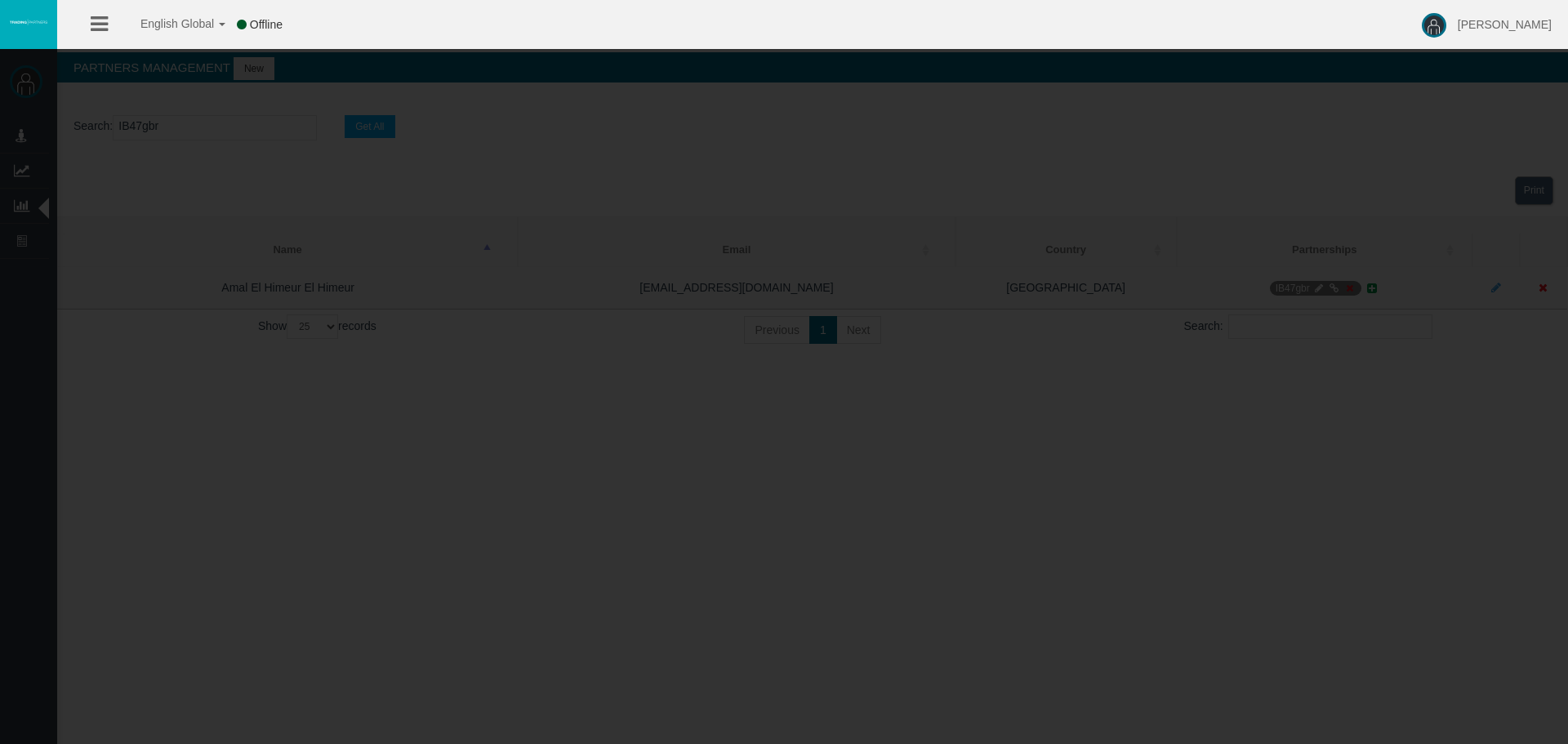
select select "0"
type input "IB47gbr"
type input "15147429"
select select "1"
type input "15147429"
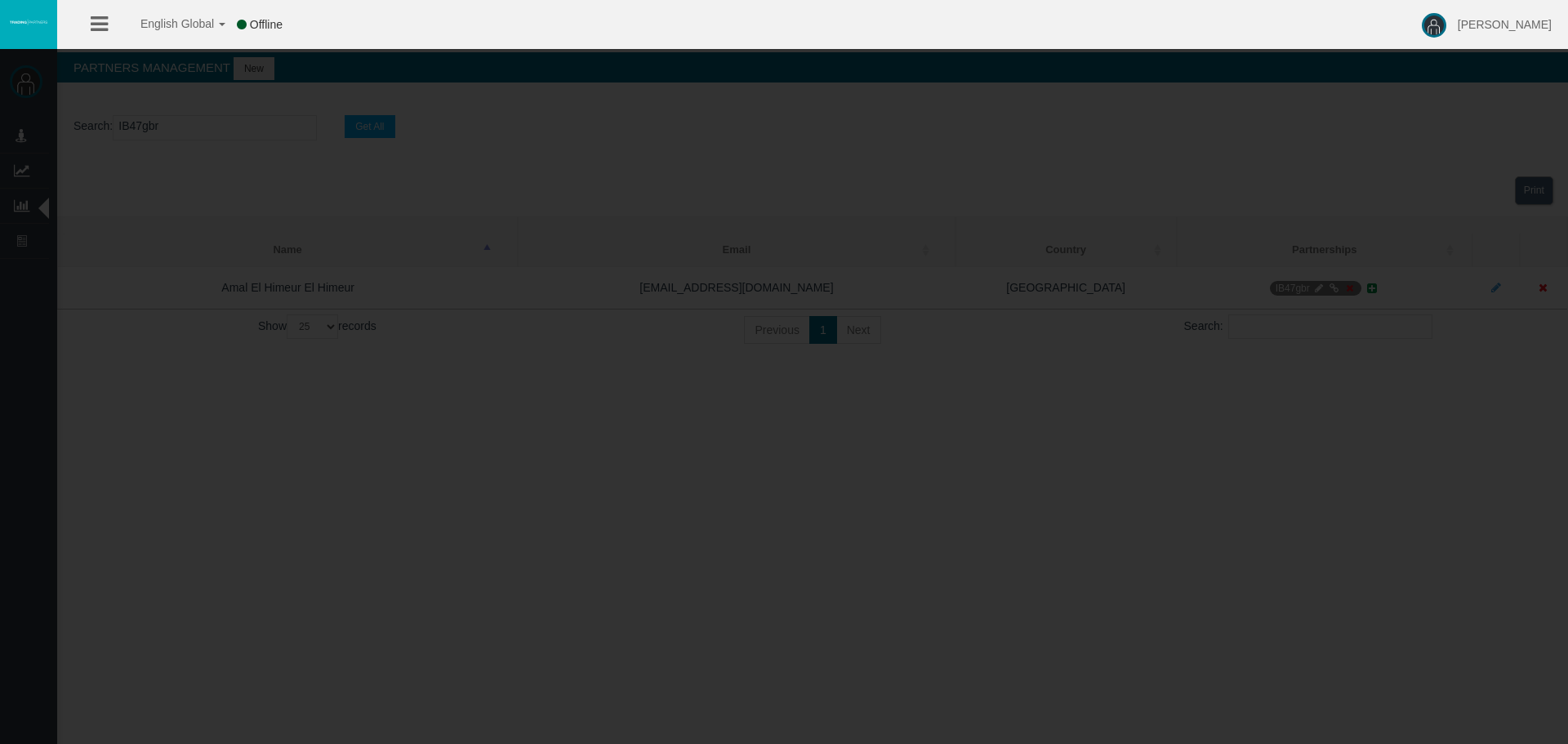
select select "1"
select select
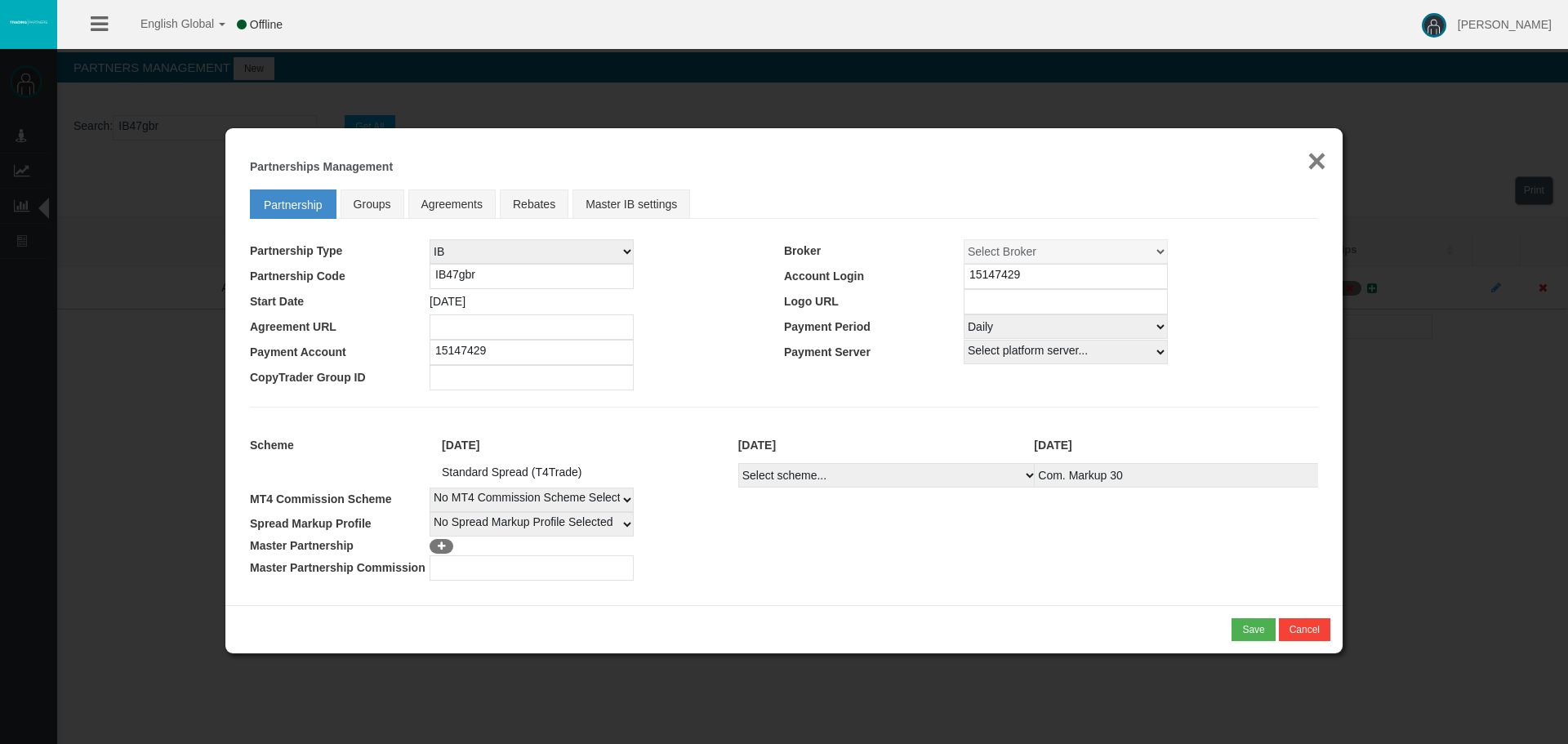
click at [1314, 157] on button "×" at bounding box center [1317, 160] width 19 height 32
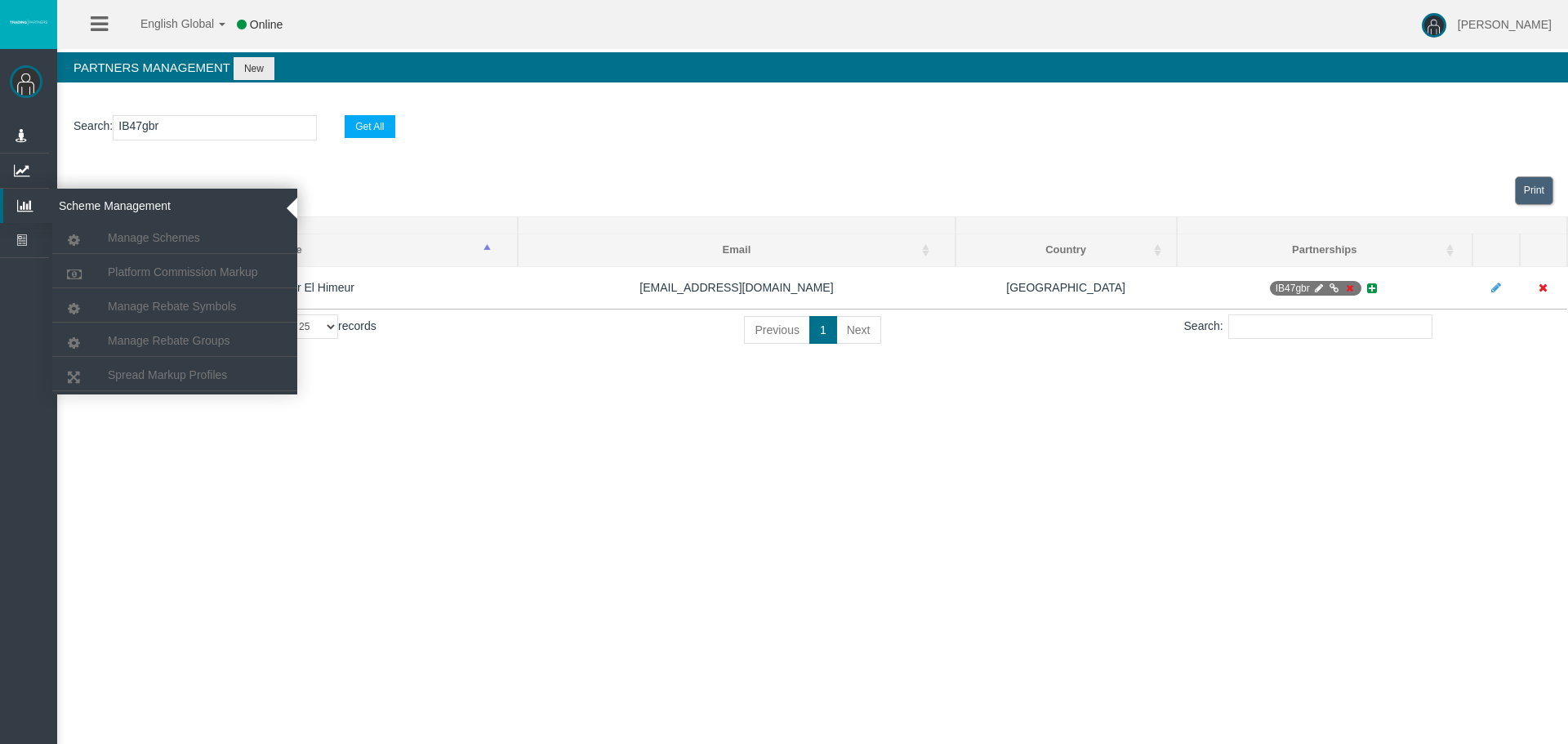
click at [29, 204] on icon at bounding box center [25, 205] width 44 height 34
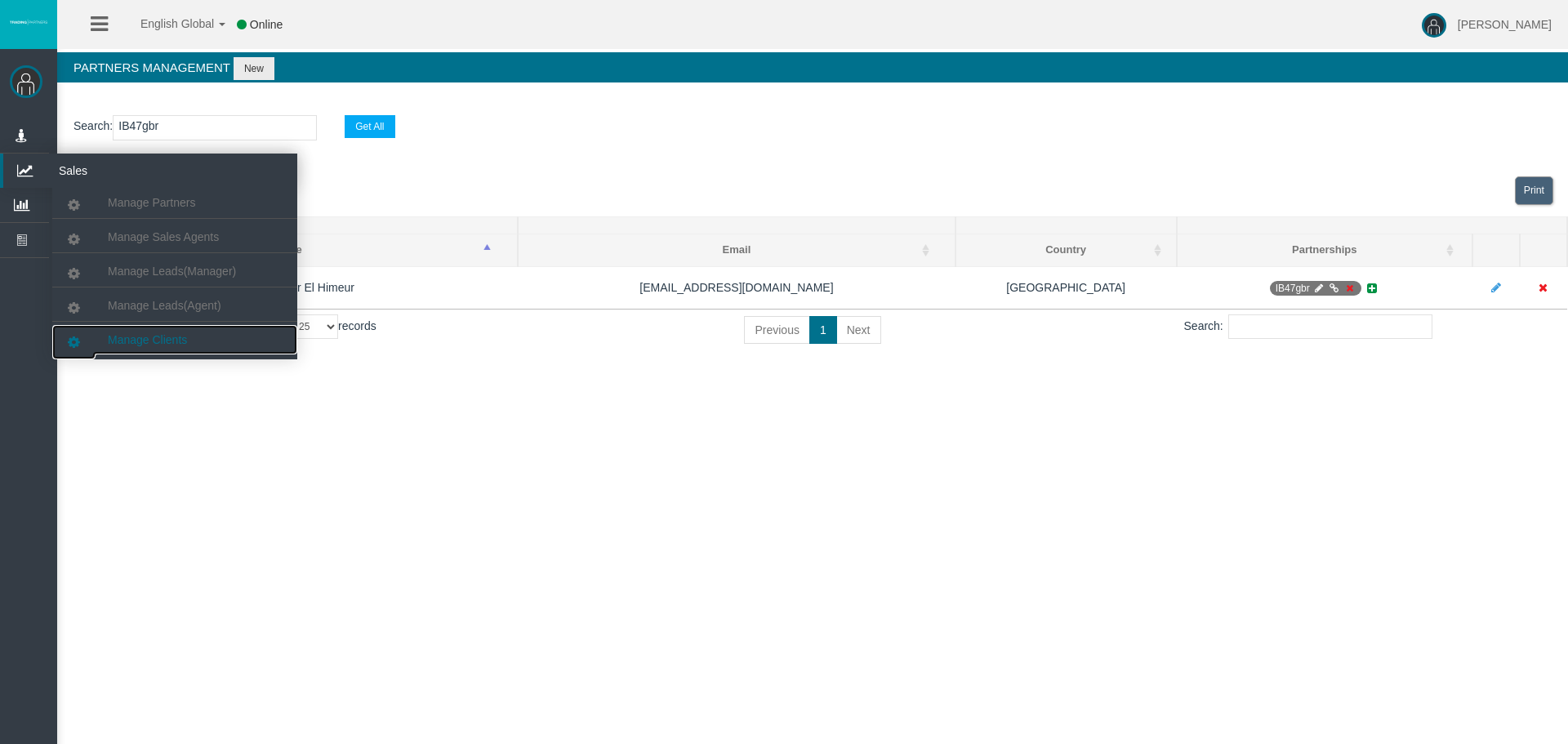
click at [170, 333] on span "Manage Clients" at bounding box center [147, 340] width 79 height 13
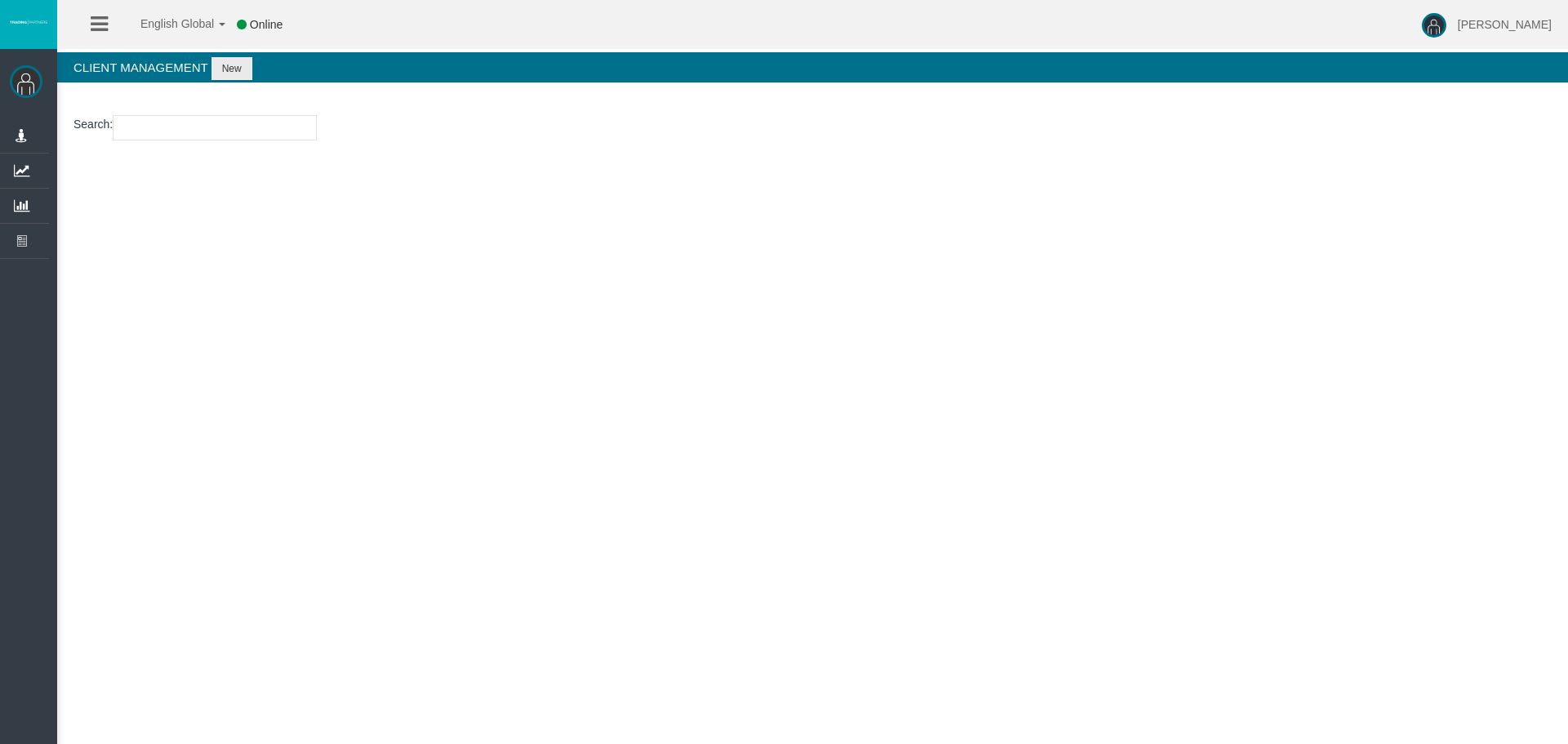
click at [187, 127] on input "number" at bounding box center [214, 127] width 204 height 25
paste input "19201537"
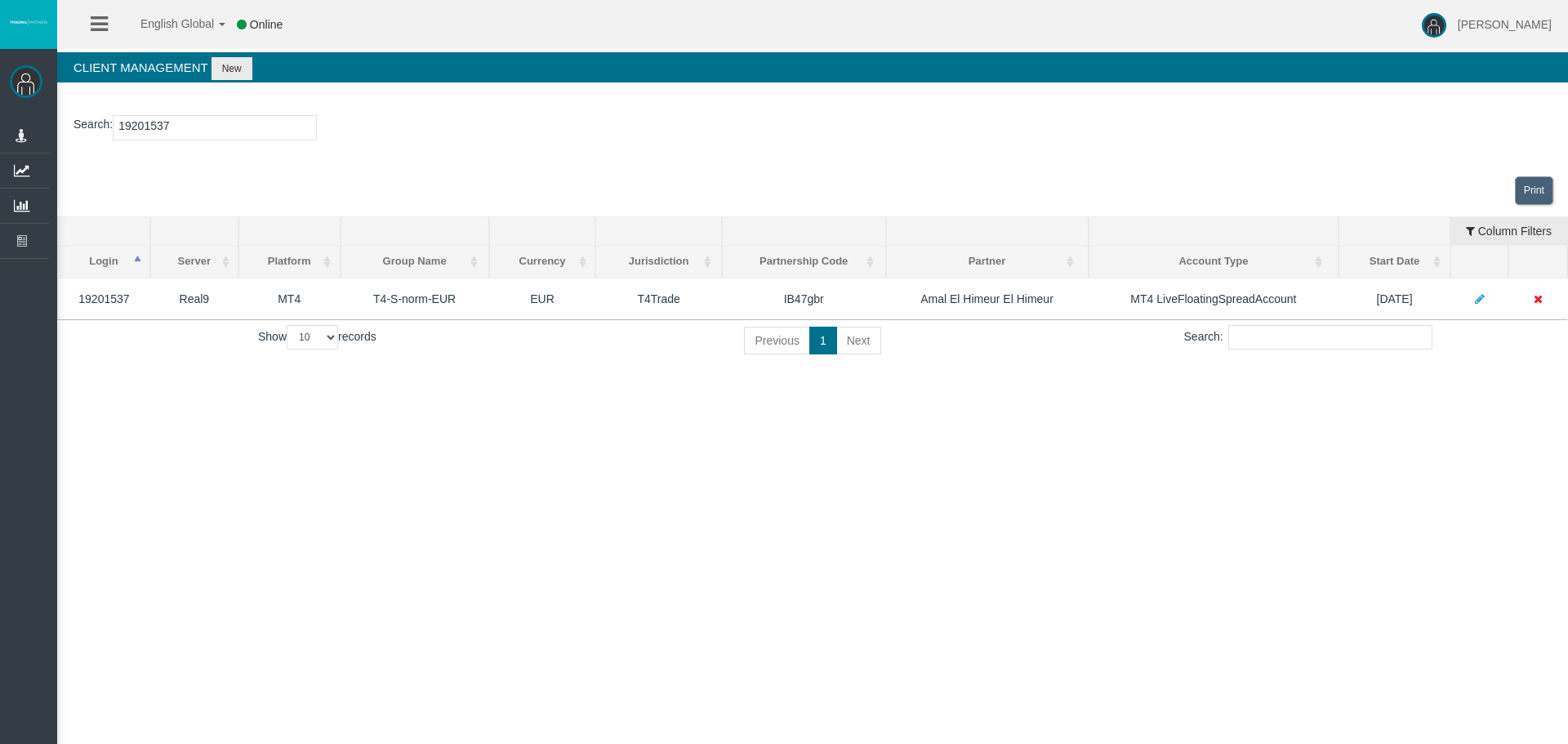
drag, startPoint x: 182, startPoint y: 133, endPoint x: 114, endPoint y: 124, distance: 68.6
click at [115, 120] on p "Search : 19201537" at bounding box center [812, 127] width 1478 height 25
type input "19201537"
click at [216, 171] on div "Print" at bounding box center [813, 190] width 1511 height 51
drag, startPoint x: 176, startPoint y: 123, endPoint x: 120, endPoint y: 121, distance: 56.0
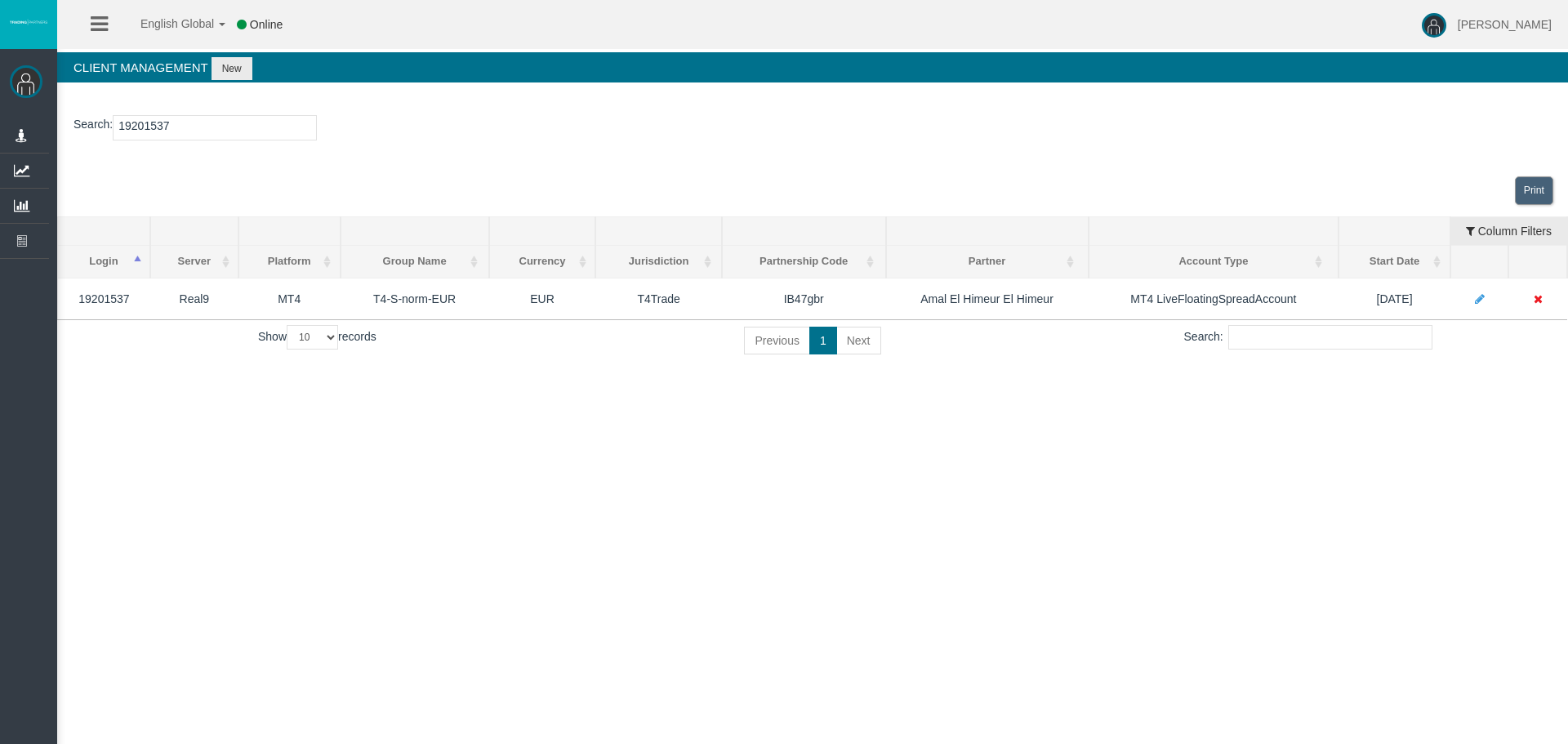
click at [120, 121] on input "19201537" at bounding box center [214, 127] width 204 height 25
click at [201, 166] on div "Print" at bounding box center [813, 190] width 1511 height 51
drag, startPoint x: 184, startPoint y: 123, endPoint x: 162, endPoint y: 182, distance: 63.0
click at [113, 132] on p "Search : 19201537" at bounding box center [812, 127] width 1478 height 25
click at [171, 182] on div "Print" at bounding box center [813, 190] width 1511 height 51
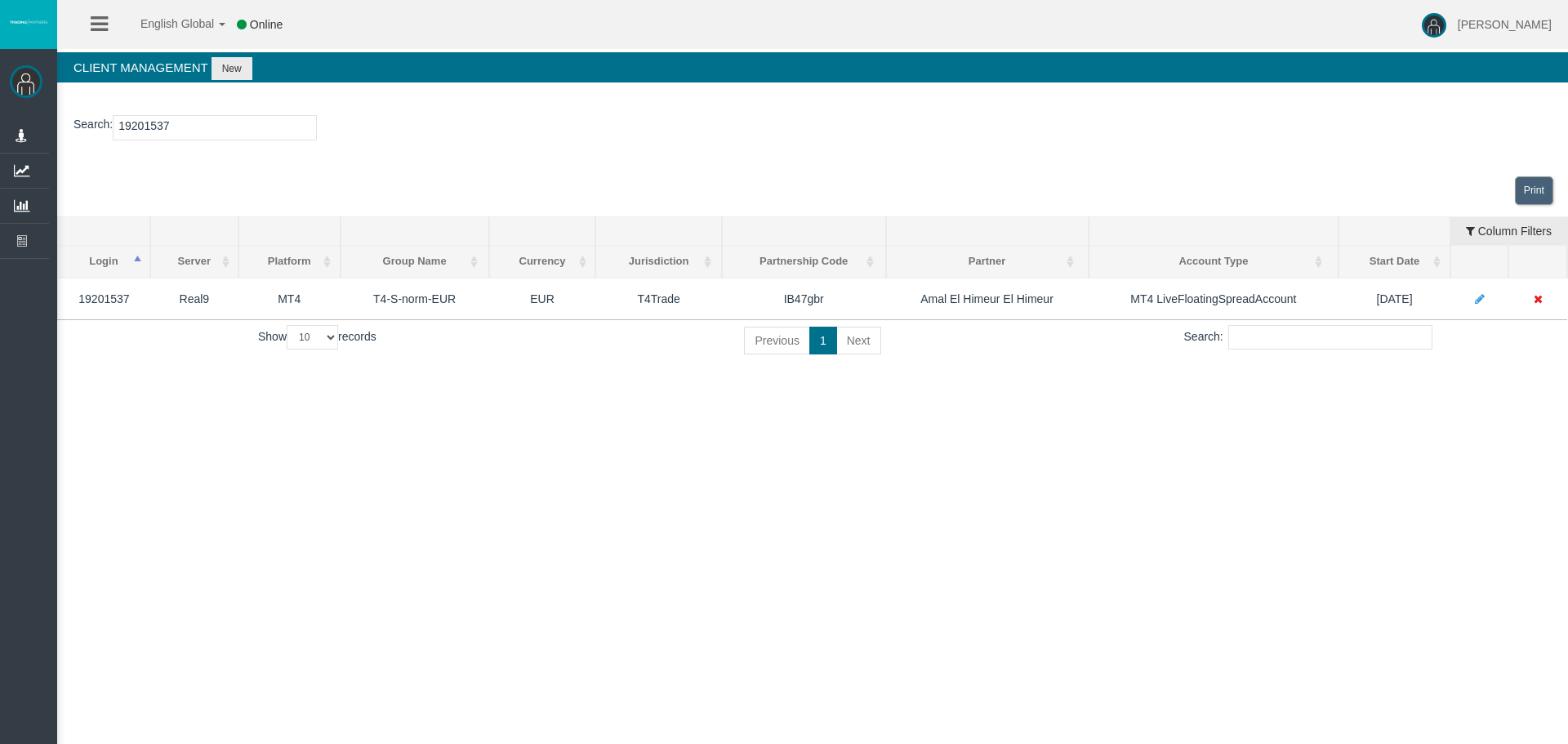
drag, startPoint x: 106, startPoint y: 125, endPoint x: 80, endPoint y: 125, distance: 26.0
click at [80, 125] on p "Search : 19201537" at bounding box center [812, 127] width 1478 height 25
drag, startPoint x: 225, startPoint y: 190, endPoint x: 247, endPoint y: 2, distance: 189.3
click at [228, 160] on div "Search : 19201537 Loading... Print Login Server Platform Platform Group Currenc…" at bounding box center [813, 238] width 1511 height 279
click at [353, 173] on div "Print" at bounding box center [813, 190] width 1511 height 51
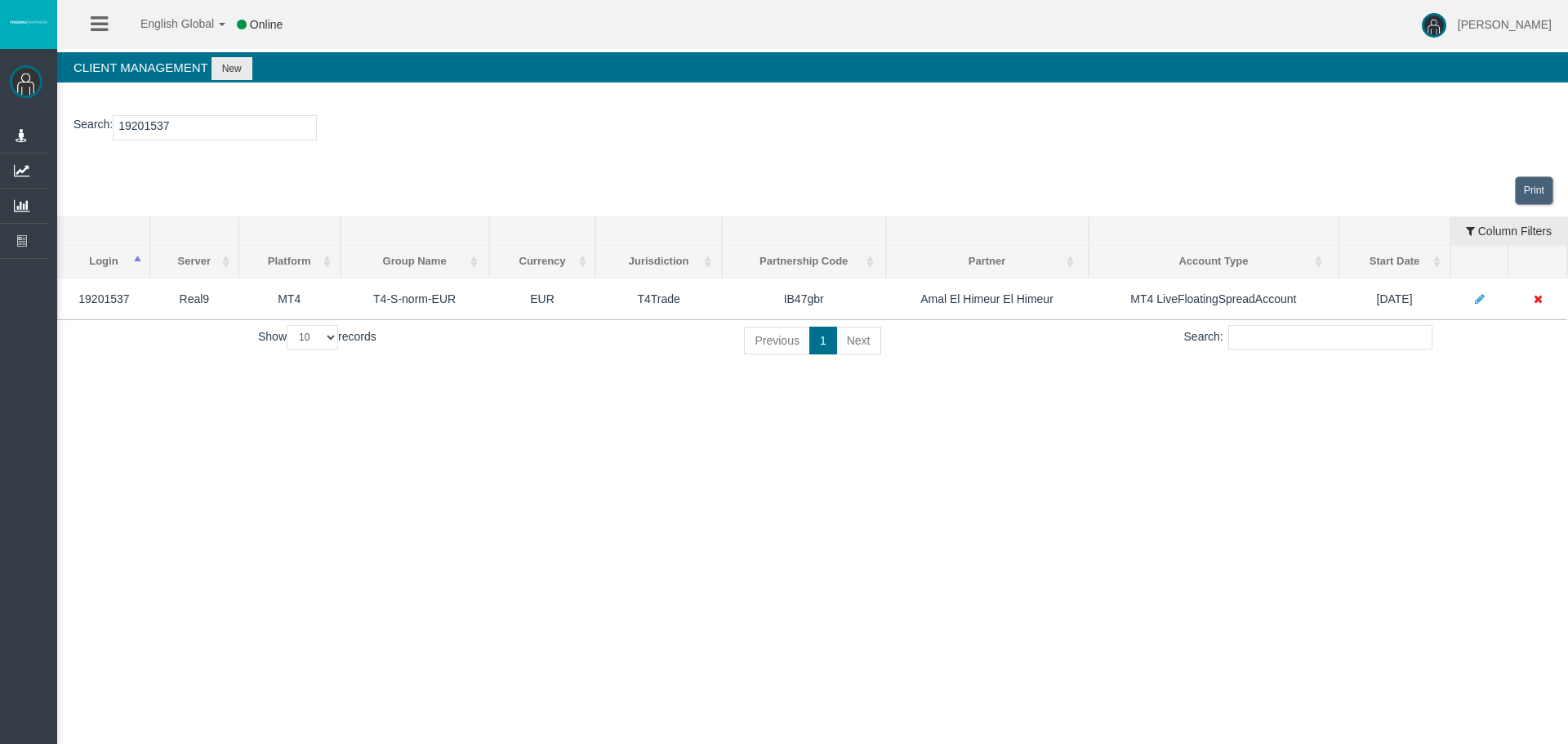
drag, startPoint x: 645, startPoint y: 430, endPoint x: 711, endPoint y: 354, distance: 100.7
click at [646, 429] on div "English Global 简体中文 English Global 日本語 한국어 Online [PERSON_NAME] Help Log Out [P…" at bounding box center [784, 372] width 1568 height 744
drag, startPoint x: 195, startPoint y: 130, endPoint x: 108, endPoint y: 129, distance: 87.0
click at [108, 129] on p "Search : 19201537" at bounding box center [812, 127] width 1478 height 25
click at [262, 187] on div "Print" at bounding box center [813, 190] width 1511 height 51
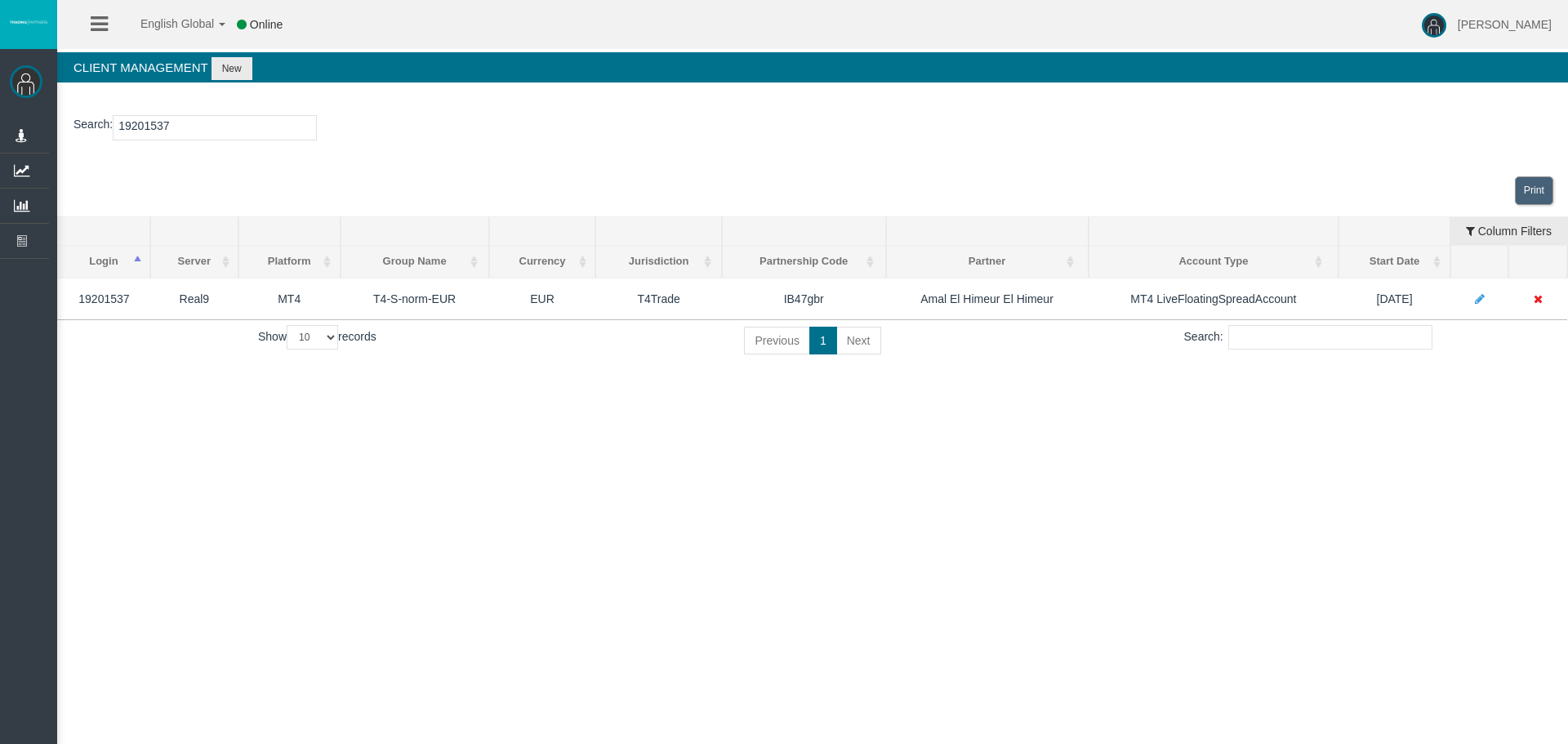
drag, startPoint x: 147, startPoint y: 122, endPoint x: 106, endPoint y: 122, distance: 41.0
click at [106, 122] on p "Search : 19201537" at bounding box center [812, 127] width 1478 height 25
click at [171, 134] on input "19201537" at bounding box center [214, 127] width 204 height 25
drag, startPoint x: 199, startPoint y: 128, endPoint x: 137, endPoint y: 142, distance: 63.6
click at [116, 123] on input "19201537" at bounding box center [214, 127] width 204 height 25
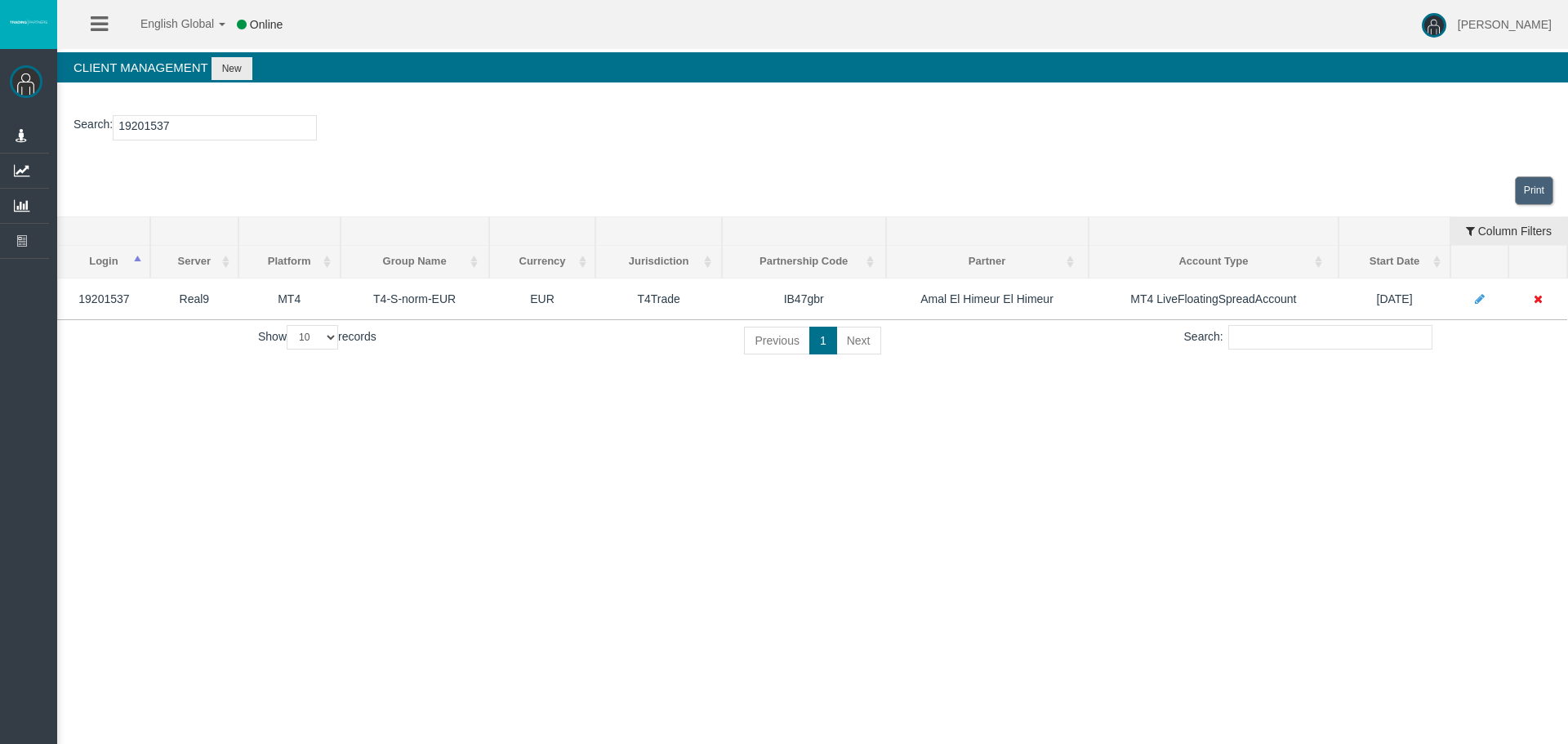
click at [405, 198] on div "Print" at bounding box center [813, 190] width 1511 height 51
